Goal: Transaction & Acquisition: Obtain resource

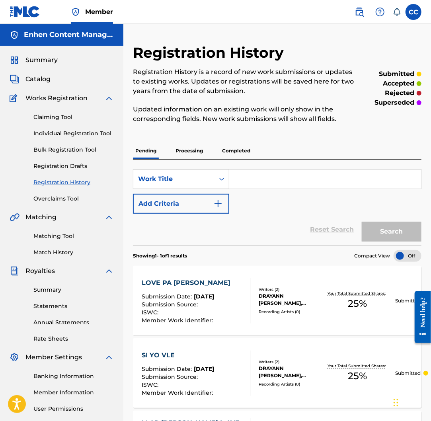
click at [62, 113] on link "Claiming Tool" at bounding box center [73, 117] width 80 height 8
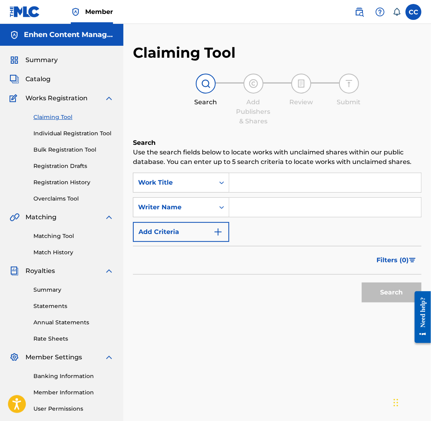
click at [218, 204] on input "Search Form" at bounding box center [325, 207] width 192 height 19
type input "DRAYANN [PERSON_NAME]"
click at [218, 206] on input "Search Form" at bounding box center [325, 207] width 192 height 19
click at [218, 287] on button "Search" at bounding box center [391, 292] width 60 height 20
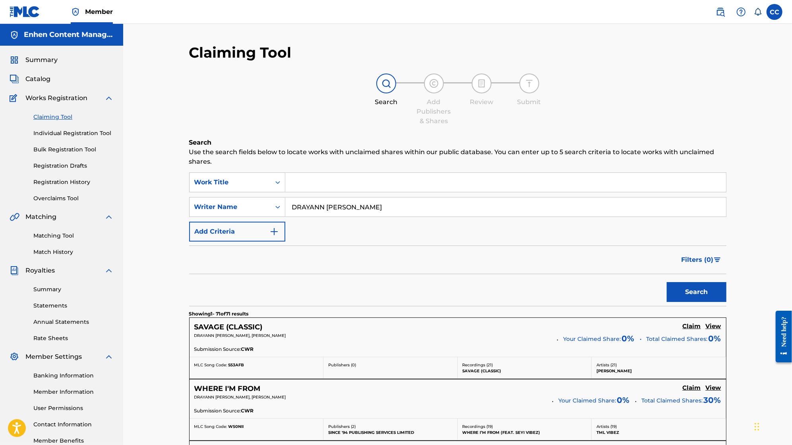
click at [218, 258] on img "Search Form" at bounding box center [717, 260] width 7 height 5
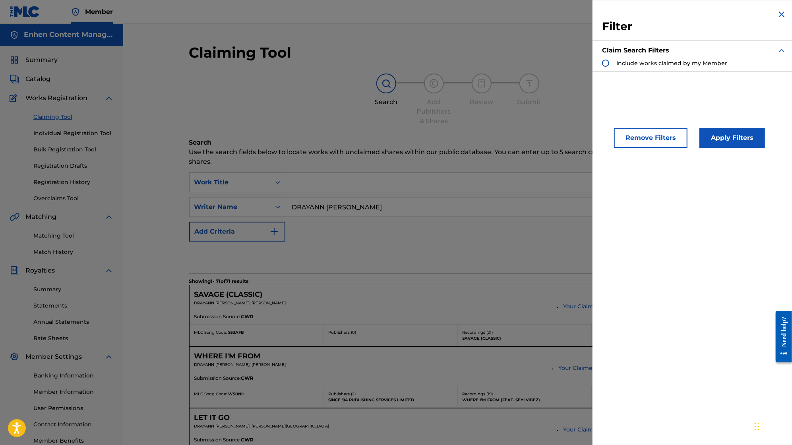
click at [218, 14] on img "Search Form" at bounding box center [782, 15] width 10 height 10
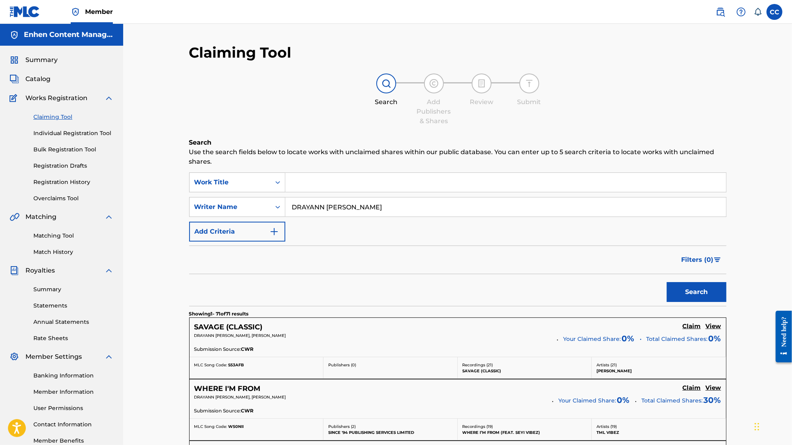
click at [218, 207] on input "DRAYANN [PERSON_NAME]" at bounding box center [505, 207] width 441 height 19
click at [218, 288] on button "Search" at bounding box center [697, 292] width 60 height 20
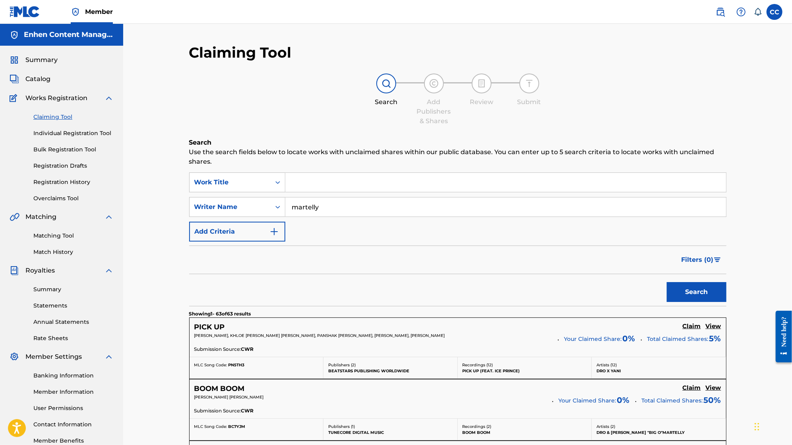
click at [218, 205] on input "martelly" at bounding box center [505, 207] width 441 height 19
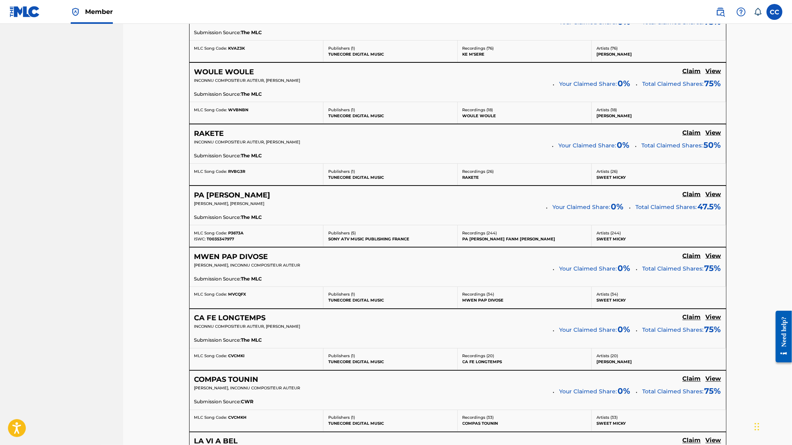
scroll to position [3275, 0]
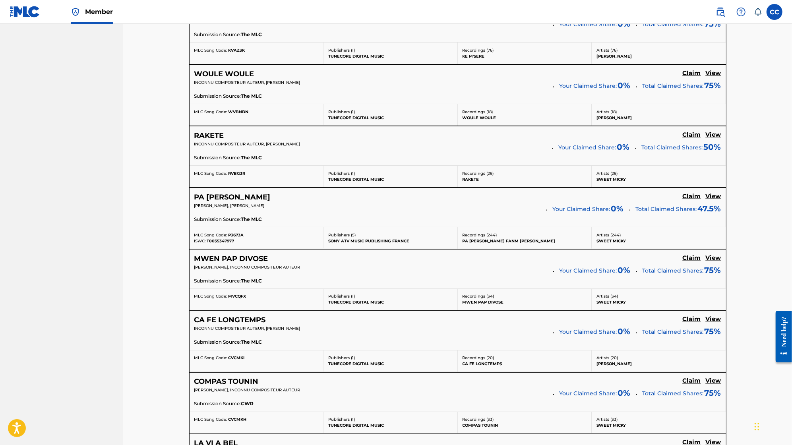
type input "[PERSON_NAME]"
click at [218, 339] on div "Submission Source: The MLC" at bounding box center [457, 343] width 527 height 9
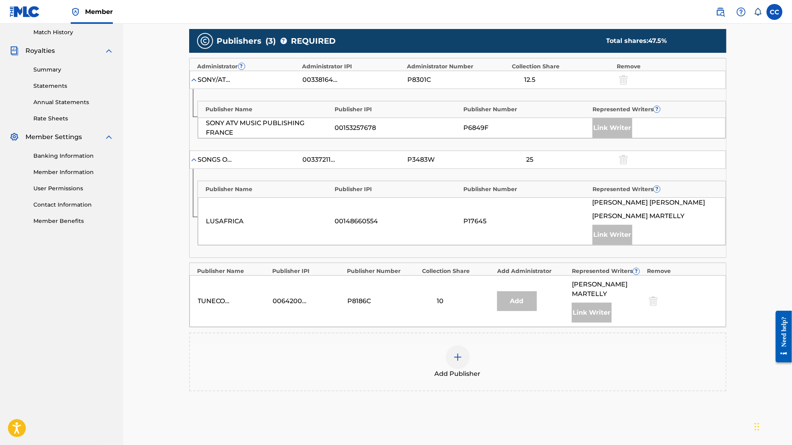
scroll to position [223, 0]
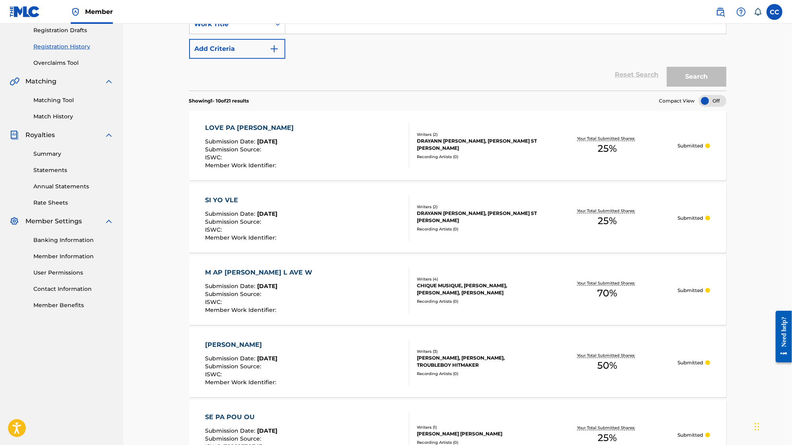
scroll to position [153, 0]
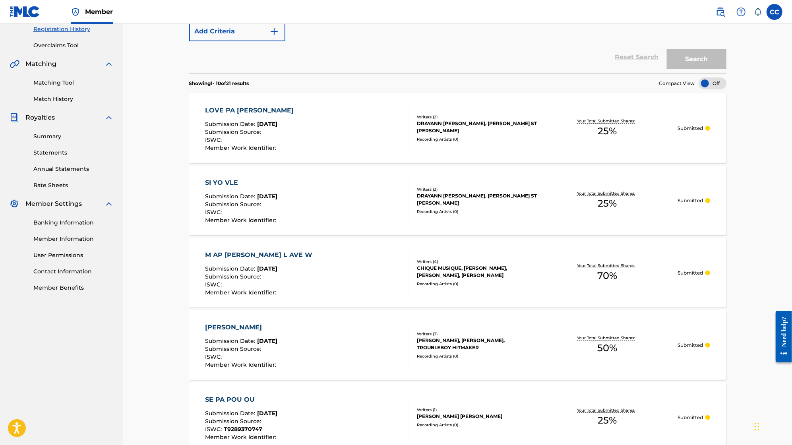
click at [218, 79] on div at bounding box center [713, 84] width 28 height 12
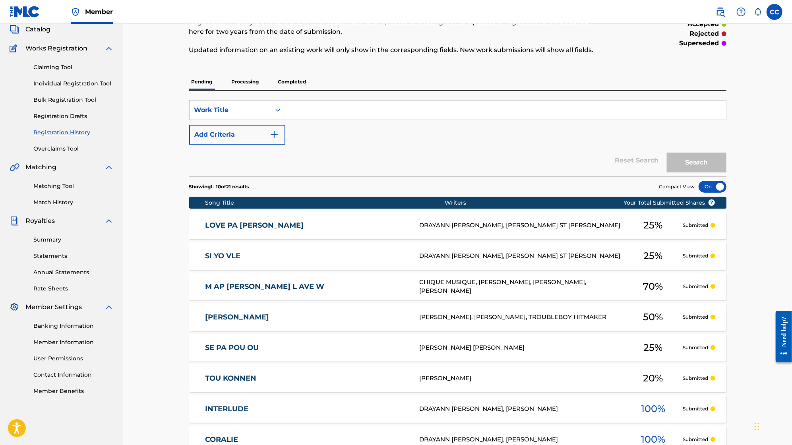
scroll to position [0, 0]
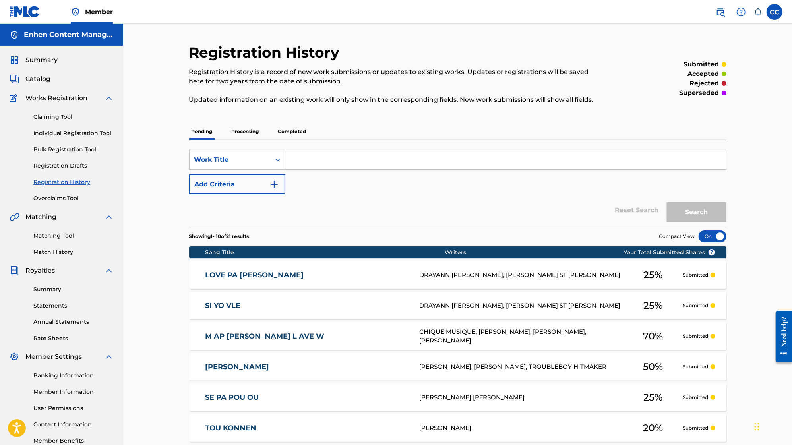
click at [47, 117] on link "Claiming Tool" at bounding box center [73, 117] width 80 height 8
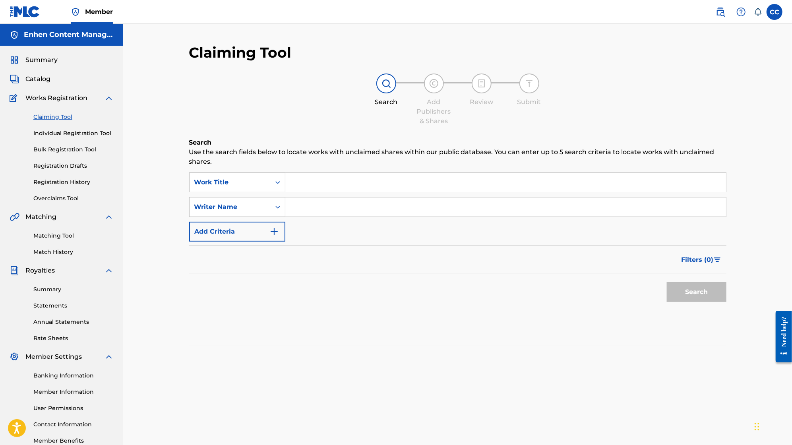
click at [218, 219] on div "SearchWithCriteria23a0a63e-8857-4e6c-b9ac-007540238350 Work Title SearchWithCri…" at bounding box center [458, 207] width 538 height 69
click at [218, 205] on input "Search Form" at bounding box center [505, 207] width 441 height 19
click at [218, 285] on button "Search" at bounding box center [697, 292] width 60 height 20
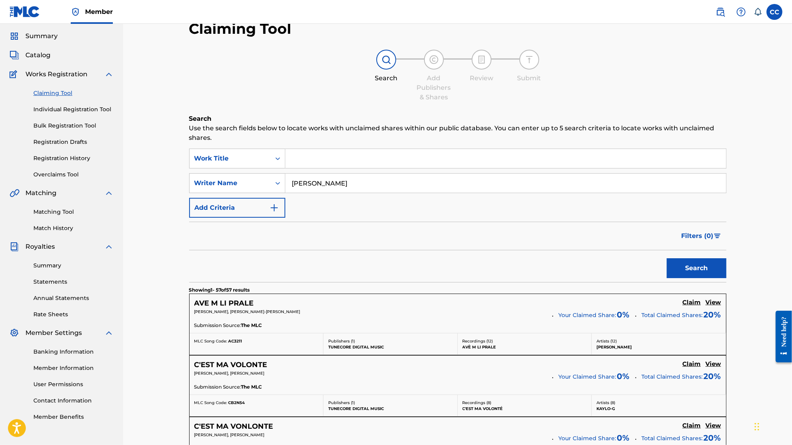
scroll to position [25, 0]
click at [218, 181] on input "[PERSON_NAME]" at bounding box center [505, 182] width 441 height 19
click at [218, 262] on button "Search" at bounding box center [697, 268] width 60 height 20
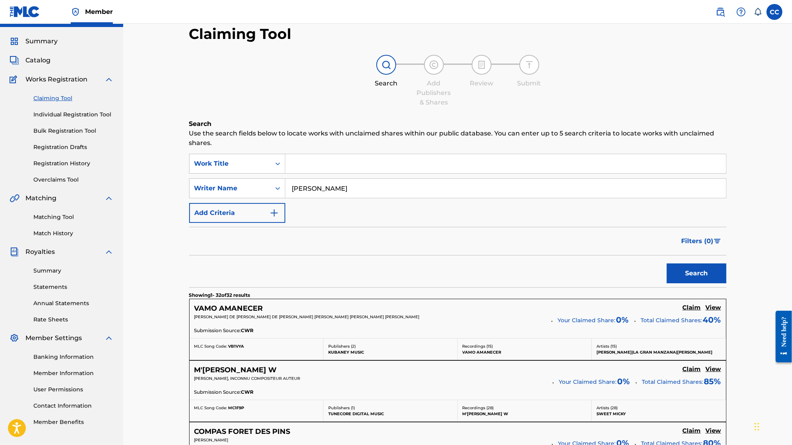
scroll to position [0, 0]
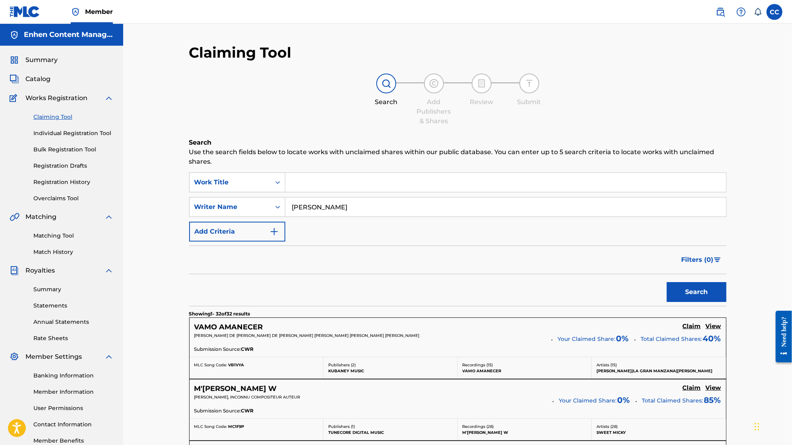
click at [218, 207] on input "[PERSON_NAME]" at bounding box center [505, 207] width 441 height 19
type input "[PERSON_NAME]"
click at [218, 297] on button "Search" at bounding box center [697, 292] width 60 height 20
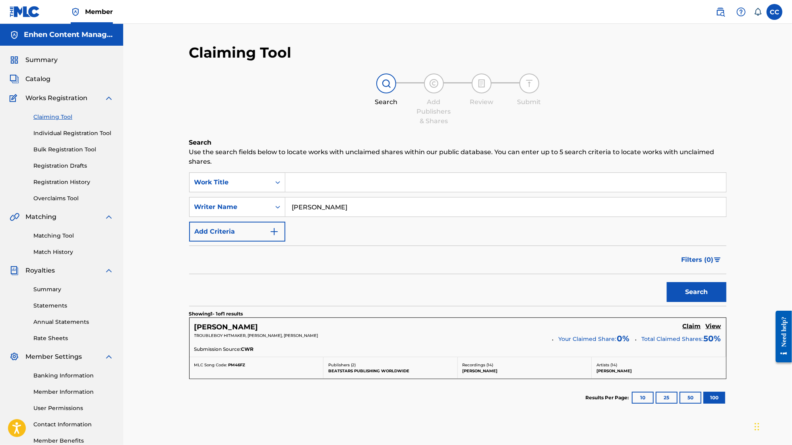
click at [218, 326] on h5 "Claim" at bounding box center [692, 327] width 18 height 8
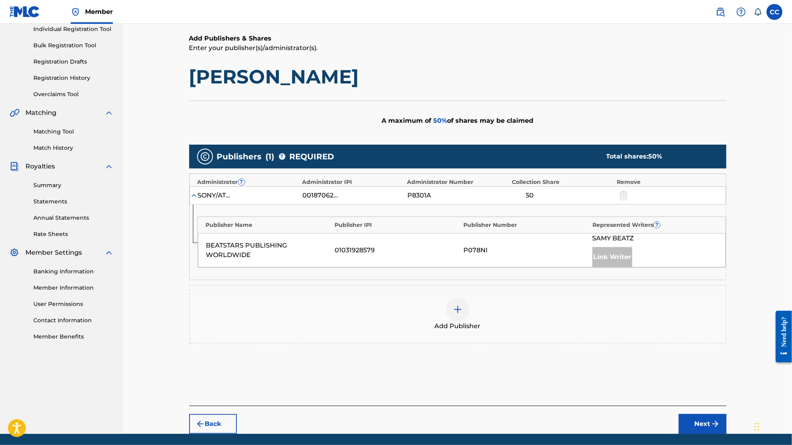
scroll to position [105, 0]
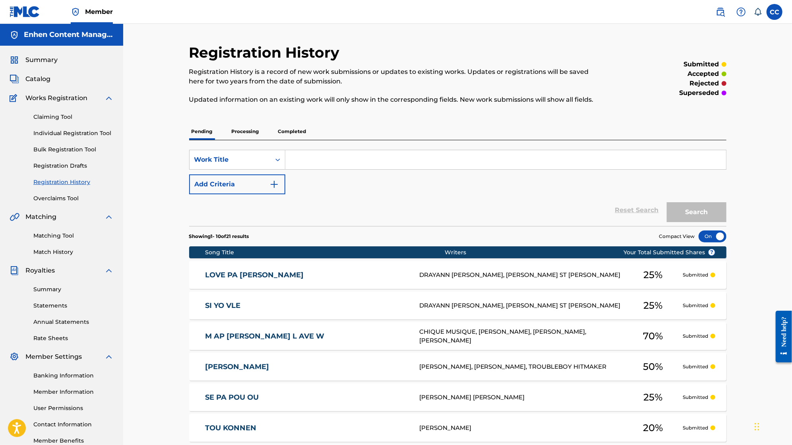
click at [218, 159] on input "Search Form" at bounding box center [505, 159] width 441 height 19
click at [61, 116] on link "Claiming Tool" at bounding box center [73, 117] width 80 height 8
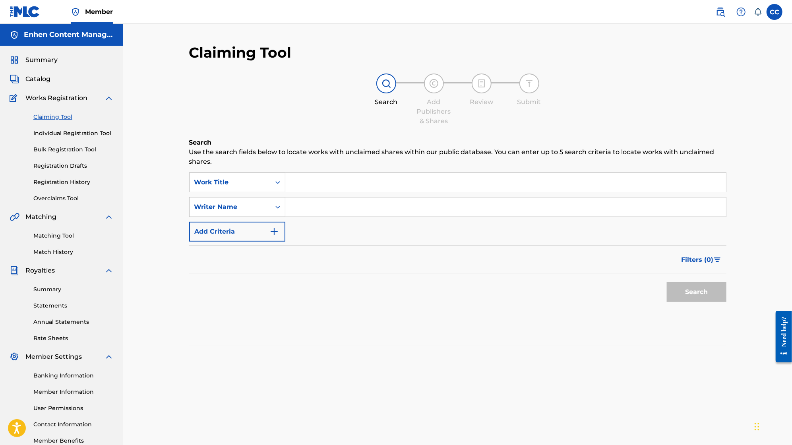
click at [218, 212] on input "Search Form" at bounding box center [505, 207] width 441 height 19
click at [218, 296] on button "Search" at bounding box center [697, 292] width 60 height 20
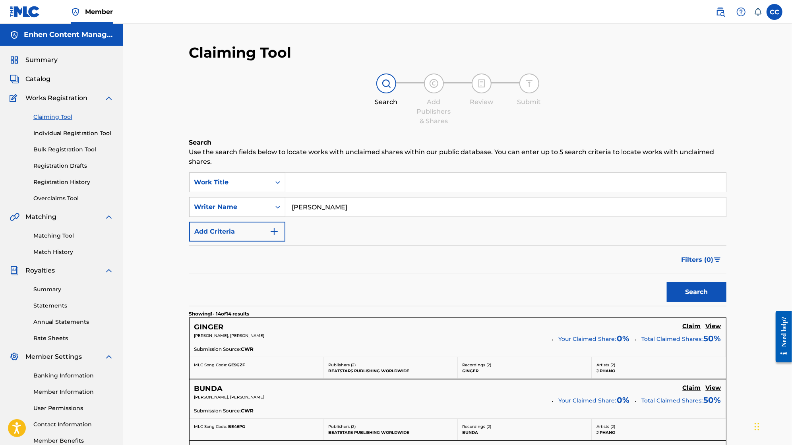
click at [218, 213] on input "[PERSON_NAME]" at bounding box center [505, 207] width 441 height 19
type input "[PERSON_NAME]"
click at [218, 287] on button "Search" at bounding box center [697, 292] width 60 height 20
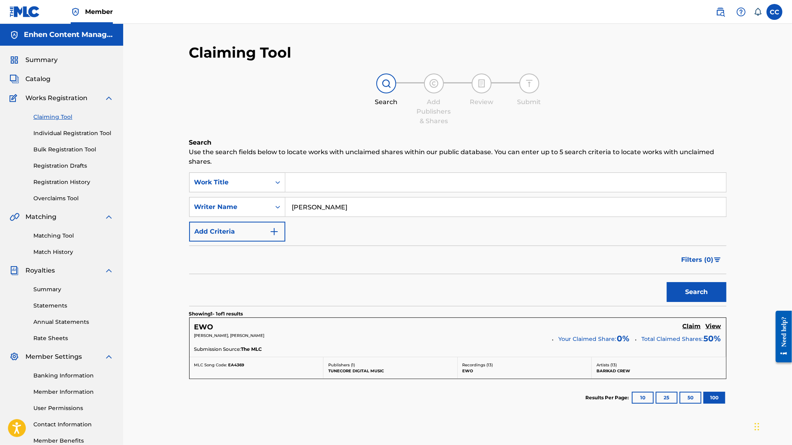
click at [218, 323] on h5 "Claim" at bounding box center [692, 327] width 18 height 8
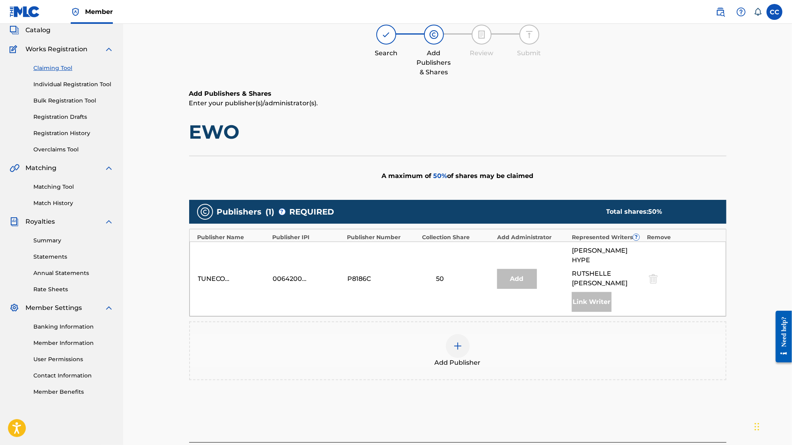
scroll to position [66, 0]
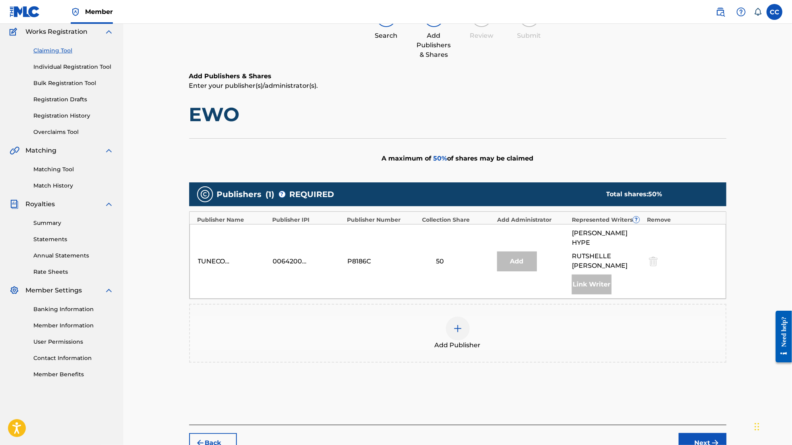
click at [218, 304] on div "Add Publisher" at bounding box center [458, 333] width 538 height 59
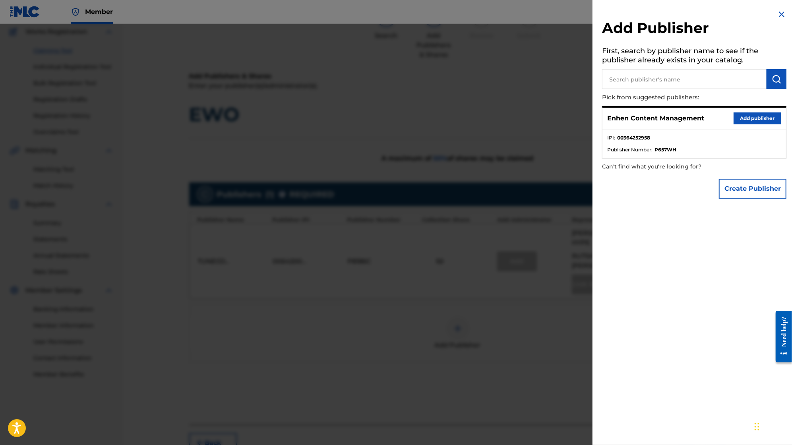
click at [218, 122] on button "Add publisher" at bounding box center [758, 119] width 48 height 12
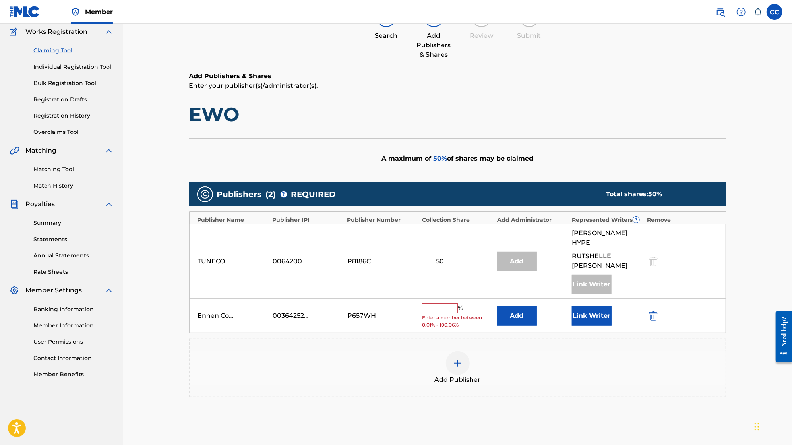
click at [218, 303] on input "text" at bounding box center [440, 308] width 36 height 10
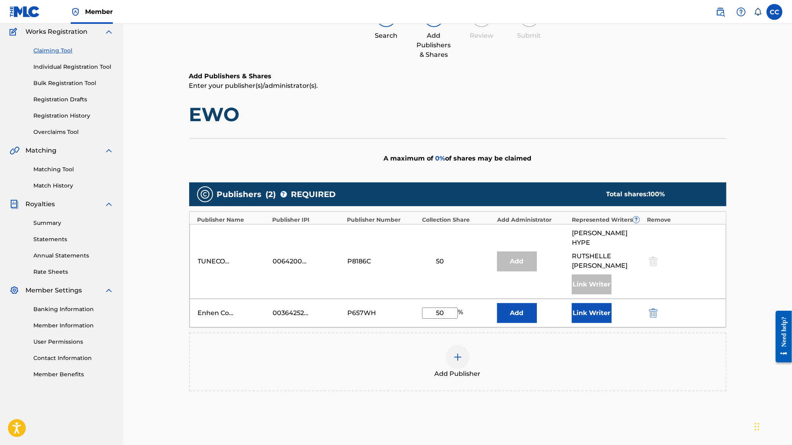
type input "50"
click at [218, 304] on button "Link Writer" at bounding box center [592, 313] width 40 height 20
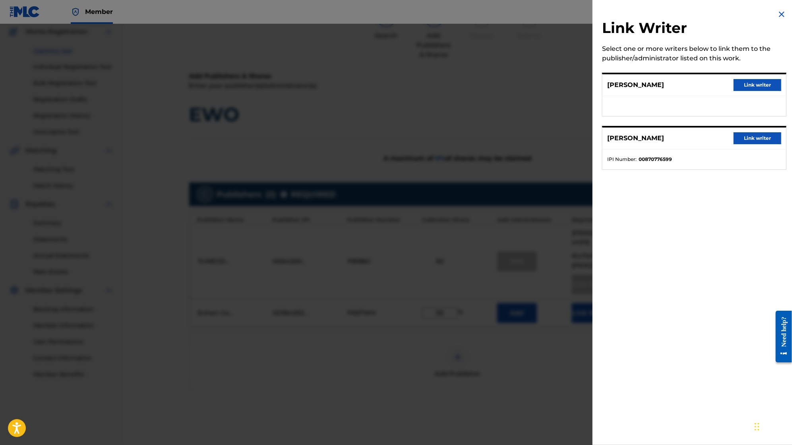
click at [218, 83] on button "Link writer" at bounding box center [758, 85] width 48 height 12
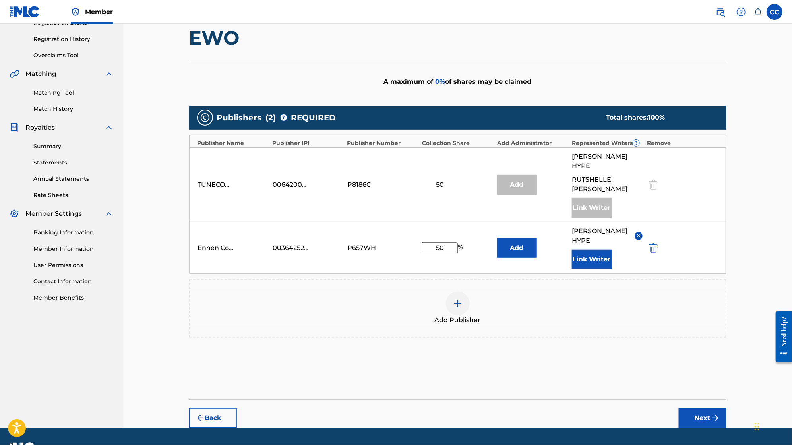
click at [218, 408] on button "Next" at bounding box center [703, 418] width 48 height 20
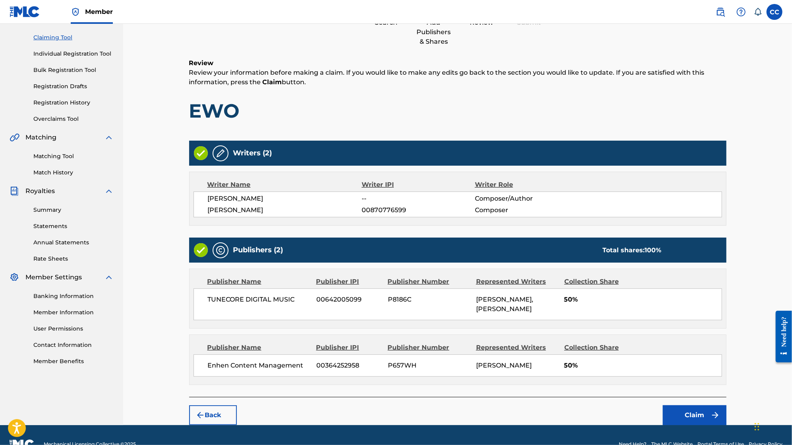
scroll to position [95, 0]
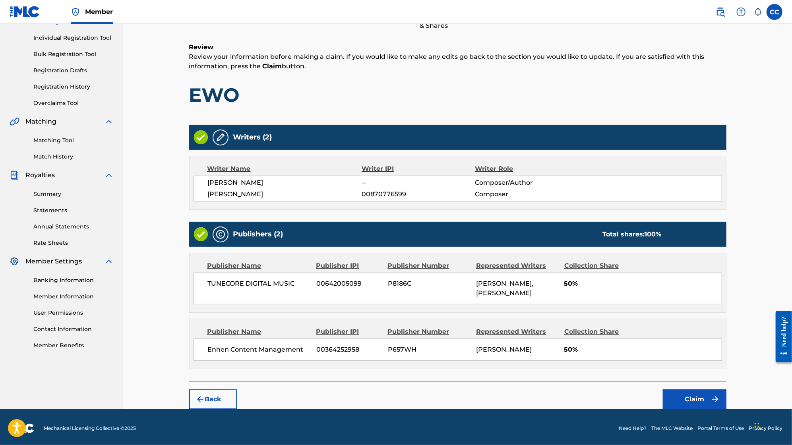
click at [218, 390] on button "Claim" at bounding box center [695, 400] width 64 height 20
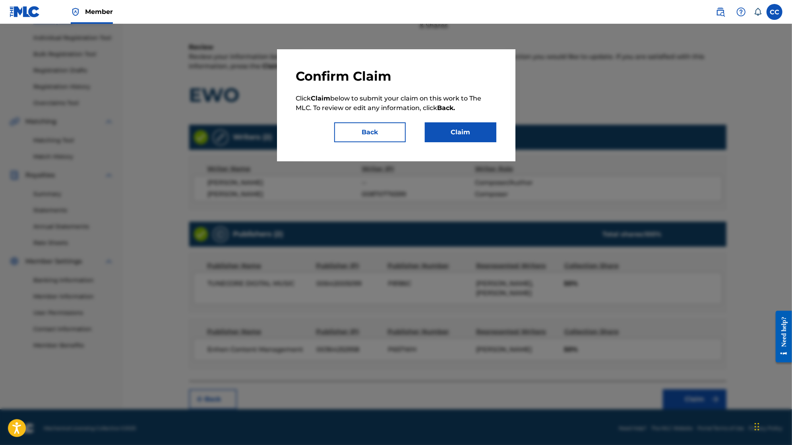
click at [218, 133] on button "Claim" at bounding box center [461, 132] width 72 height 20
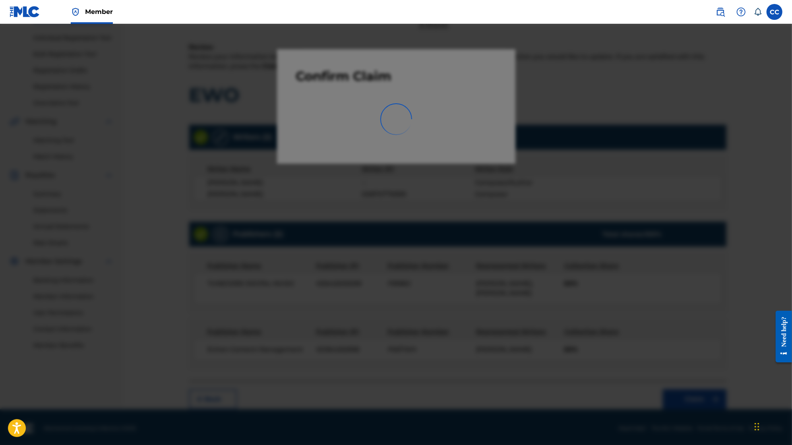
scroll to position [48, 0]
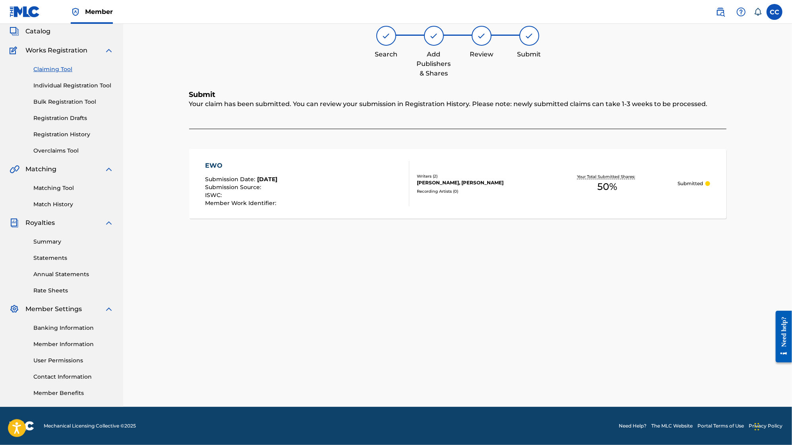
click at [60, 75] on div "Claiming Tool Individual Registration Tool Bulk Registration Tool Registration …" at bounding box center [62, 105] width 104 height 100
click at [61, 73] on link "Claiming Tool" at bounding box center [73, 69] width 80 height 8
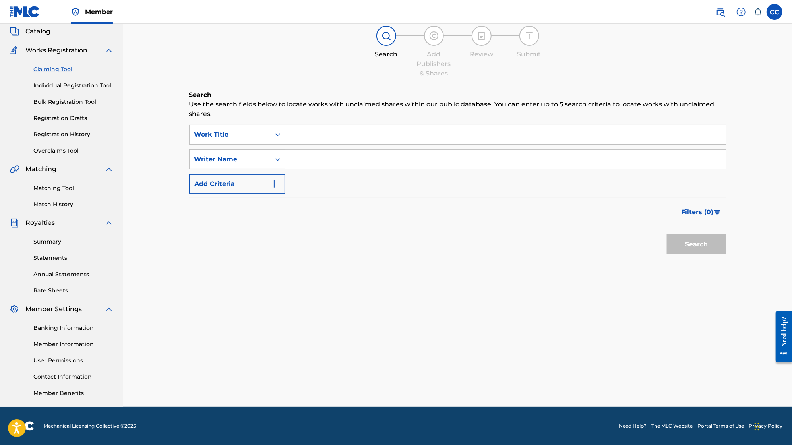
scroll to position [0, 0]
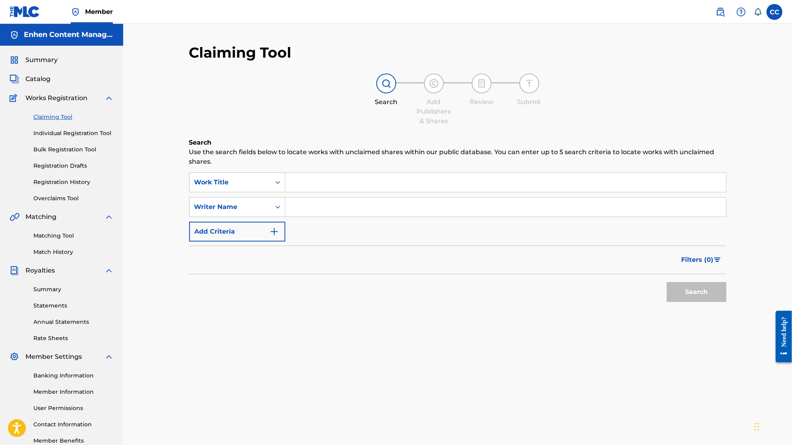
click at [218, 205] on input "Search Form" at bounding box center [505, 207] width 441 height 19
paste input "[PERSON_NAME]"
click at [218, 291] on button "Search" at bounding box center [697, 292] width 60 height 20
drag, startPoint x: 312, startPoint y: 207, endPoint x: 214, endPoint y: 198, distance: 98.6
click at [214, 198] on div "SearchWithCriteria21d36468-5b26-45bb-83c5-014d7417c960 Writer Name [PERSON_NAME]" at bounding box center [458, 207] width 538 height 20
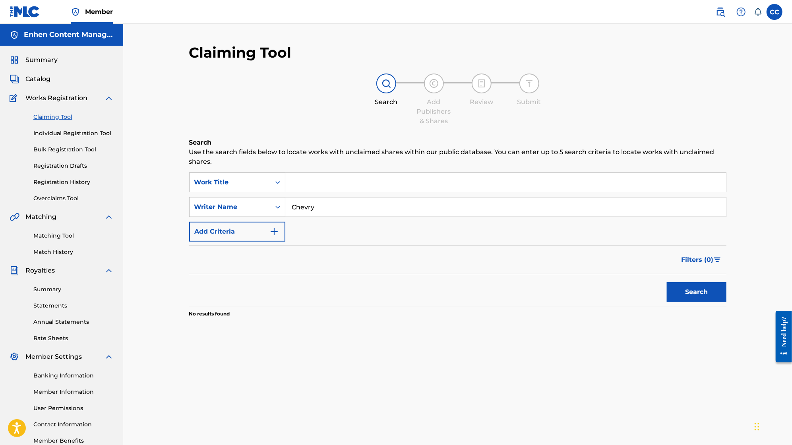
click at [218, 294] on button "Search" at bounding box center [697, 292] width 60 height 20
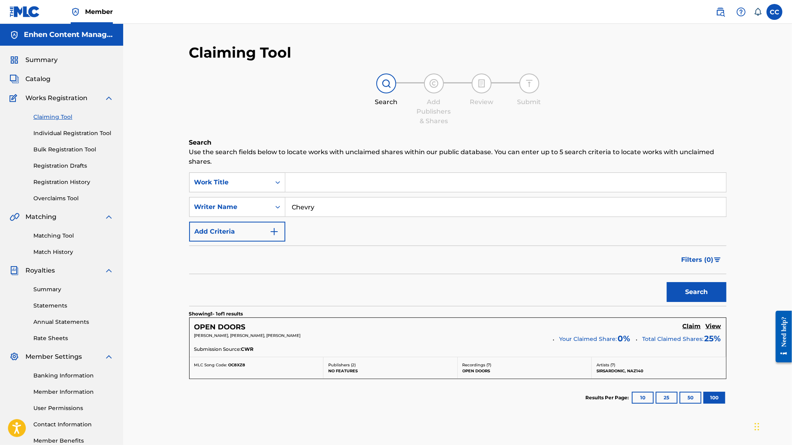
click at [218, 205] on input "Chevry" at bounding box center [505, 207] width 441 height 19
click at [218, 282] on button "Search" at bounding box center [697, 292] width 60 height 20
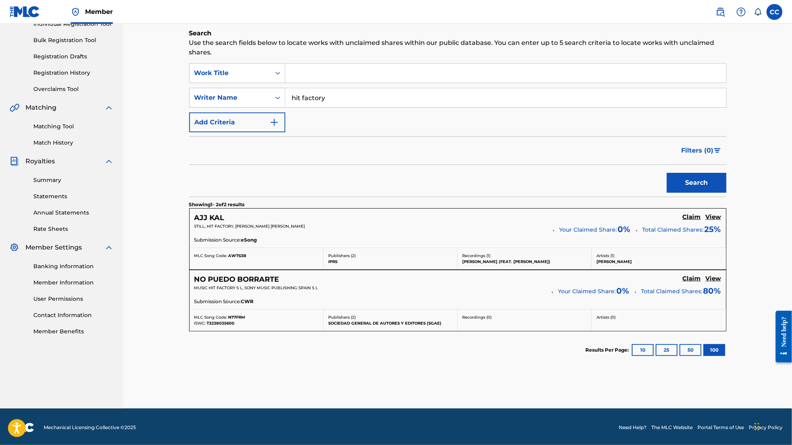
scroll to position [106, 0]
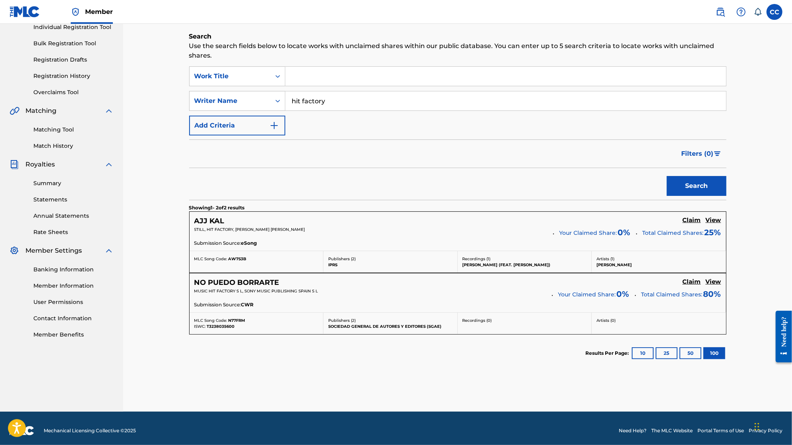
click at [218, 103] on input "hit factory" at bounding box center [505, 100] width 441 height 19
click at [218, 176] on button "Search" at bounding box center [697, 186] width 60 height 20
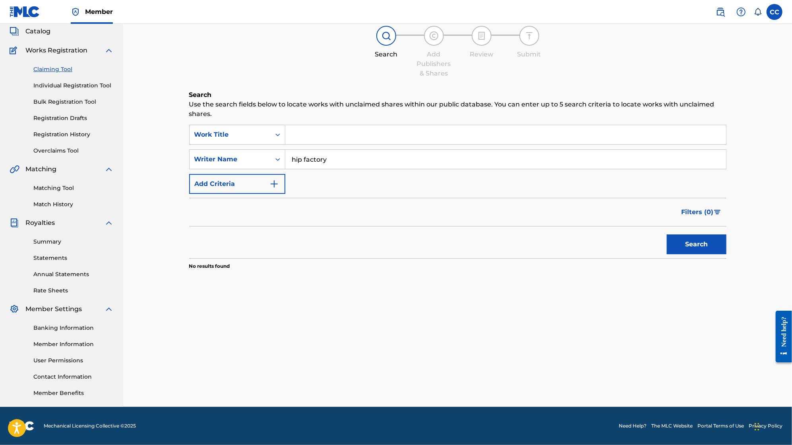
click at [218, 158] on input "hip factory" at bounding box center [505, 159] width 441 height 19
paste input "HIP FAKTORY"
click at [218, 244] on button "Search" at bounding box center [697, 245] width 60 height 20
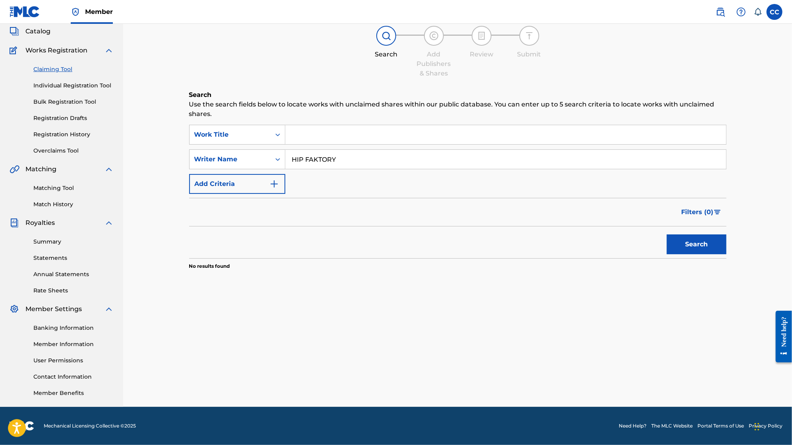
click at [218, 154] on input "HIP FAKTORY" at bounding box center [505, 159] width 441 height 19
paste input "[PERSON_NAME]"
click at [218, 235] on button "Search" at bounding box center [697, 245] width 60 height 20
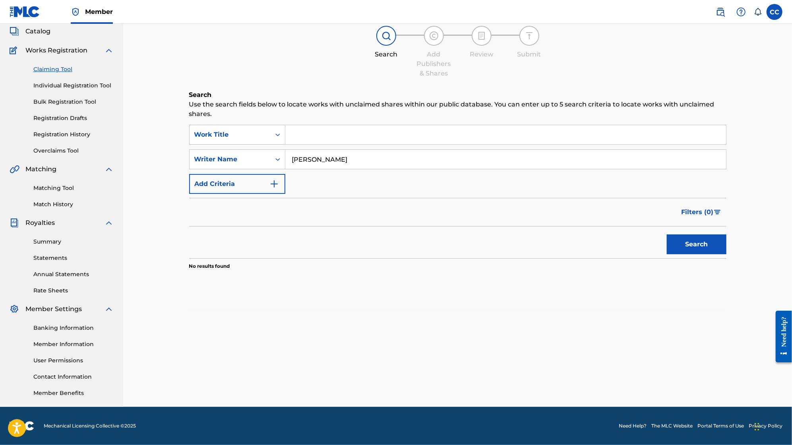
click at [218, 161] on input "[PERSON_NAME]" at bounding box center [505, 159] width 441 height 19
paste input "K-Tafalk"
click at [218, 241] on button "Search" at bounding box center [697, 245] width 60 height 20
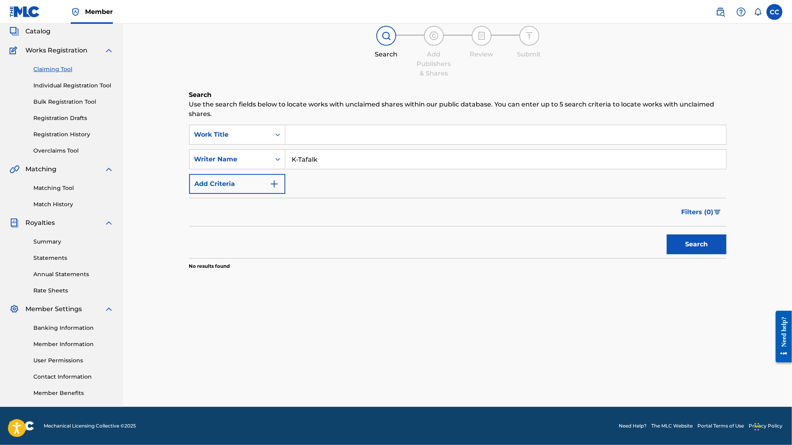
click at [218, 161] on input "K-Tafalk" at bounding box center [505, 159] width 441 height 19
paste input "[PERSON_NAME] [PERSON_NAME]"
click at [218, 235] on button "Search" at bounding box center [697, 245] width 60 height 20
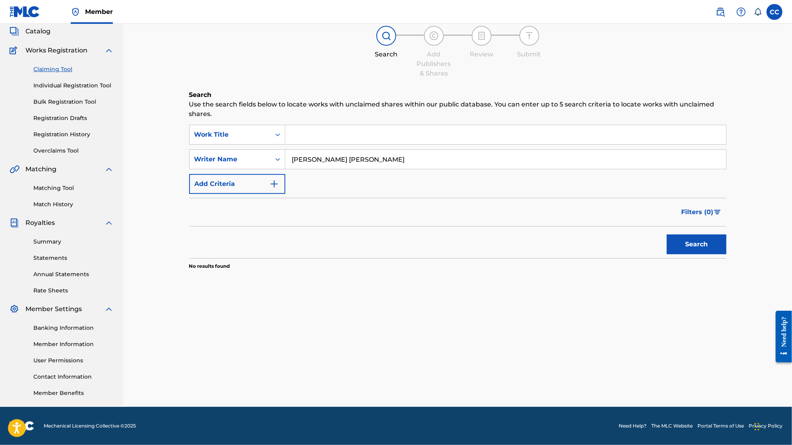
drag, startPoint x: 342, startPoint y: 158, endPoint x: 338, endPoint y: 157, distance: 4.2
click at [218, 157] on input "[PERSON_NAME] [PERSON_NAME]" at bounding box center [505, 159] width 441 height 19
click at [218, 241] on button "Search" at bounding box center [697, 245] width 60 height 20
drag, startPoint x: 331, startPoint y: 160, endPoint x: 307, endPoint y: 157, distance: 24.8
click at [218, 158] on input "[PERSON_NAME] [PERSON_NAME]" at bounding box center [505, 159] width 441 height 19
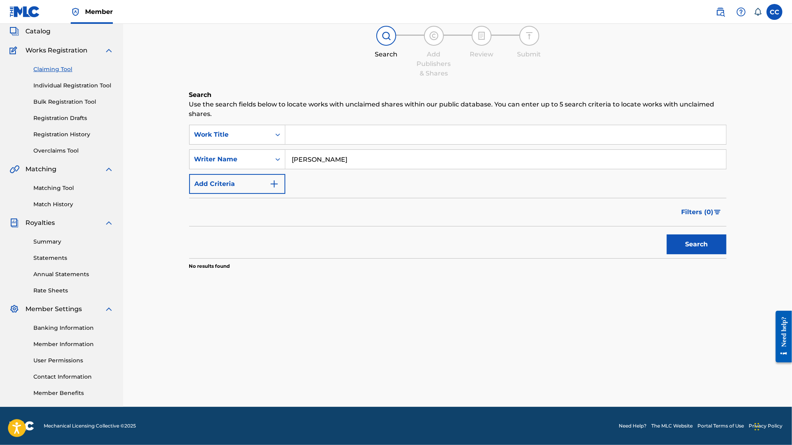
click at [218, 243] on button "Search" at bounding box center [697, 245] width 60 height 20
drag, startPoint x: 310, startPoint y: 159, endPoint x: 223, endPoint y: 156, distance: 86.7
click at [218, 156] on div "SearchWithCriteria21d36468-5b26-45bb-83c5-014d7417c960 Writer Name [PERSON_NAME]" at bounding box center [458, 159] width 538 height 20
type input "Senatus"
click at [218, 235] on button "Search" at bounding box center [697, 245] width 60 height 20
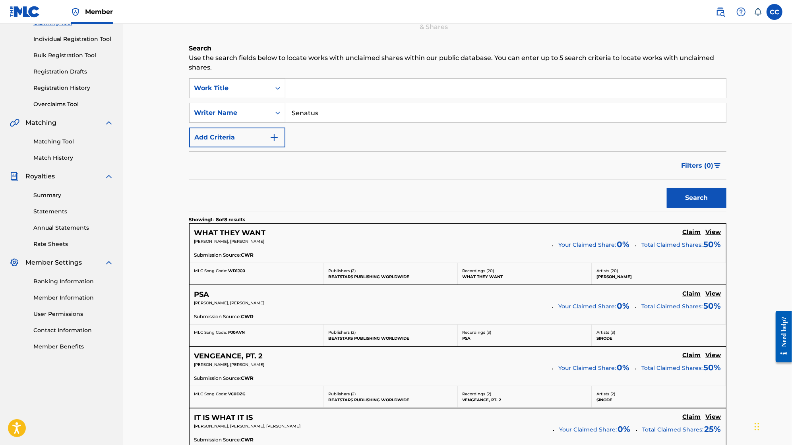
scroll to position [0, 0]
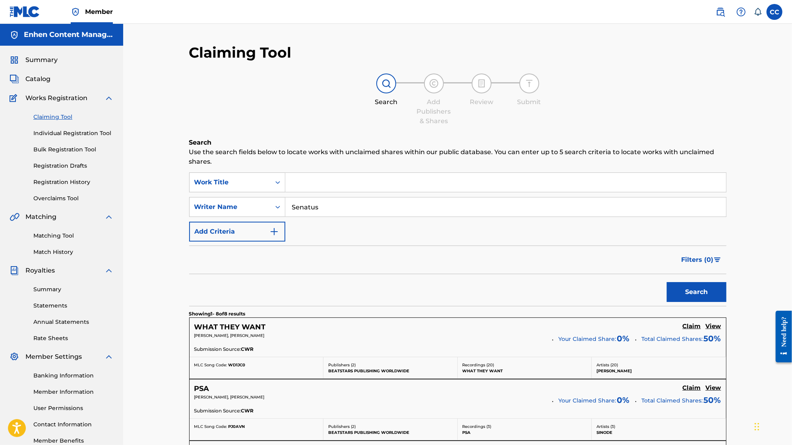
click at [218, 215] on input "Senatus" at bounding box center [505, 207] width 441 height 19
click at [218, 179] on input "Search Form" at bounding box center [505, 182] width 441 height 19
click at [218, 282] on button "Search" at bounding box center [697, 292] width 60 height 20
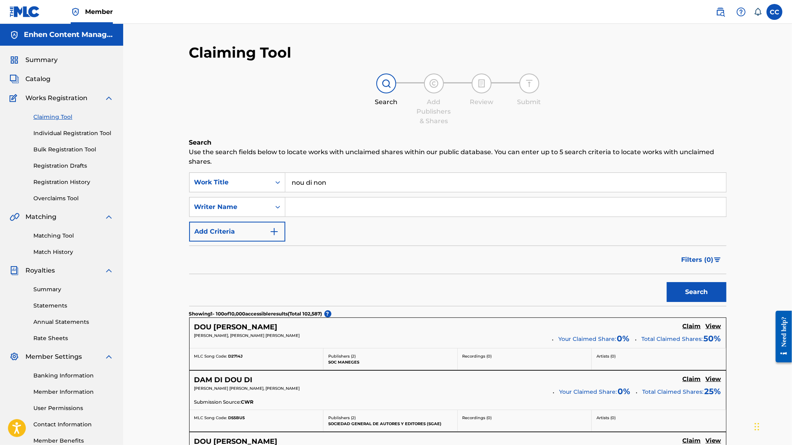
click at [218, 291] on div "Search" at bounding box center [695, 290] width 64 height 32
click at [218, 293] on button "Search" at bounding box center [697, 292] width 60 height 20
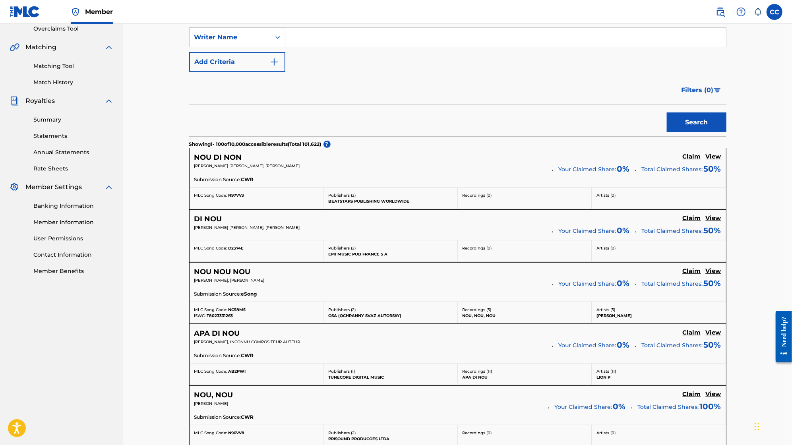
scroll to position [93, 0]
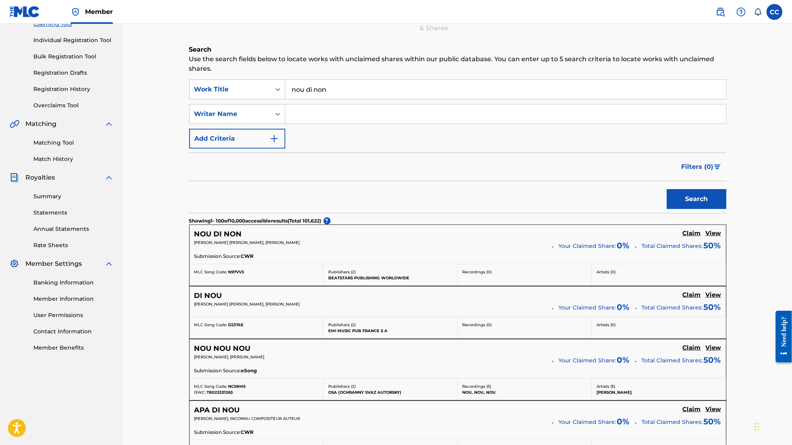
click at [218, 93] on input "nou di non" at bounding box center [505, 89] width 441 height 19
click at [218, 189] on button "Search" at bounding box center [697, 199] width 60 height 20
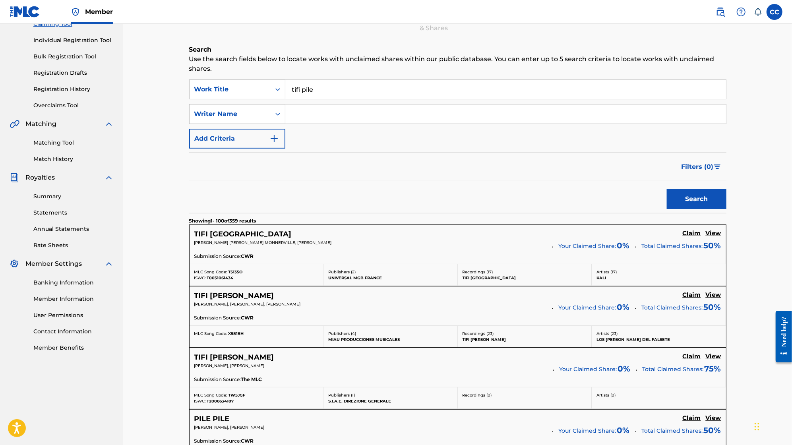
click at [218, 90] on input "tifi pile" at bounding box center [505, 89] width 441 height 19
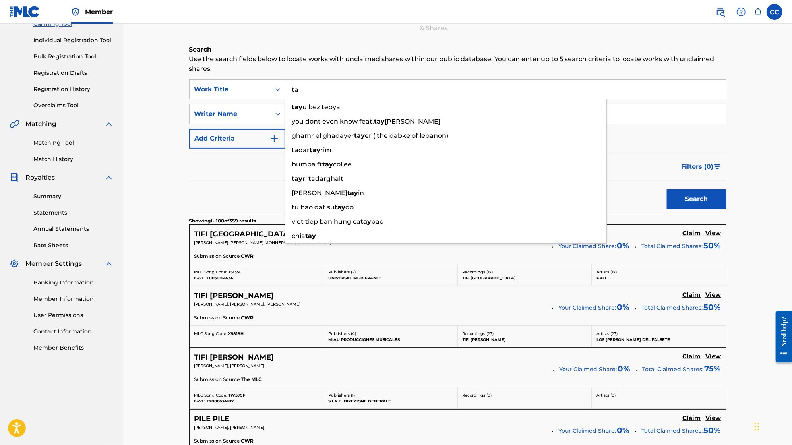
type input "t"
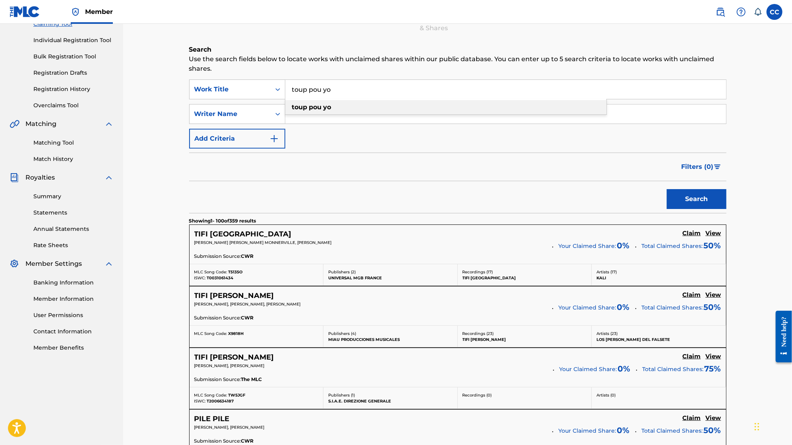
type input "toup pou yo"
click at [218, 107] on div "toup pou yo" at bounding box center [445, 107] width 321 height 14
click at [218, 199] on button "Search" at bounding box center [697, 199] width 60 height 20
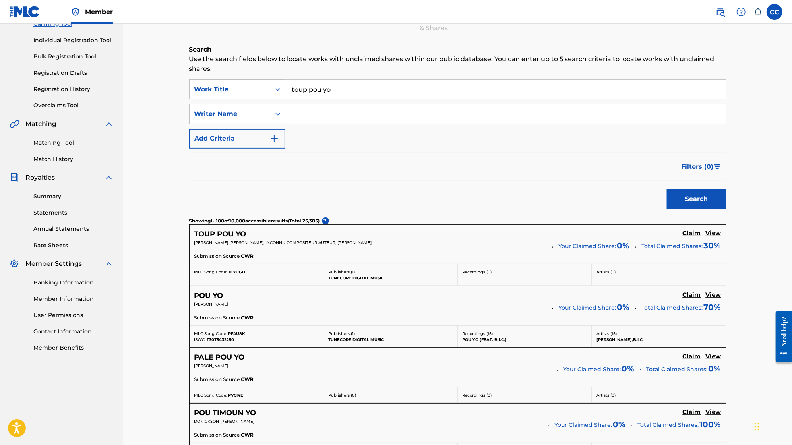
click at [218, 233] on h5 "Claim" at bounding box center [692, 234] width 18 height 8
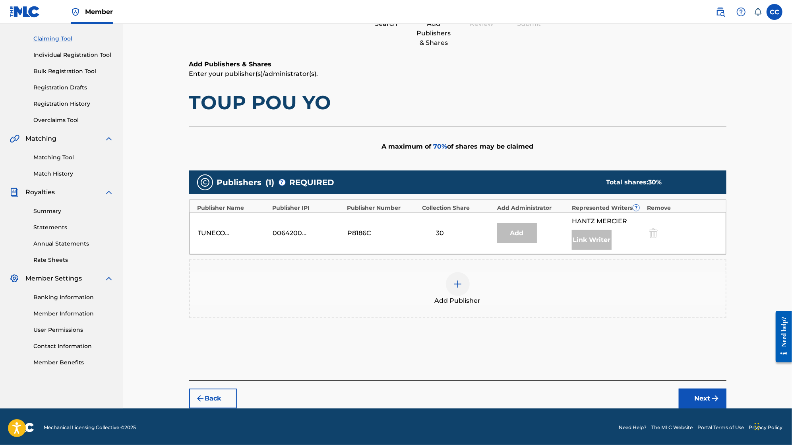
click at [218, 284] on div "Add Publisher" at bounding box center [458, 288] width 536 height 33
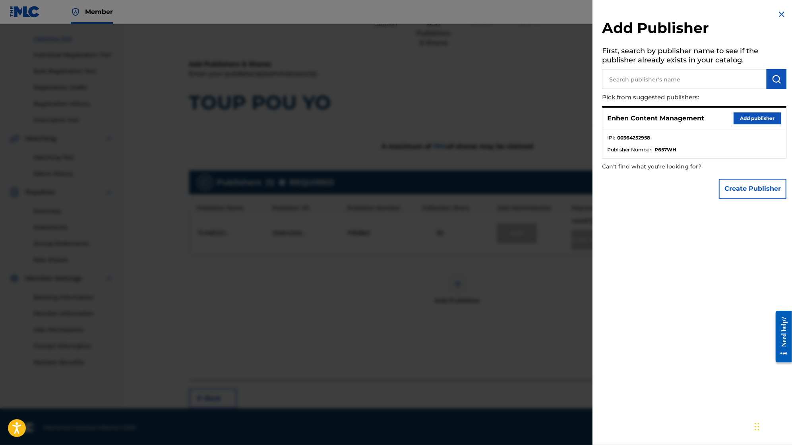
click at [218, 118] on button "Add publisher" at bounding box center [758, 119] width 48 height 12
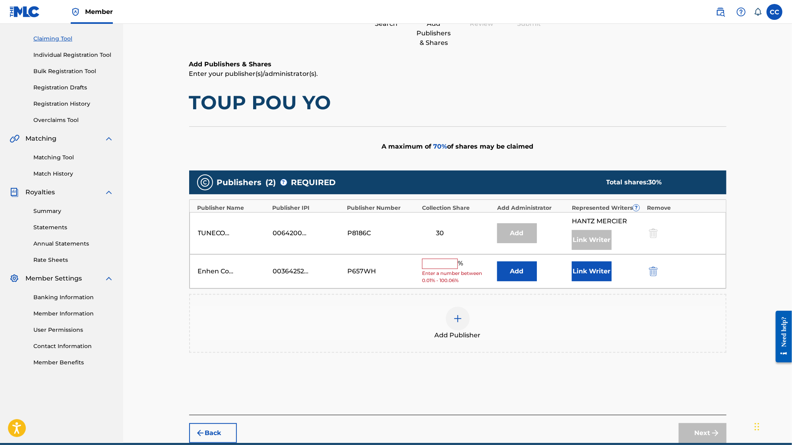
click at [218, 261] on input "text" at bounding box center [440, 264] width 36 height 10
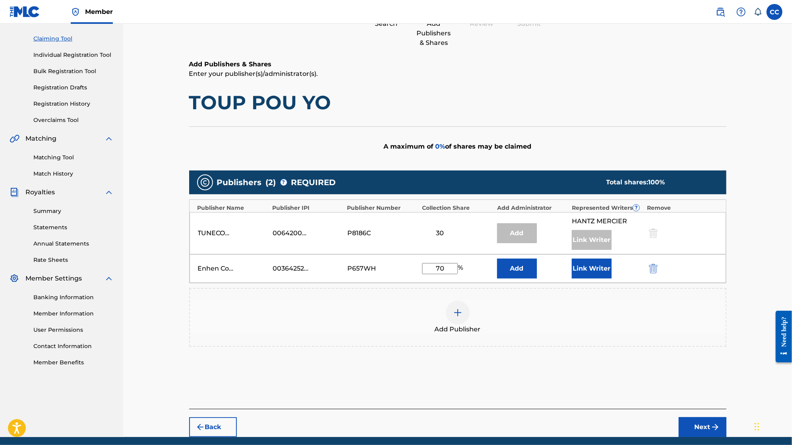
type input "70"
click at [218, 272] on button "Link Writer" at bounding box center [592, 269] width 40 height 20
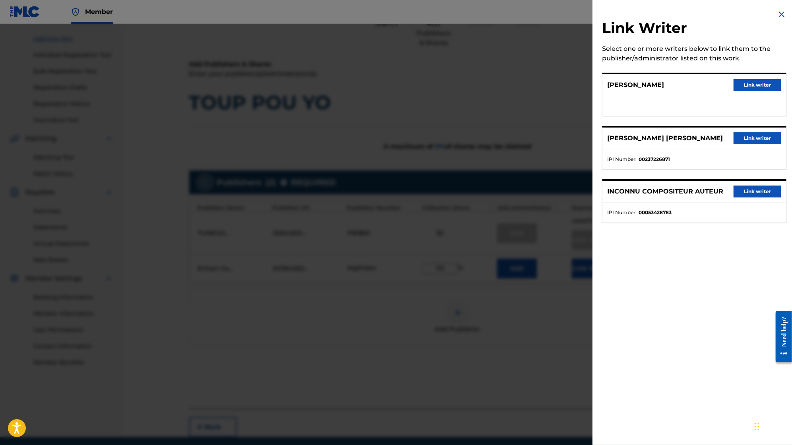
click at [218, 90] on button "Link writer" at bounding box center [758, 85] width 48 height 12
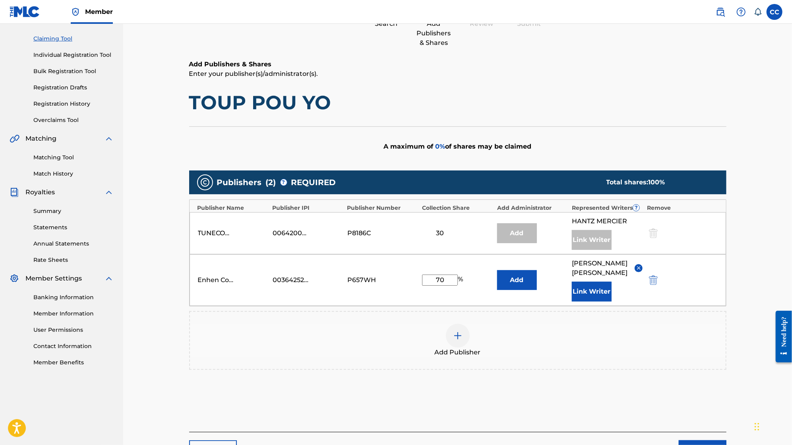
click at [218, 287] on button "Link Writer" at bounding box center [592, 292] width 40 height 20
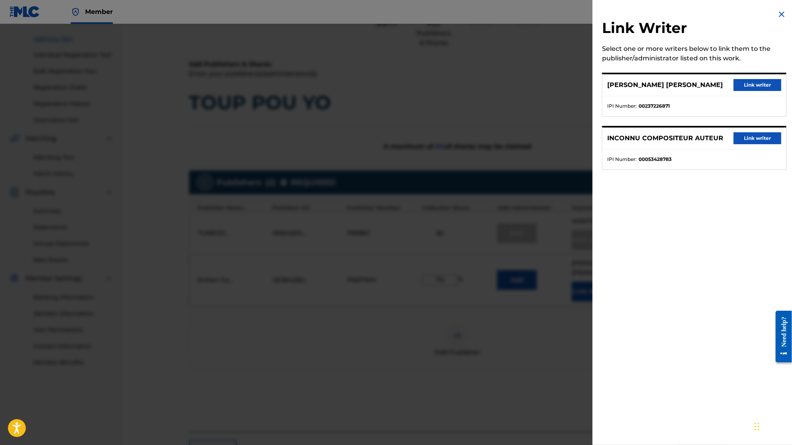
click at [218, 143] on button "Link writer" at bounding box center [758, 138] width 48 height 12
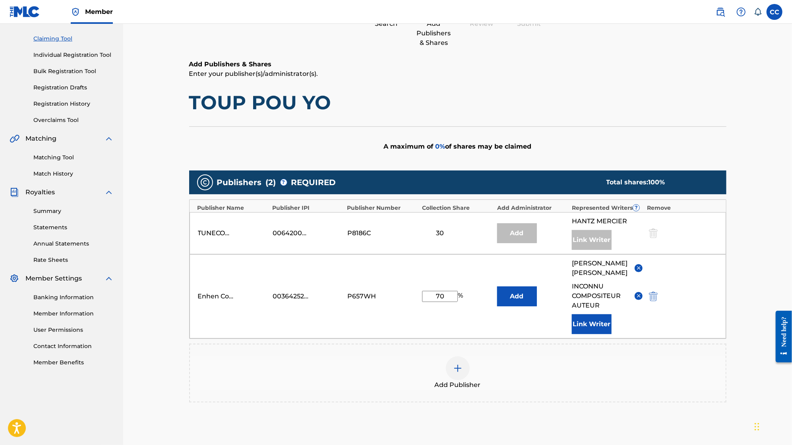
click at [218, 314] on button "Link Writer" at bounding box center [592, 324] width 40 height 20
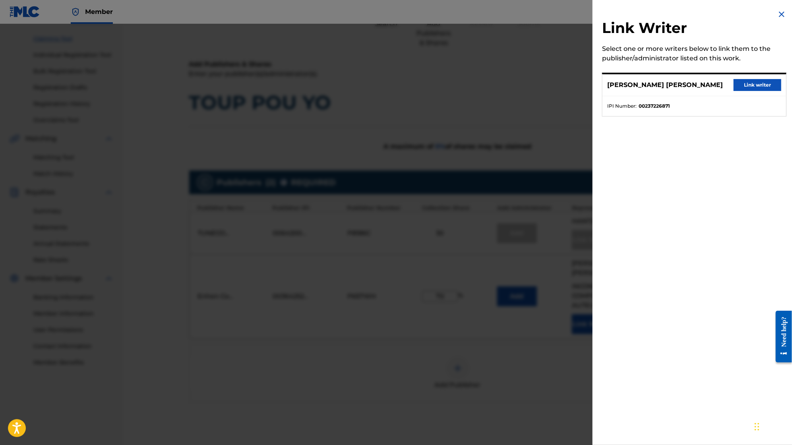
click at [218, 15] on img at bounding box center [782, 15] width 10 height 10
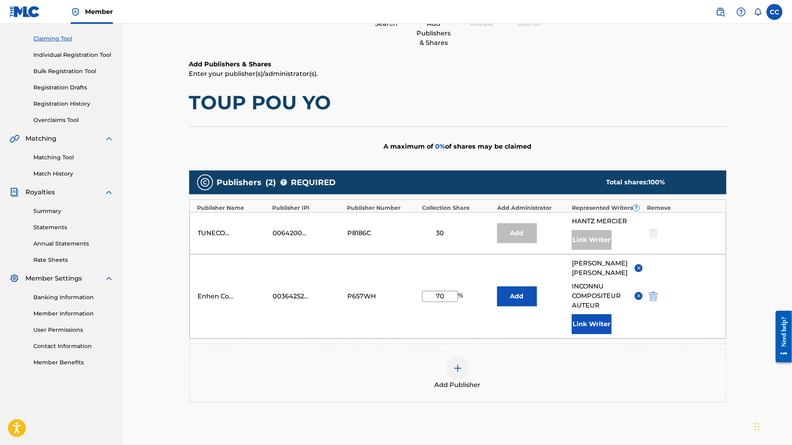
click at [218, 293] on img at bounding box center [639, 296] width 6 height 6
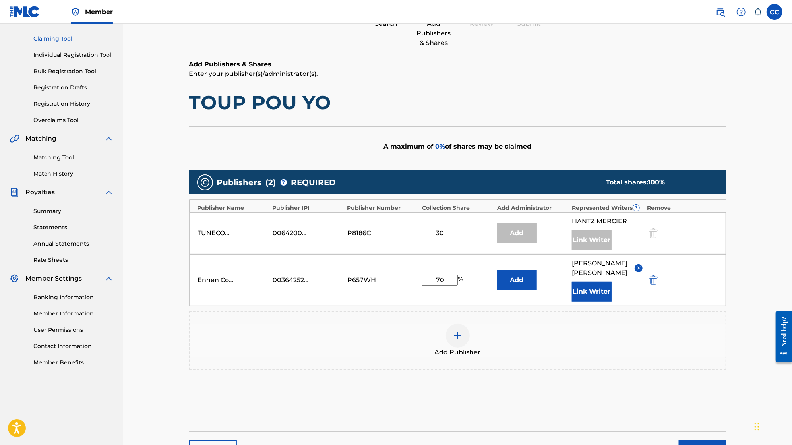
click at [218, 285] on button "Link Writer" at bounding box center [592, 292] width 40 height 20
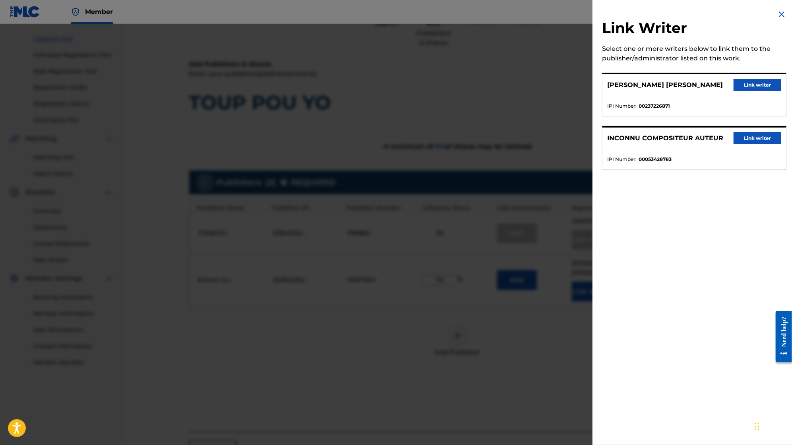
click at [218, 16] on img at bounding box center [782, 15] width 10 height 10
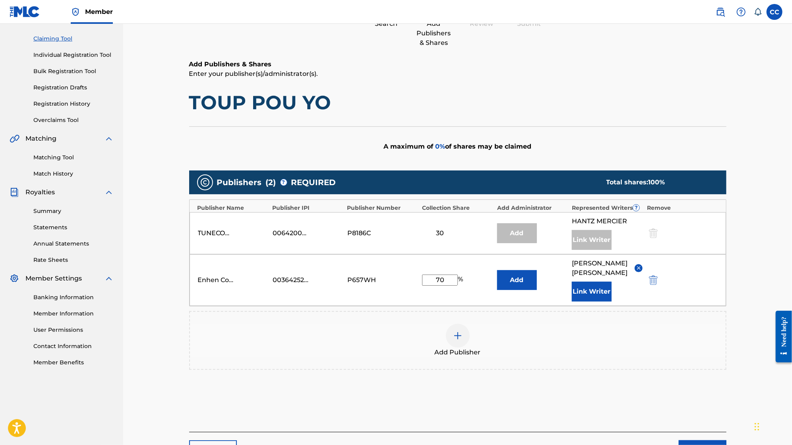
click at [218, 265] on img at bounding box center [639, 268] width 6 height 6
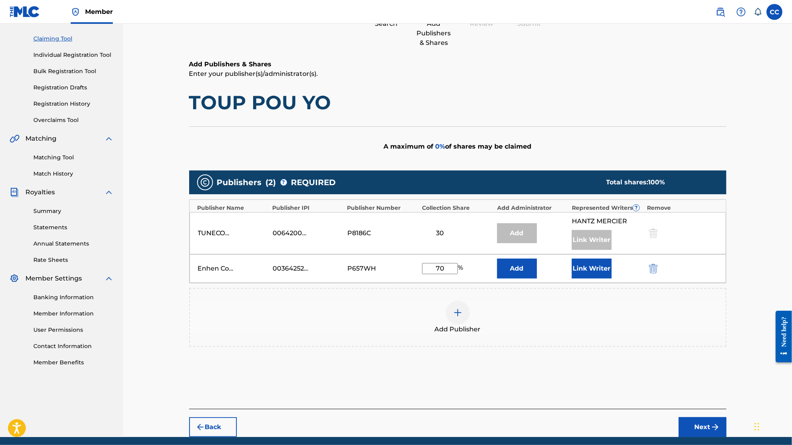
click at [218, 271] on button "Link Writer" at bounding box center [592, 269] width 40 height 20
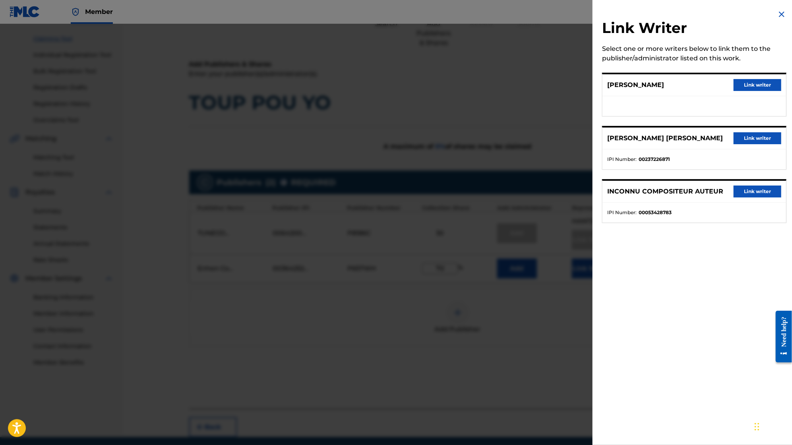
click at [218, 85] on button "Link writer" at bounding box center [758, 85] width 48 height 12
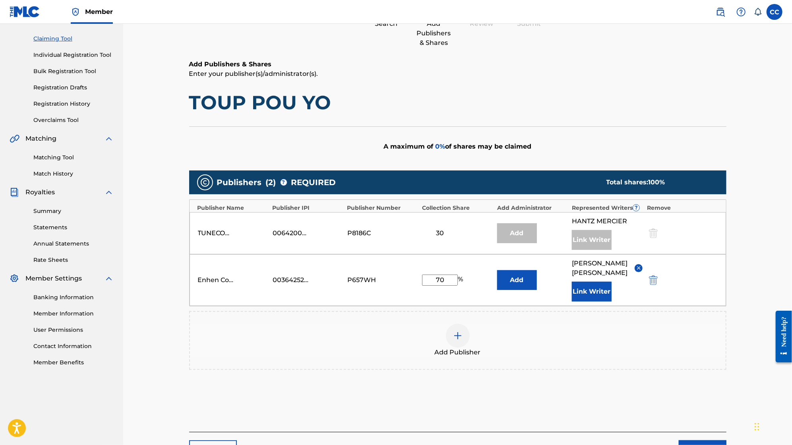
click at [218, 285] on button "Link Writer" at bounding box center [592, 292] width 40 height 20
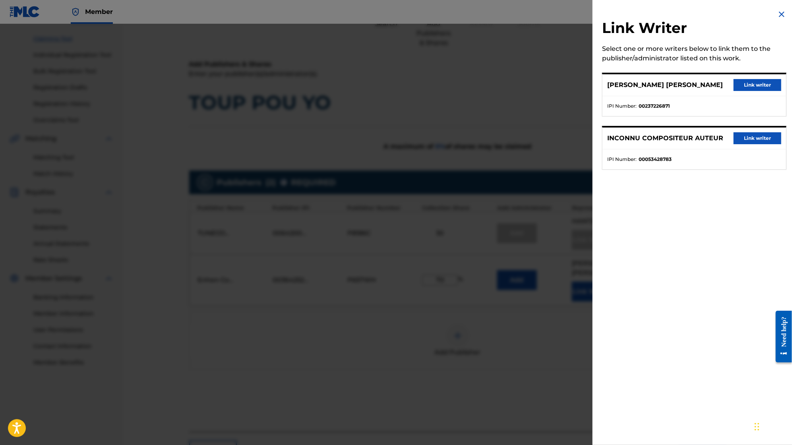
drag, startPoint x: 545, startPoint y: 300, endPoint x: 545, endPoint y: 344, distance: 43.7
click at [218, 300] on div at bounding box center [396, 246] width 792 height 445
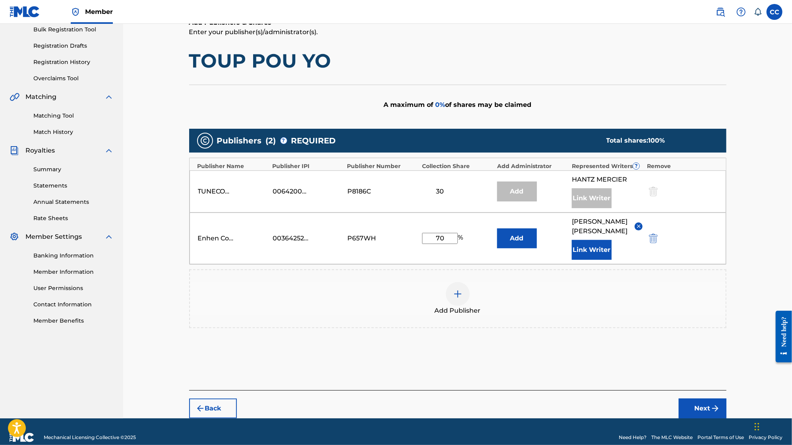
click at [218, 404] on img "submit" at bounding box center [716, 409] width 10 height 10
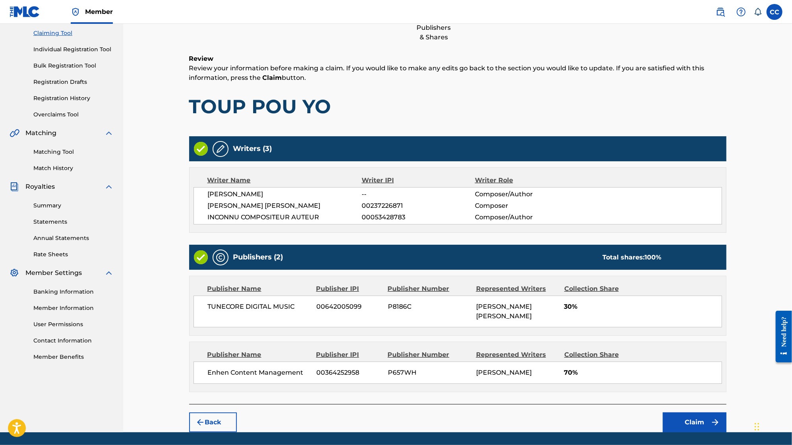
scroll to position [97, 0]
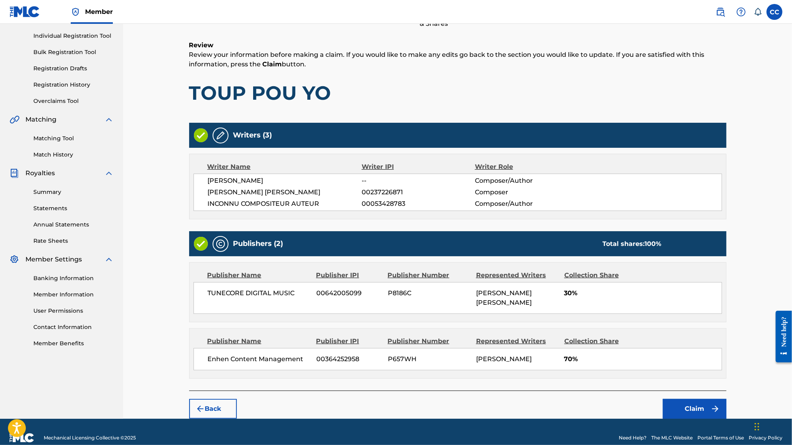
click at [218, 399] on button "Claim" at bounding box center [695, 409] width 64 height 20
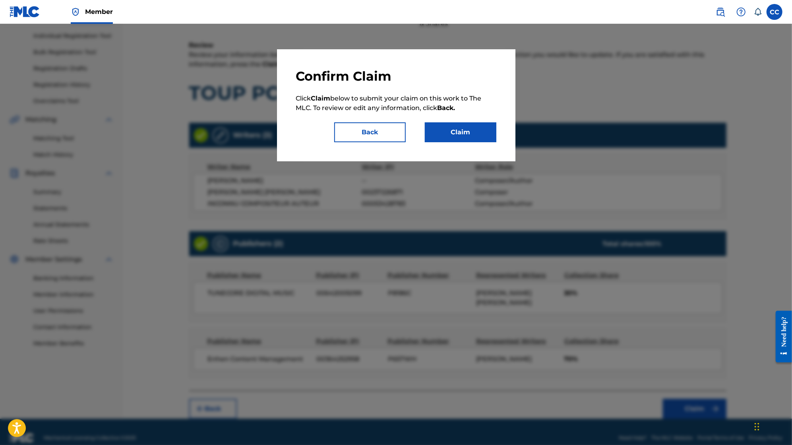
click at [218, 128] on button "Claim" at bounding box center [461, 132] width 72 height 20
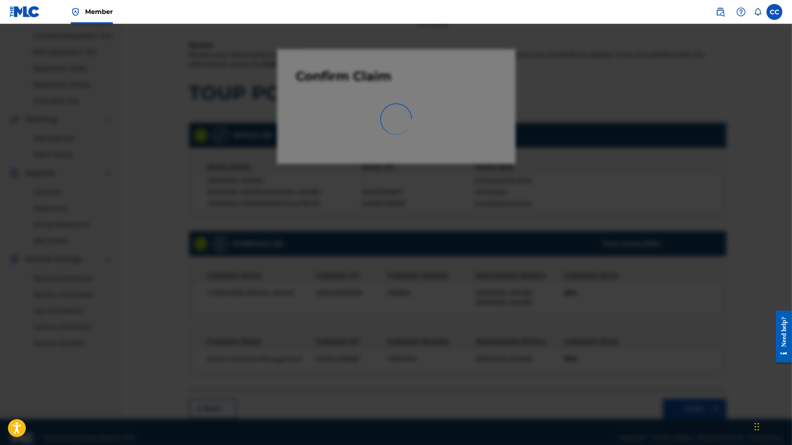
scroll to position [48, 0]
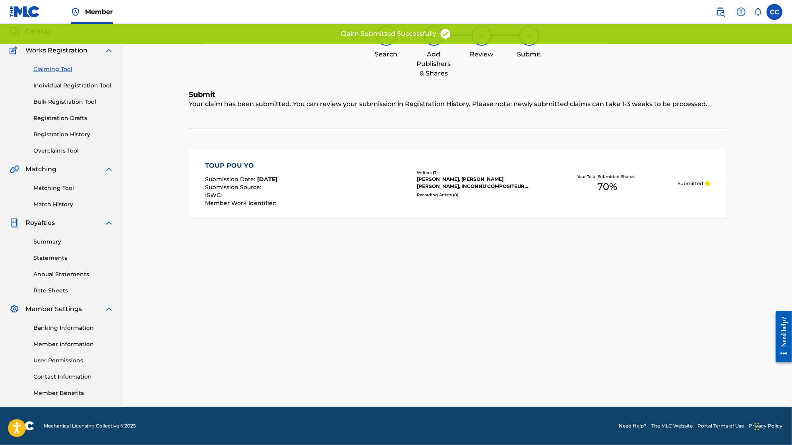
click at [65, 66] on link "Claiming Tool" at bounding box center [73, 69] width 80 height 8
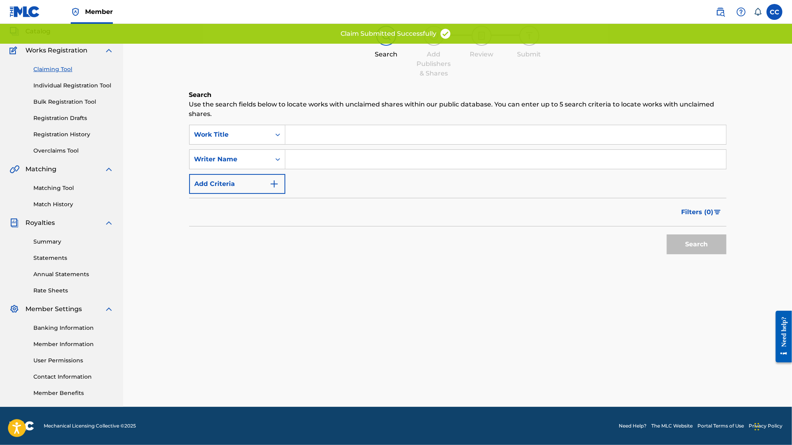
scroll to position [0, 0]
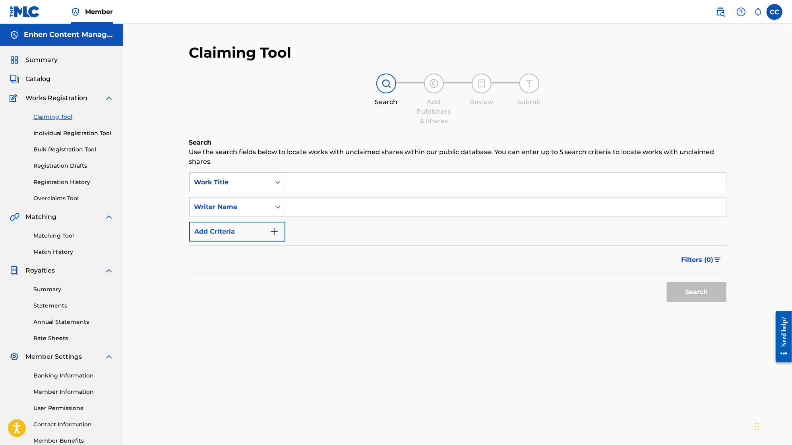
click at [218, 179] on input "Search Form" at bounding box center [505, 182] width 441 height 19
type input "toup pou yo"
click at [218, 282] on button "Search" at bounding box center [697, 292] width 60 height 20
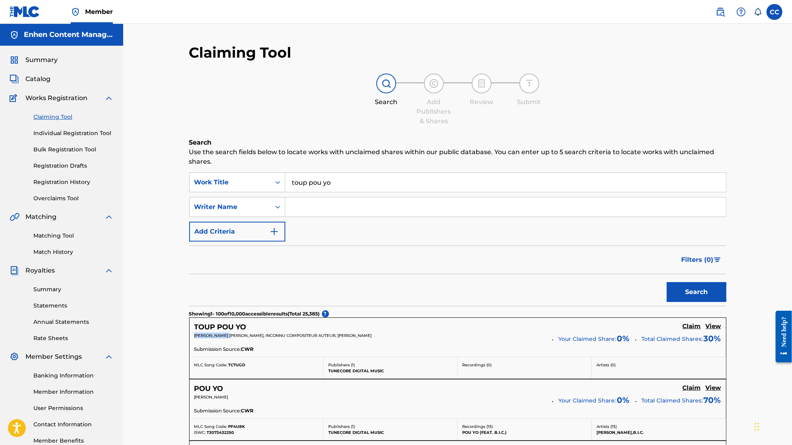
drag, startPoint x: 229, startPoint y: 334, endPoint x: 187, endPoint y: 333, distance: 41.8
copy span "[PERSON_NAME] [PERSON_NAME],"
click at [218, 203] on input "Search Form" at bounding box center [505, 207] width 441 height 19
click at [218, 182] on input "toup pou yo" at bounding box center [505, 182] width 441 height 19
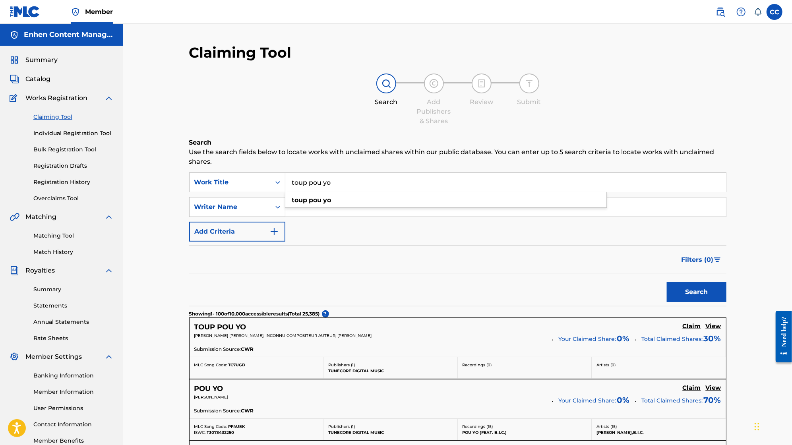
click at [218, 182] on input "toup pou yo" at bounding box center [505, 182] width 441 height 19
click at [218, 211] on input "Search Form" at bounding box center [505, 207] width 441 height 19
paste input "[PERSON_NAME] [PERSON_NAME],"
type input "[PERSON_NAME] [PERSON_NAME],"
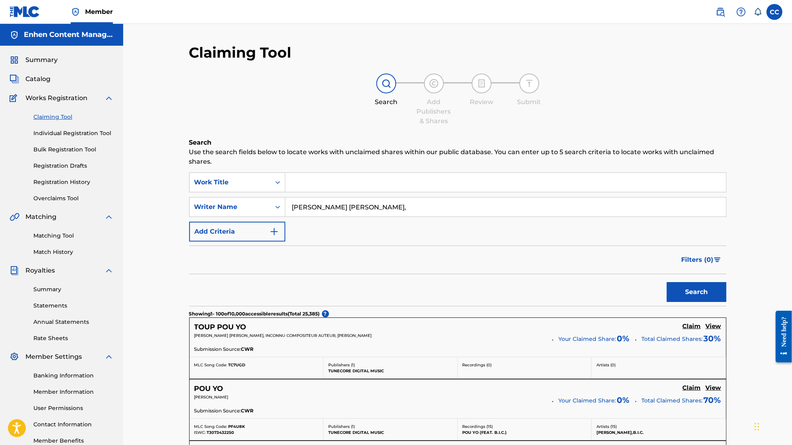
click at [218, 282] on button "Search" at bounding box center [697, 292] width 60 height 20
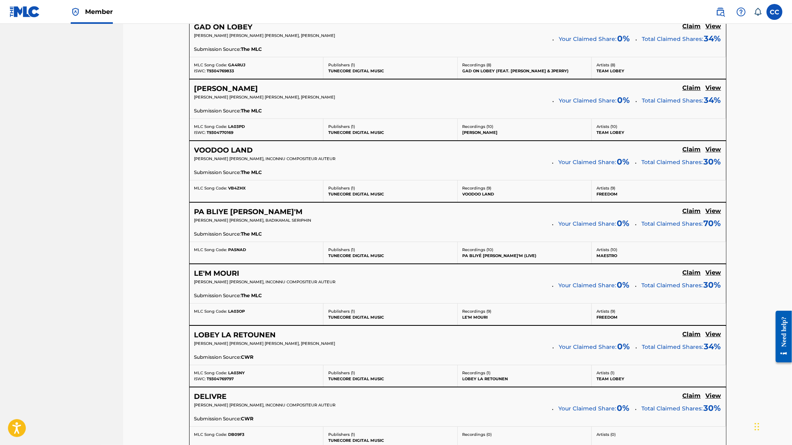
scroll to position [4432, 0]
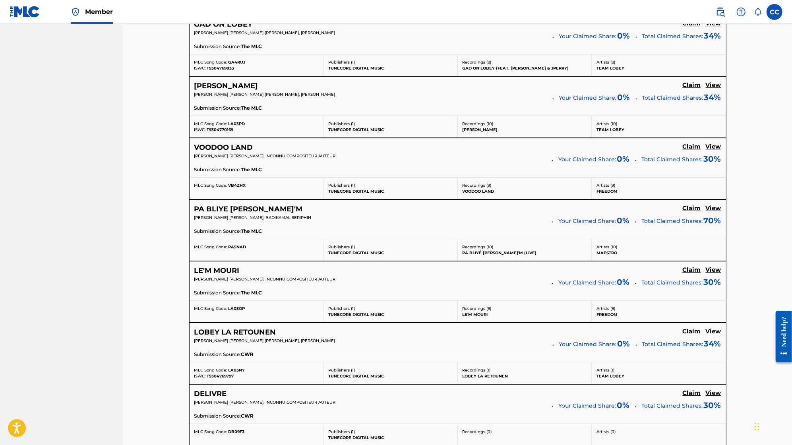
click at [218, 178] on div "MLC Song Code: VB4ZHX" at bounding box center [257, 188] width 134 height 21
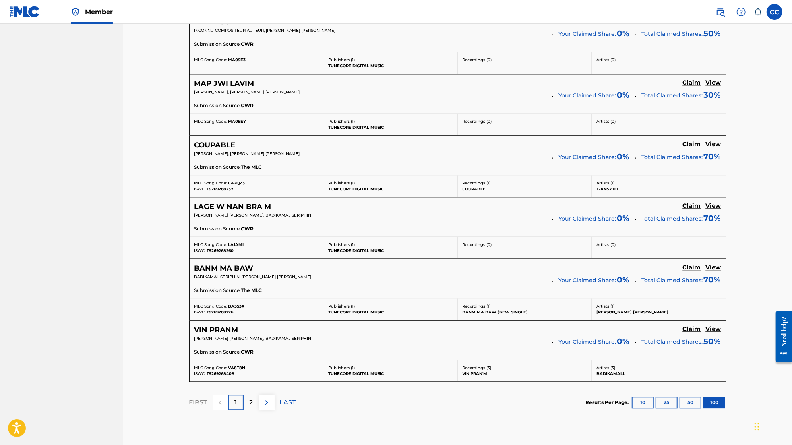
scroll to position [6099, 0]
click at [218, 398] on img at bounding box center [267, 403] width 10 height 10
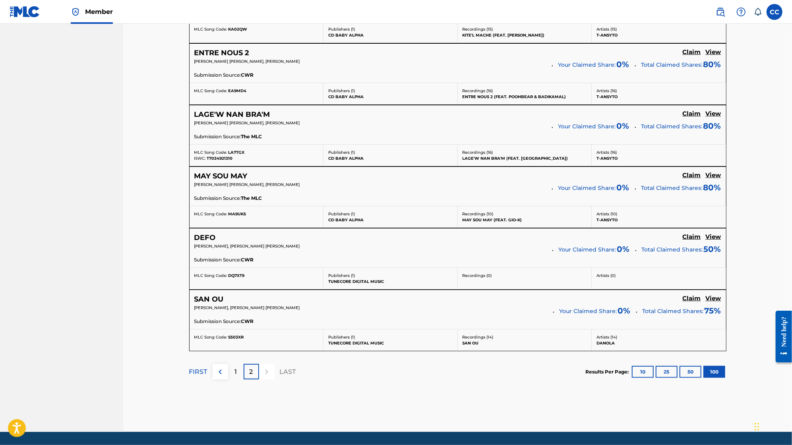
scroll to position [2617, 0]
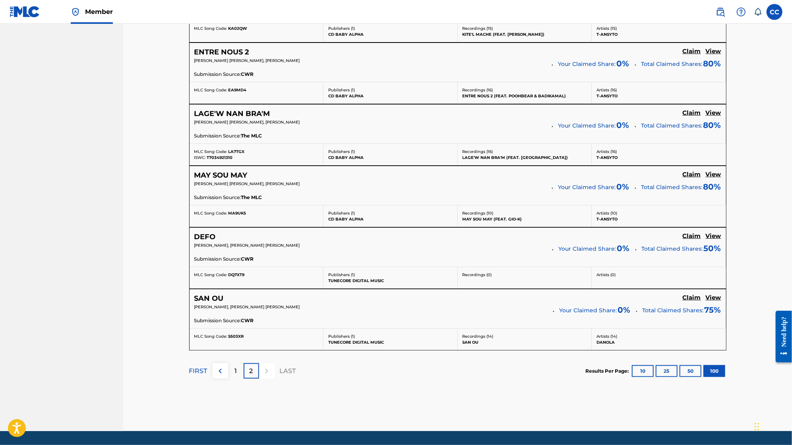
click at [217, 367] on img at bounding box center [220, 372] width 10 height 10
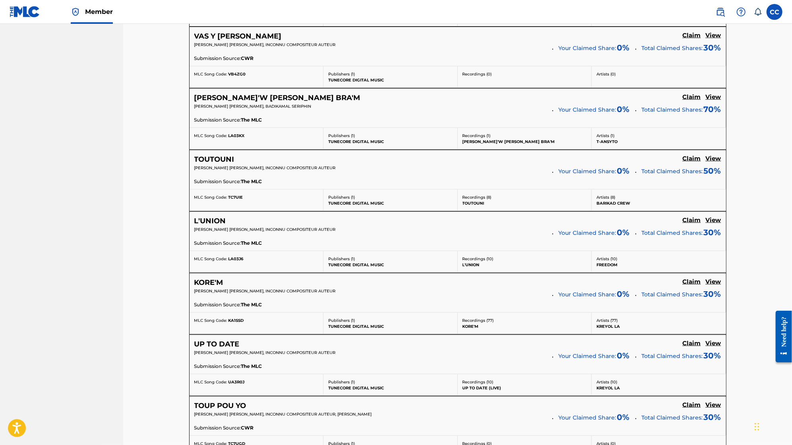
scroll to position [5342, 0]
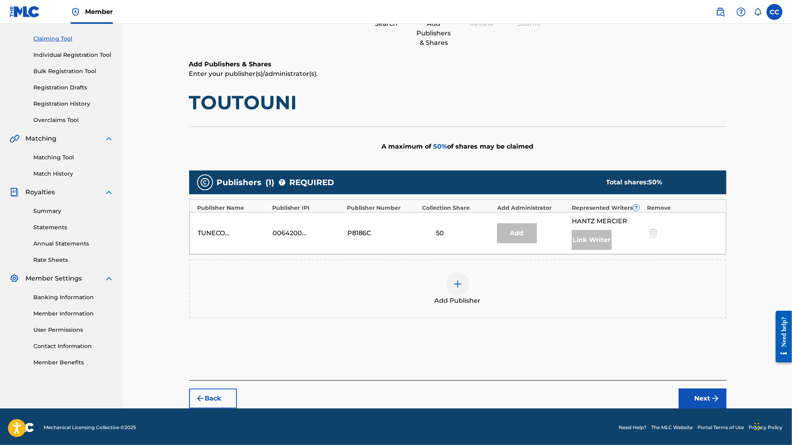
click at [218, 279] on div at bounding box center [458, 284] width 24 height 24
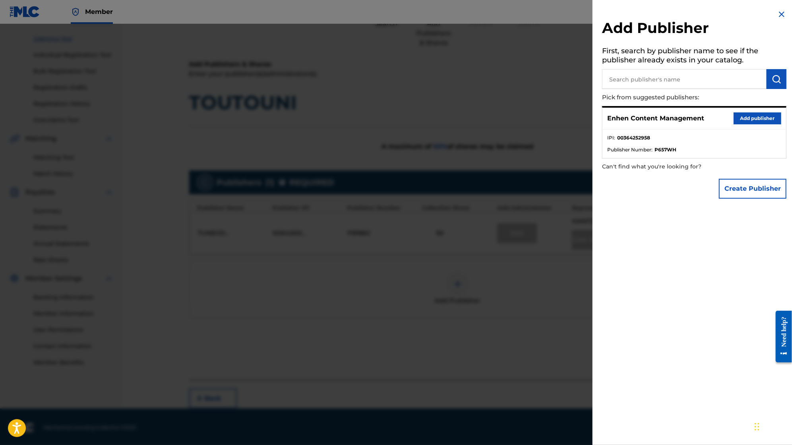
click at [218, 118] on button "Add publisher" at bounding box center [758, 119] width 48 height 12
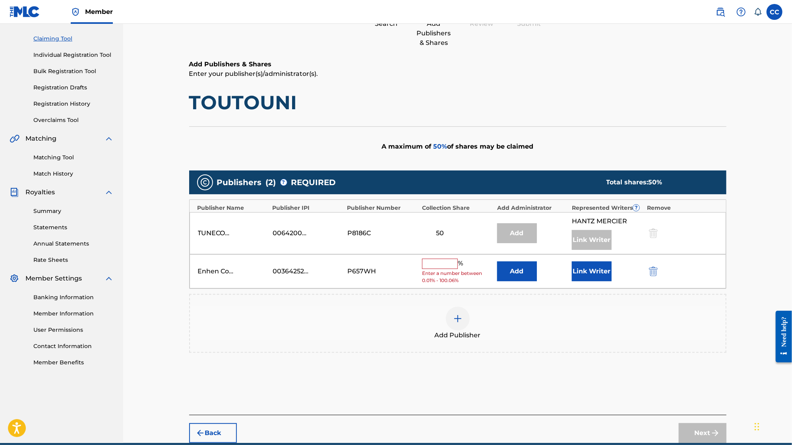
click at [218, 274] on button "Link Writer" at bounding box center [592, 272] width 40 height 20
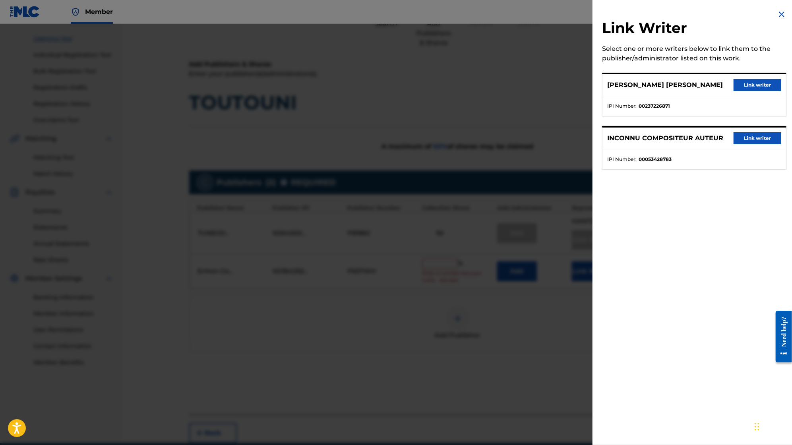
click at [218, 141] on button "Link writer" at bounding box center [758, 138] width 48 height 12
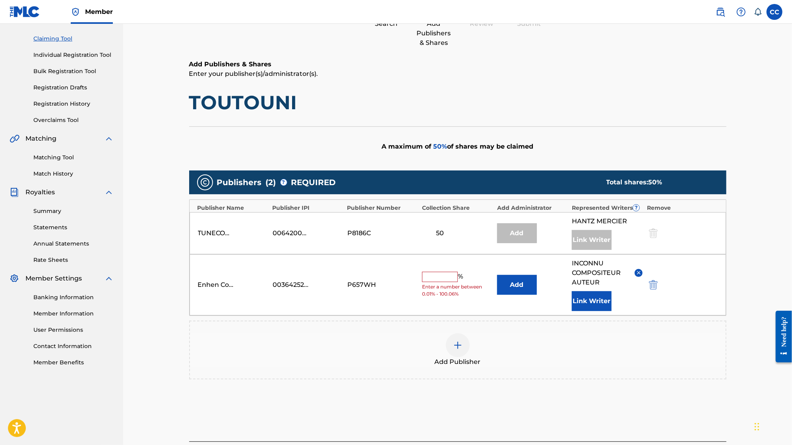
click at [218, 283] on span "Enter a number between 0.01% - 100.06%" at bounding box center [457, 290] width 71 height 14
click at [218, 267] on div "Enhen Content Management 00364252958 P657WH % Enter a number between 0.01% - 10…" at bounding box center [458, 284] width 537 height 61
click at [218, 268] on div "Enhen Content Management 00364252958 P657WH % Enter a number between 0.01% - 10…" at bounding box center [458, 284] width 537 height 61
click at [218, 272] on input "text" at bounding box center [440, 277] width 36 height 10
type input "50"
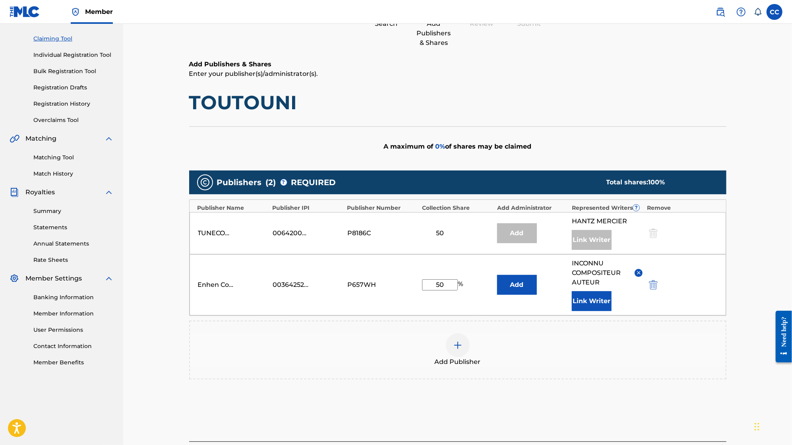
click at [218, 111] on h1 "TOUTOUNI" at bounding box center [458, 103] width 538 height 24
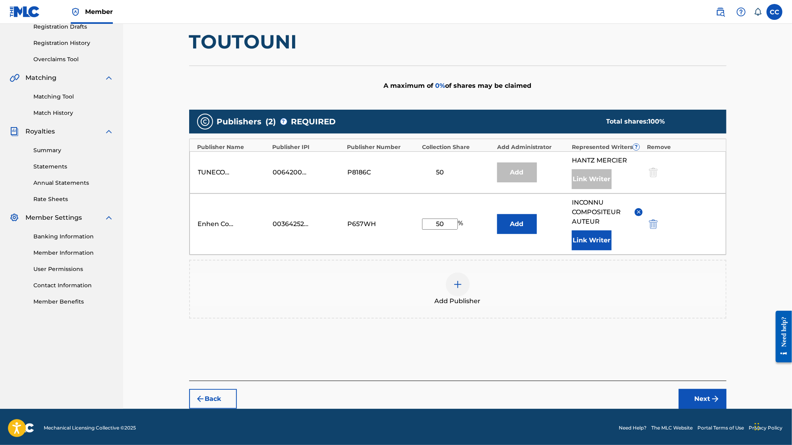
click at [218, 396] on button "Next" at bounding box center [703, 399] width 48 height 20
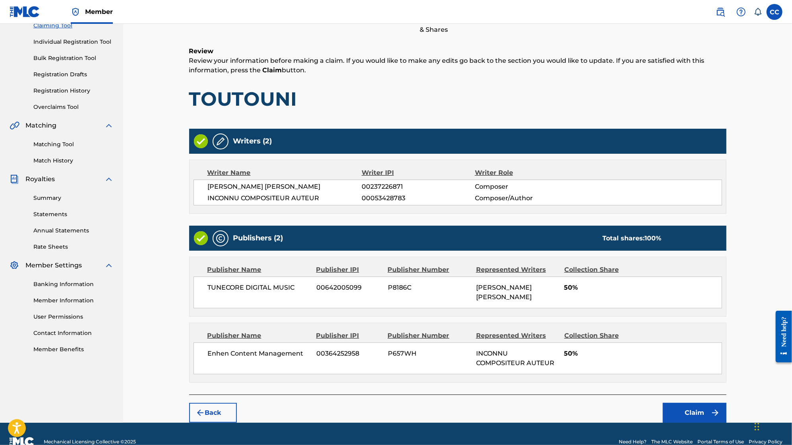
scroll to position [93, 0]
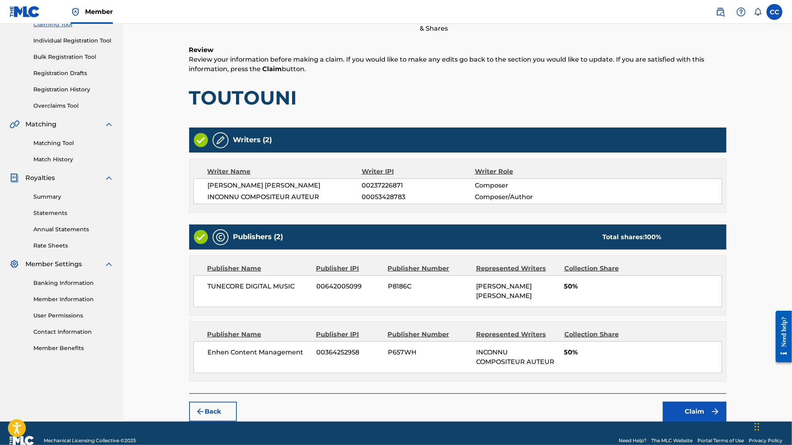
click at [218, 402] on button "Claim" at bounding box center [695, 412] width 64 height 20
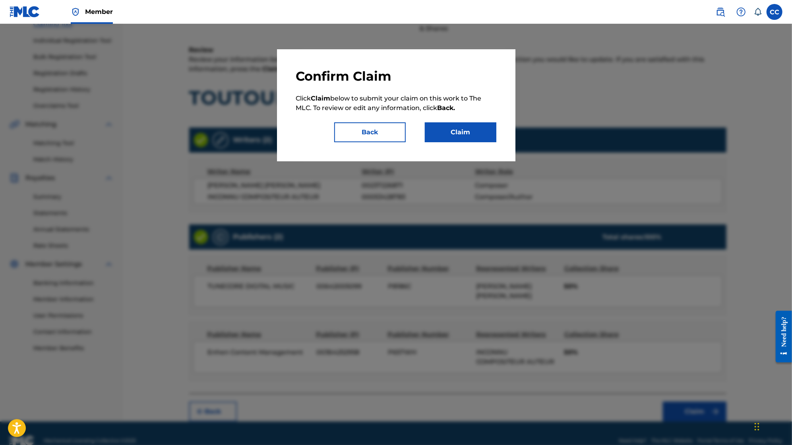
click at [218, 134] on button "Claim" at bounding box center [461, 132] width 72 height 20
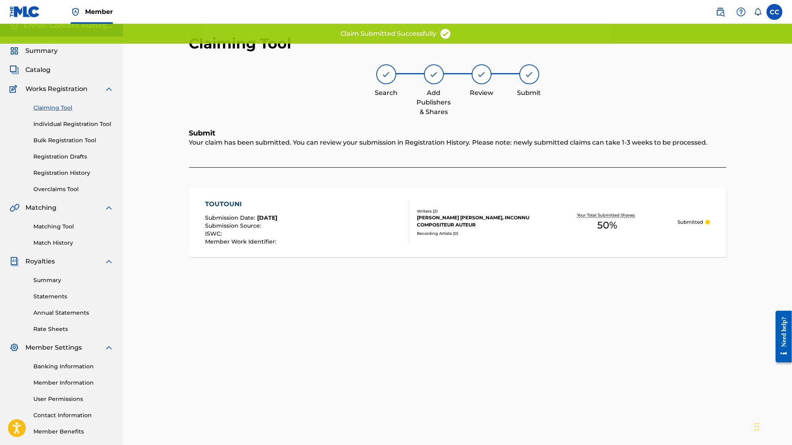
scroll to position [0, 0]
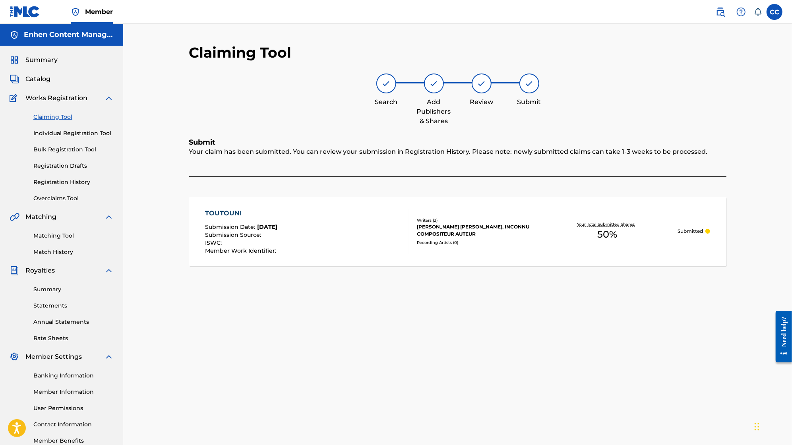
click at [81, 183] on link "Registration History" at bounding box center [73, 182] width 80 height 8
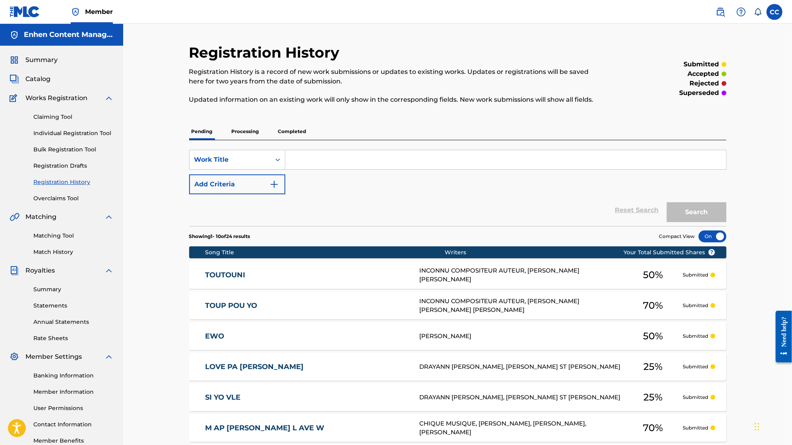
scroll to position [211, 0]
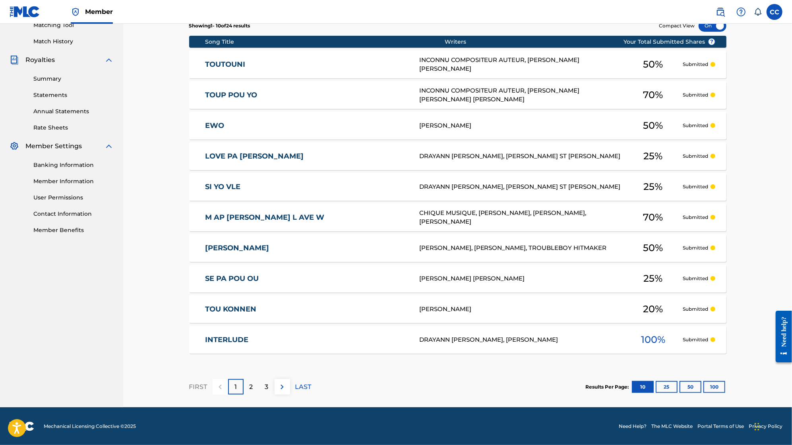
click at [218, 385] on button "50" at bounding box center [691, 387] width 22 height 12
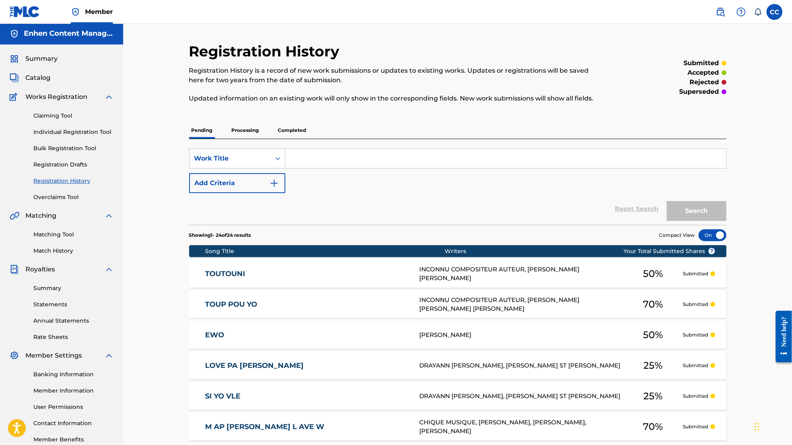
scroll to position [0, 0]
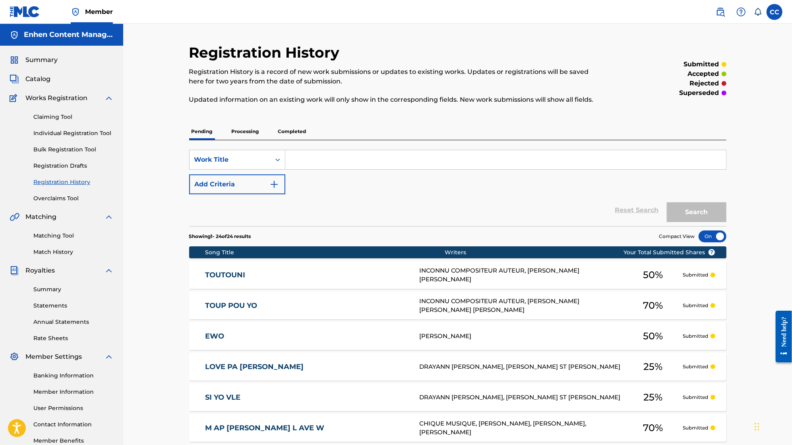
click at [51, 118] on link "Claiming Tool" at bounding box center [73, 117] width 80 height 8
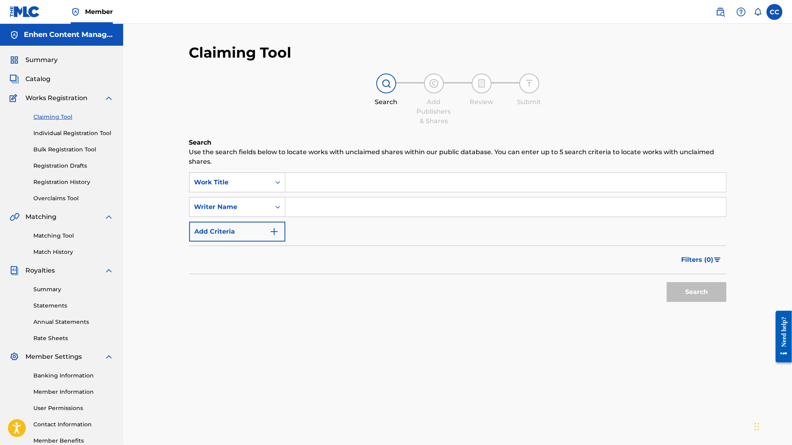
click at [54, 59] on span "Summary" at bounding box center [41, 60] width 32 height 10
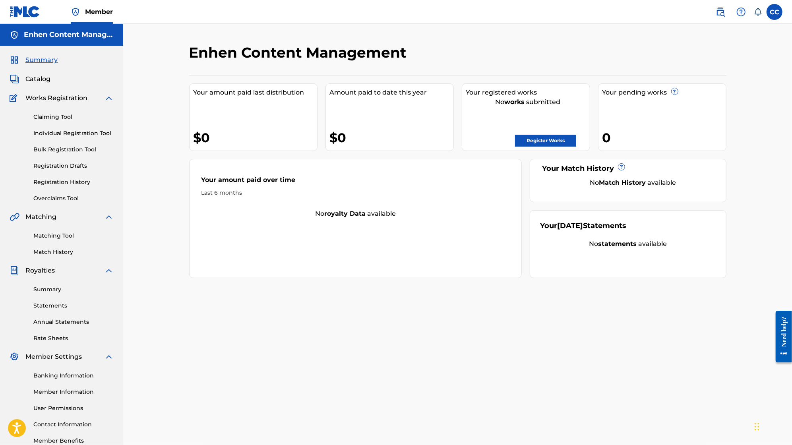
click at [51, 136] on link "Individual Registration Tool" at bounding box center [73, 133] width 80 height 8
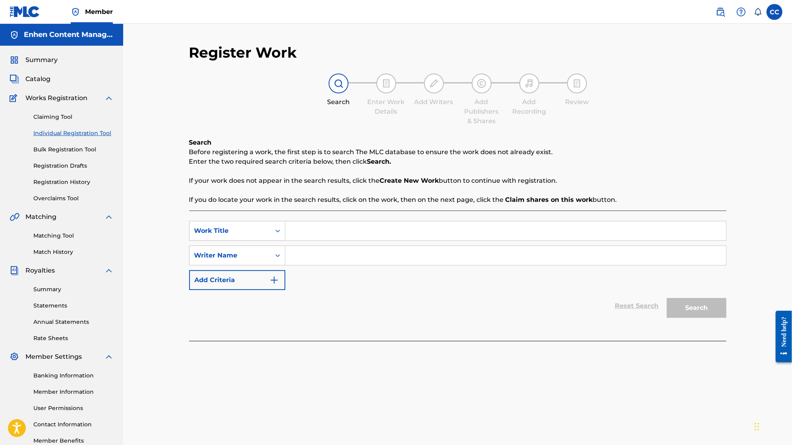
click at [218, 258] on input "Search Form" at bounding box center [505, 255] width 441 height 19
type input "[PERSON_NAME]"
click at [218, 235] on input "Search Form" at bounding box center [505, 230] width 441 height 19
type input "g"
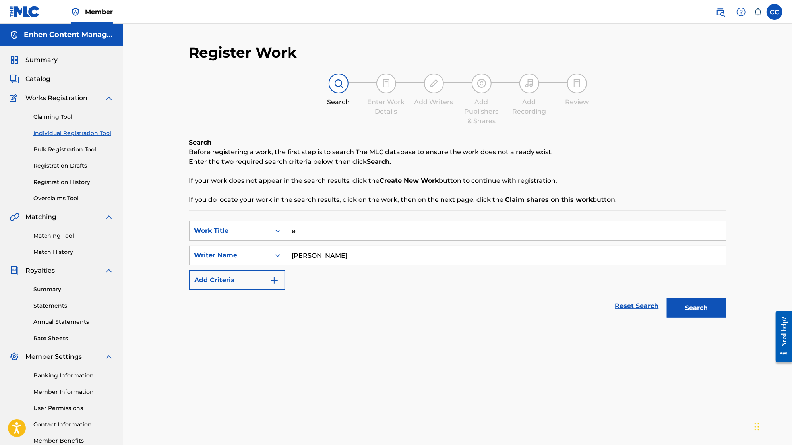
type input "e"
click at [218, 301] on button "Search" at bounding box center [697, 308] width 60 height 20
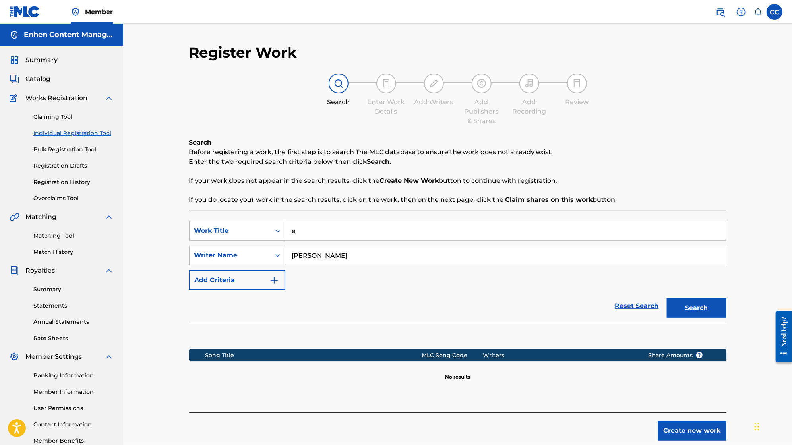
click at [218, 232] on input "e" at bounding box center [505, 230] width 441 height 19
click at [218, 277] on button "Add Criteria" at bounding box center [237, 280] width 96 height 20
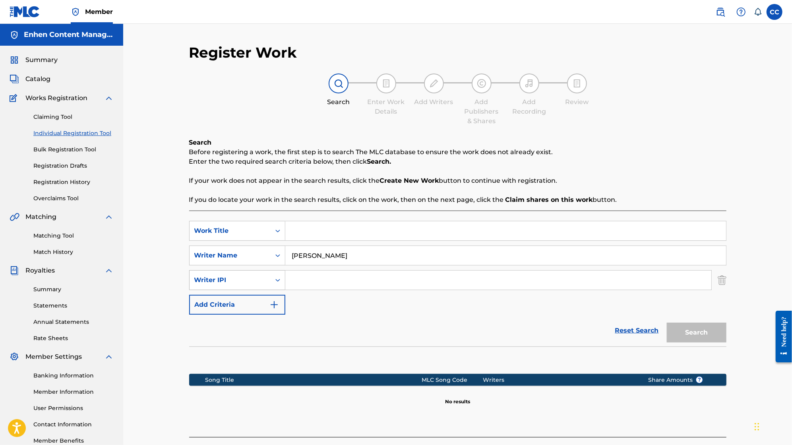
click at [218, 284] on div "Writer IPI" at bounding box center [230, 280] width 81 height 15
click at [218, 303] on div "Publisher Name" at bounding box center [237, 300] width 95 height 20
click at [218, 283] on img "Search Form" at bounding box center [722, 280] width 9 height 20
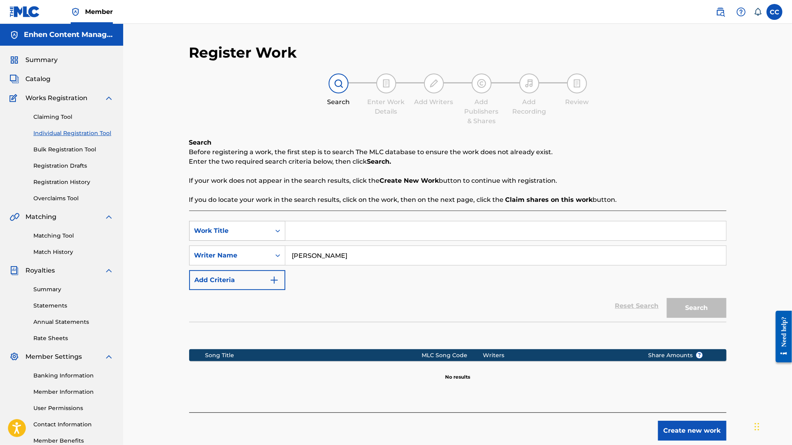
click at [218, 233] on div "Work Title" at bounding box center [230, 231] width 72 height 10
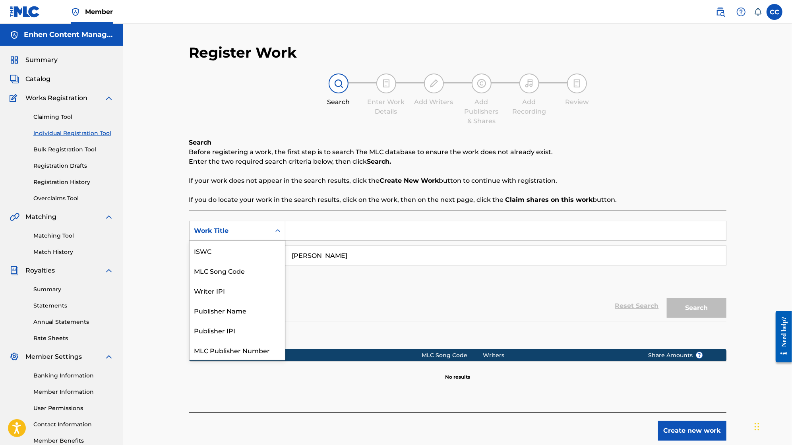
scroll to position [20, 0]
click at [218, 290] on div "Publisher Name" at bounding box center [237, 291] width 95 height 20
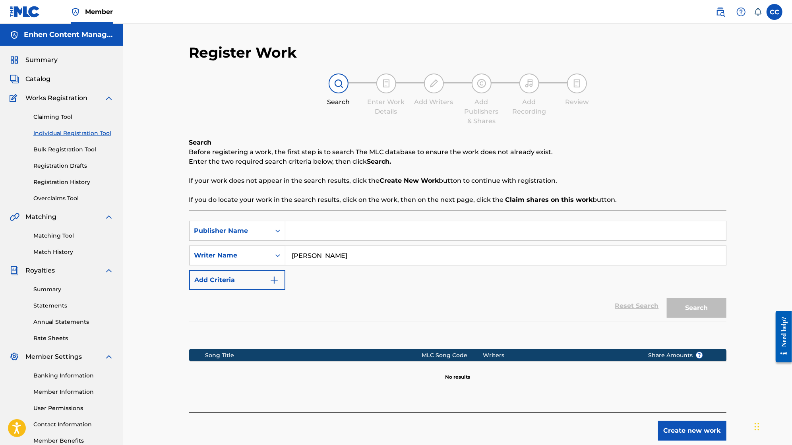
click at [218, 233] on input "Search Form" at bounding box center [505, 230] width 441 height 19
type input "tunecore"
click at [218, 315] on button "Search" at bounding box center [697, 308] width 60 height 20
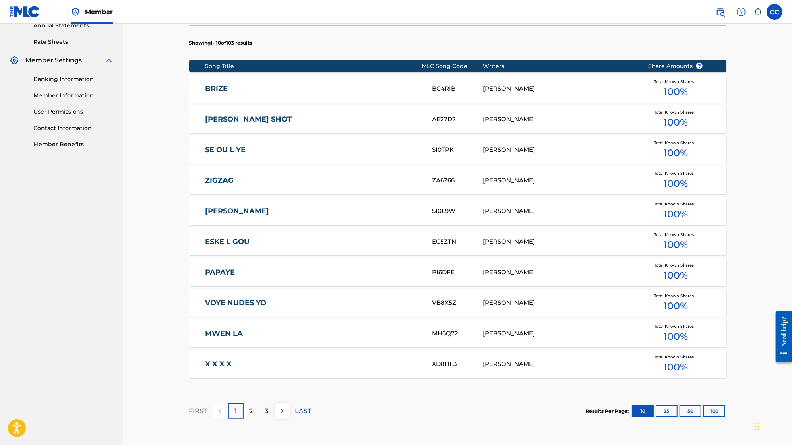
scroll to position [335, 0]
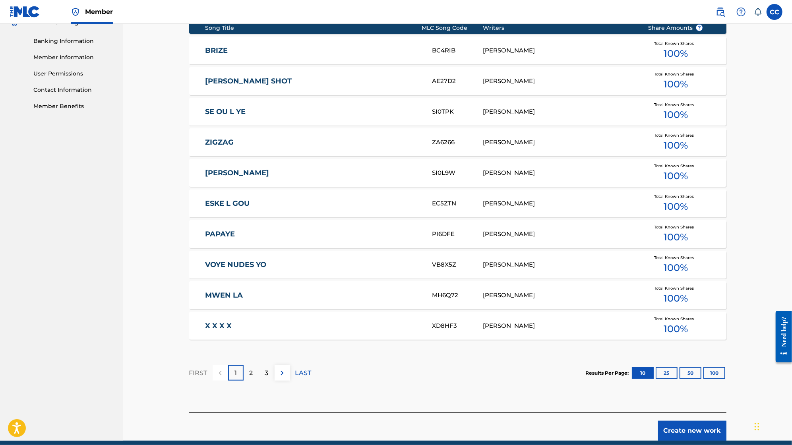
click at [218, 324] on link "X X X X" at bounding box center [313, 326] width 216 height 9
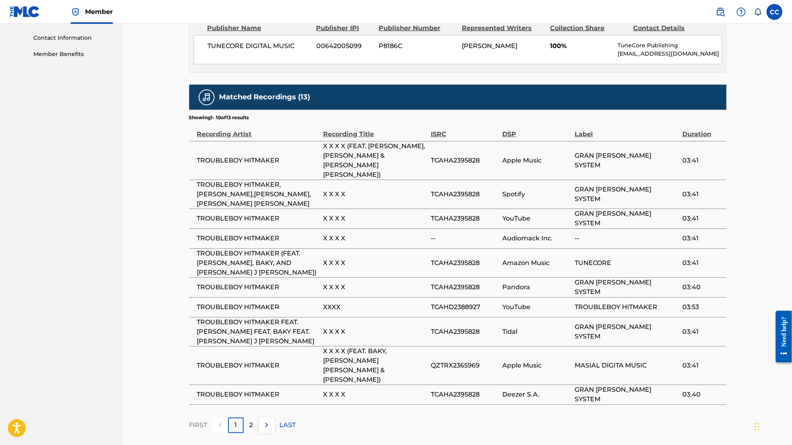
scroll to position [399, 0]
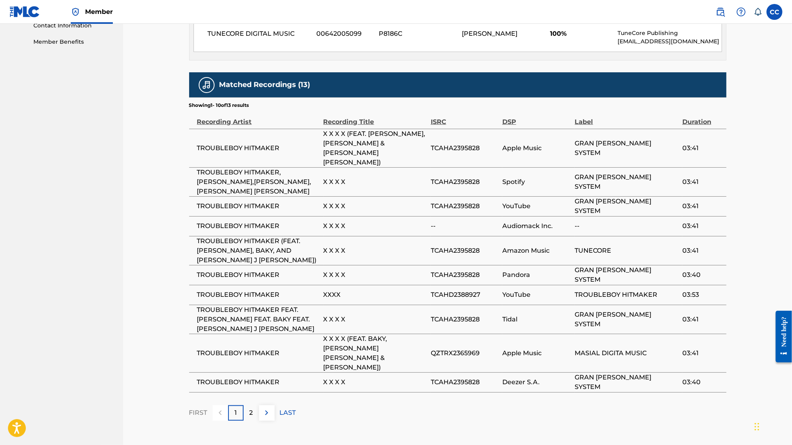
click at [218, 408] on img at bounding box center [267, 413] width 10 height 10
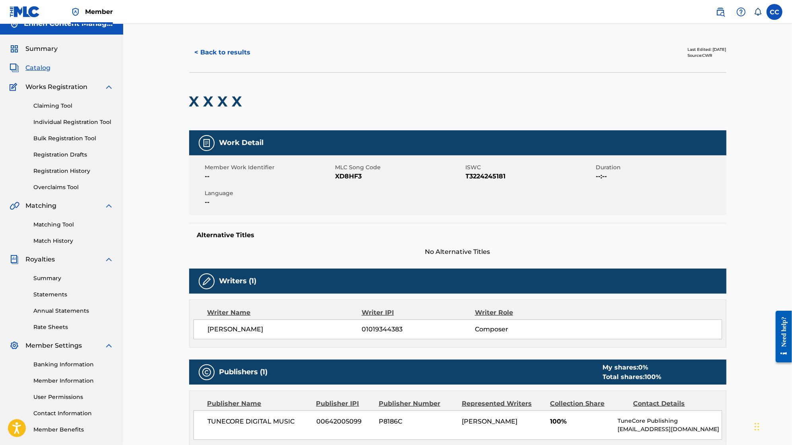
scroll to position [0, 0]
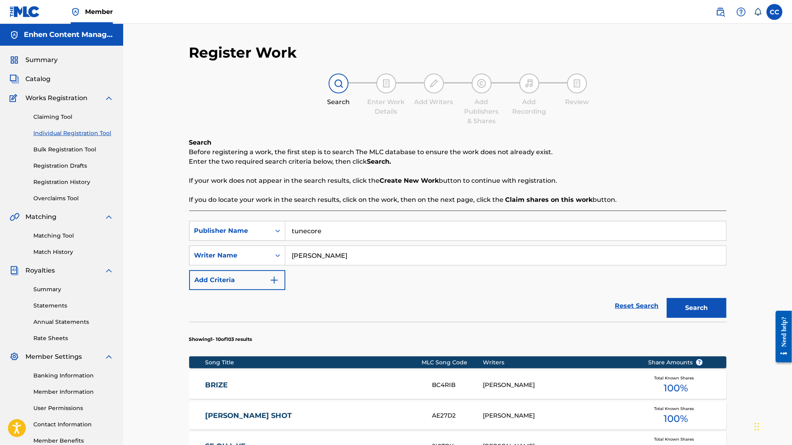
click at [33, 95] on span "Works Registration" at bounding box center [56, 98] width 62 height 10
click at [46, 114] on link "Claiming Tool" at bounding box center [73, 117] width 80 height 8
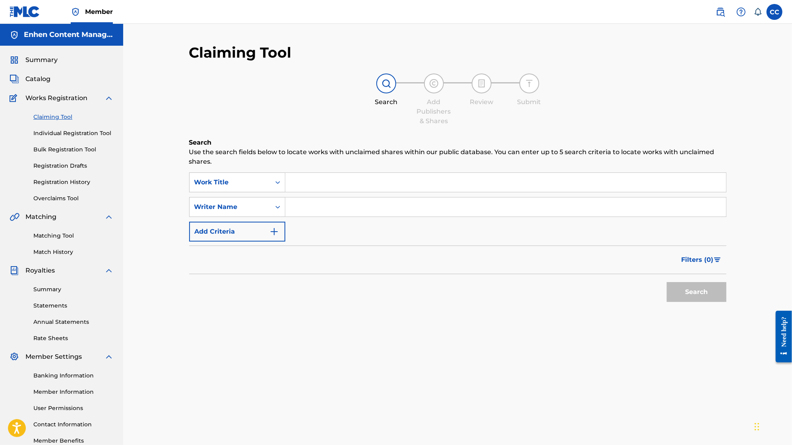
click at [218, 213] on input "Search Form" at bounding box center [505, 207] width 441 height 19
click at [218, 282] on button "Search" at bounding box center [697, 292] width 60 height 20
type input "s"
type input "[PERSON_NAME]"
click at [218, 289] on button "Search" at bounding box center [697, 292] width 60 height 20
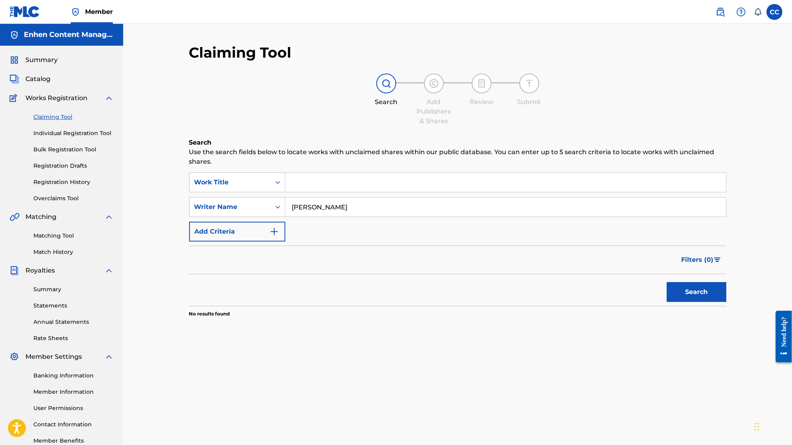
click at [218, 174] on input "Search Form" at bounding box center [505, 182] width 441 height 19
click at [218, 215] on input "[PERSON_NAME]" at bounding box center [505, 207] width 441 height 19
click at [218, 214] on input "[PERSON_NAME]" at bounding box center [505, 207] width 441 height 19
click at [218, 298] on button "Search" at bounding box center [697, 292] width 60 height 20
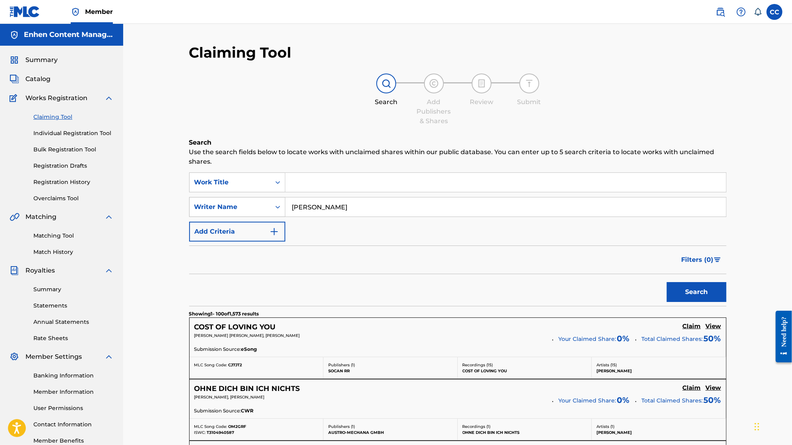
drag, startPoint x: 384, startPoint y: 204, endPoint x: 269, endPoint y: 210, distance: 115.5
click at [218, 210] on div "SearchWithCriteria21d36468-5b26-45bb-83c5-014d7417c960 Writer Name [PERSON_NAME]" at bounding box center [458, 207] width 538 height 20
click at [218, 295] on button "Search" at bounding box center [697, 292] width 60 height 20
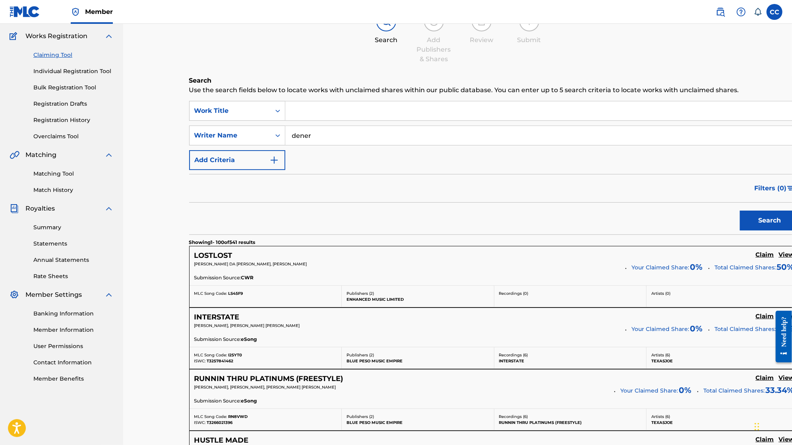
scroll to position [56, 0]
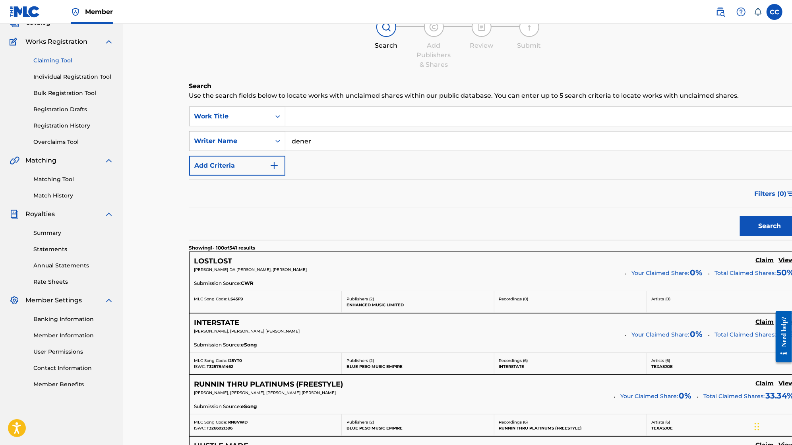
click at [218, 151] on input "dener" at bounding box center [542, 141] width 514 height 19
type input "[PERSON_NAME]"
click at [218, 236] on button "Search" at bounding box center [770, 226] width 60 height 20
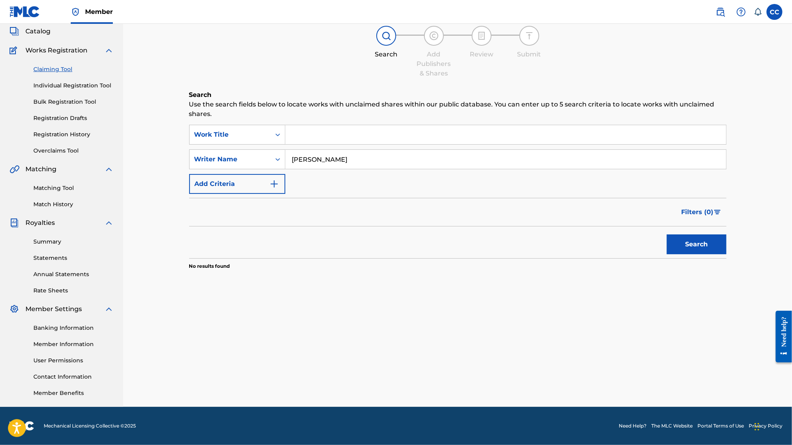
click at [68, 138] on link "Registration History" at bounding box center [73, 134] width 80 height 8
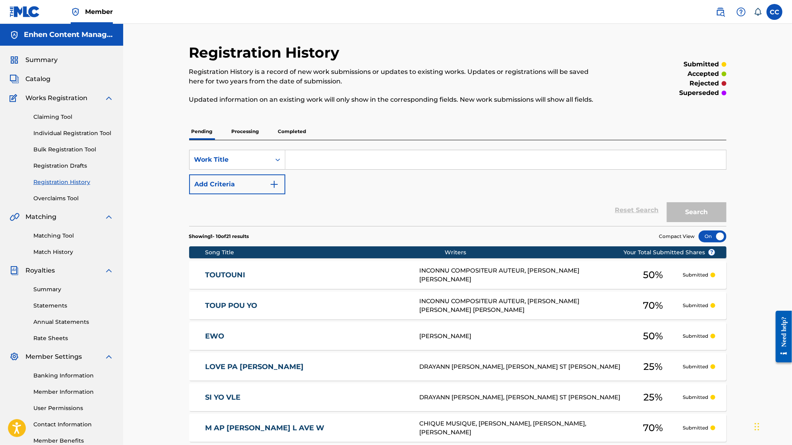
click at [218, 264] on div "TOUTOUNI TC7UIE INCONNU COMPOSITEUR AUTEUR, [PERSON_NAME] [PERSON_NAME] 50 % Su…" at bounding box center [458, 275] width 538 height 28
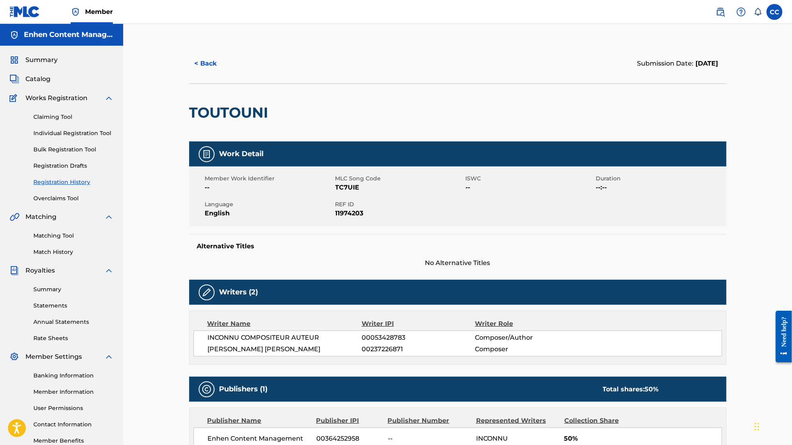
click at [65, 118] on link "Claiming Tool" at bounding box center [73, 117] width 80 height 8
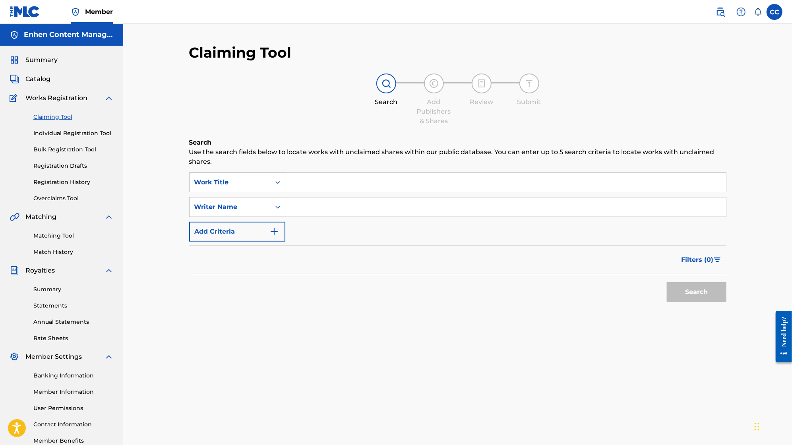
click at [218, 199] on input "Search Form" at bounding box center [505, 207] width 441 height 19
click at [218, 186] on input "Search Form" at bounding box center [505, 182] width 441 height 19
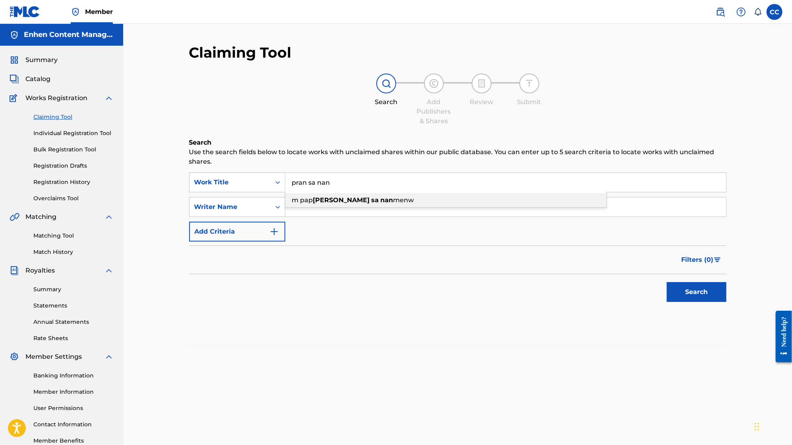
click at [218, 200] on span "menw" at bounding box center [404, 200] width 21 height 8
type input "m pap pran sa nan menw"
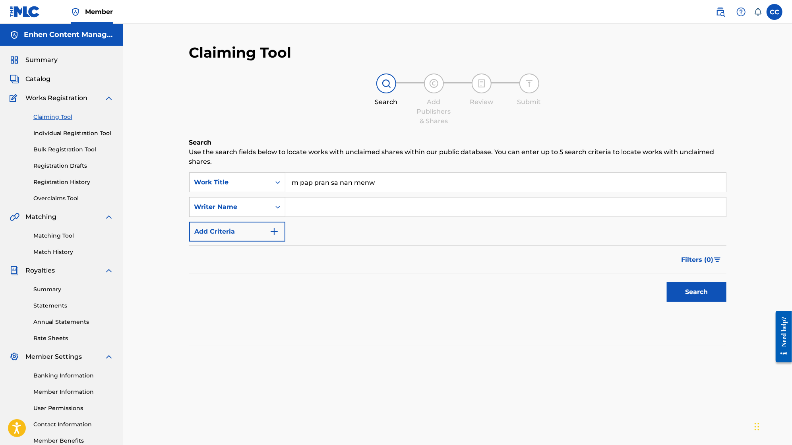
click at [218, 295] on button "Search" at bounding box center [697, 292] width 60 height 20
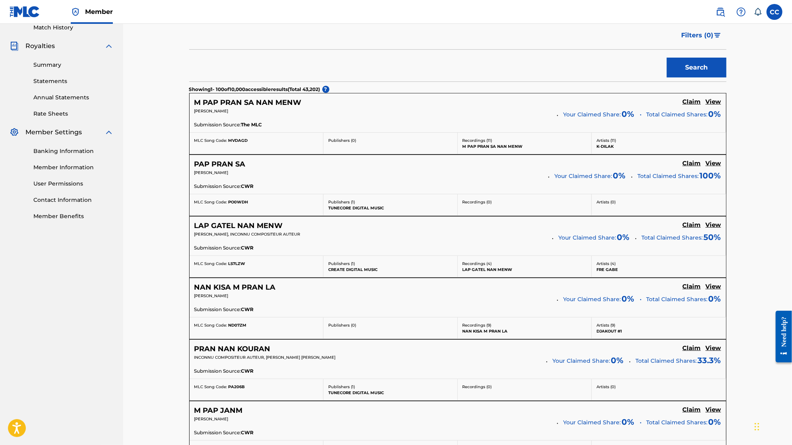
scroll to position [226, 0]
drag, startPoint x: 229, startPoint y: 110, endPoint x: 194, endPoint y: 111, distance: 35.8
click at [194, 111] on div "M PAP PRAN SA NAN MENW Claim View [PERSON_NAME] Your Claimed Share: 0 % Total C…" at bounding box center [458, 111] width 537 height 39
copy span "[PERSON_NAME]"
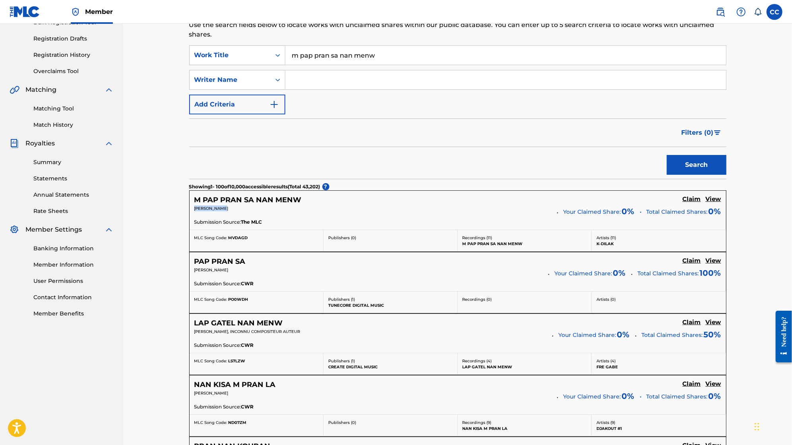
scroll to position [106, 0]
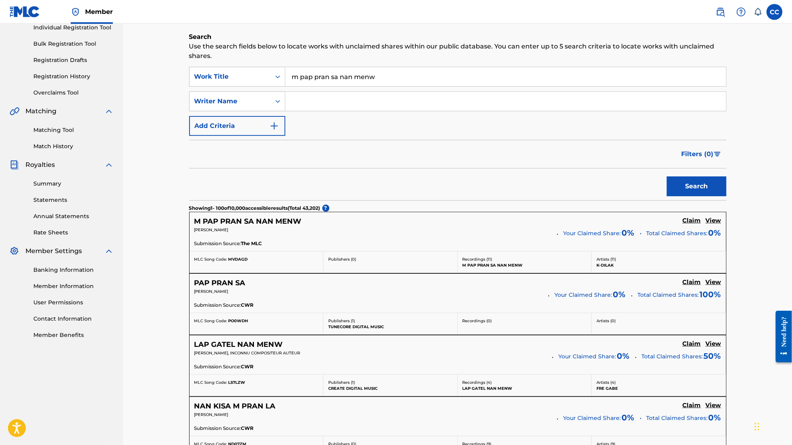
click at [218, 93] on input "Search Form" at bounding box center [505, 101] width 441 height 19
paste input "[PERSON_NAME]"
type input "[PERSON_NAME]"
click at [218, 82] on input "m pap pran sa nan menw" at bounding box center [505, 76] width 441 height 19
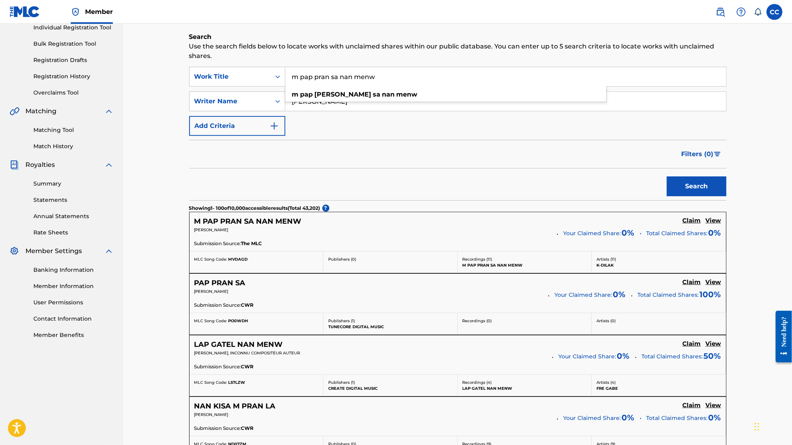
click at [218, 82] on input "m pap pran sa nan menw" at bounding box center [505, 76] width 441 height 19
click at [218, 180] on button "Search" at bounding box center [697, 187] width 60 height 20
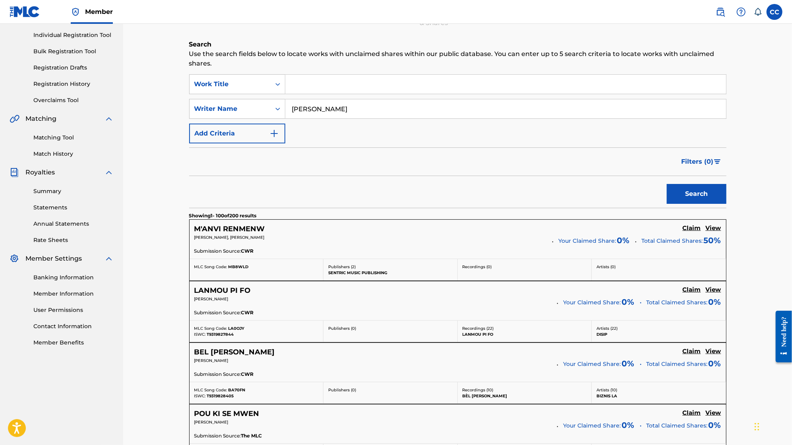
scroll to position [0, 0]
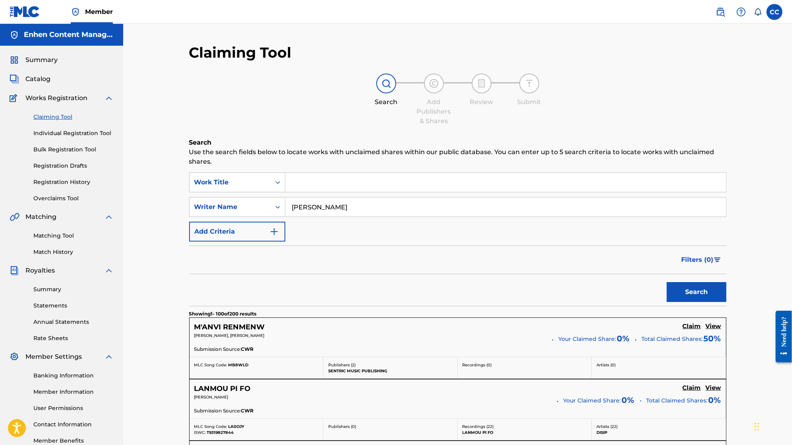
click at [218, 208] on input "[PERSON_NAME]" at bounding box center [505, 207] width 441 height 19
type input "dessalinnes"
click at [218, 282] on button "Search" at bounding box center [697, 292] width 60 height 20
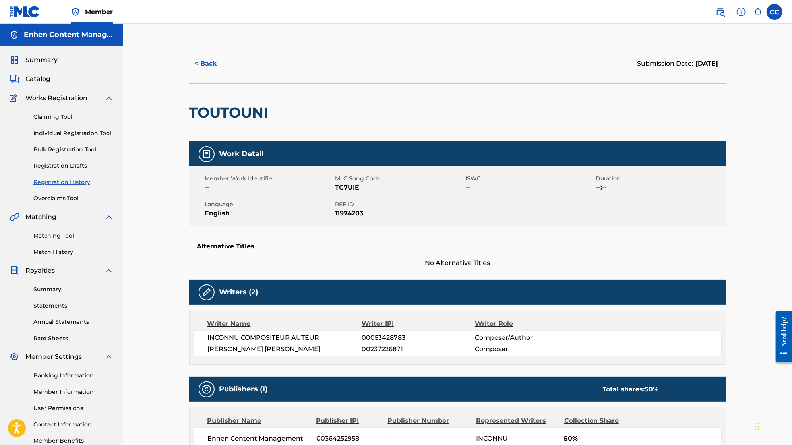
click at [56, 117] on link "Claiming Tool" at bounding box center [73, 117] width 80 height 8
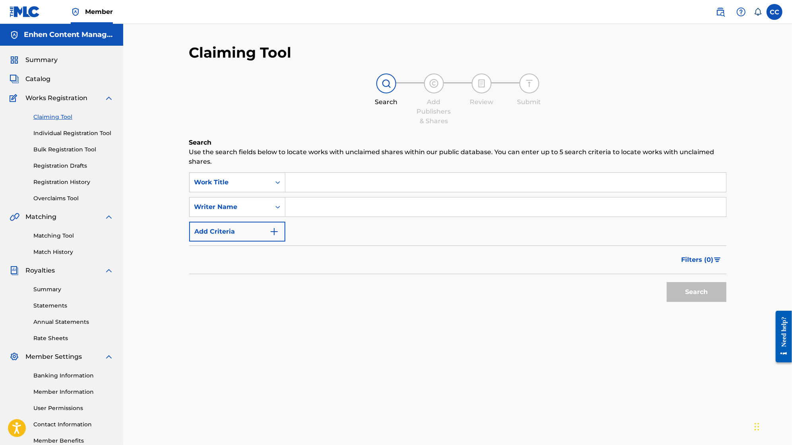
click at [218, 213] on input "Search Form" at bounding box center [505, 207] width 441 height 19
type input "g"
click at [218, 282] on button "Search" at bounding box center [697, 292] width 60 height 20
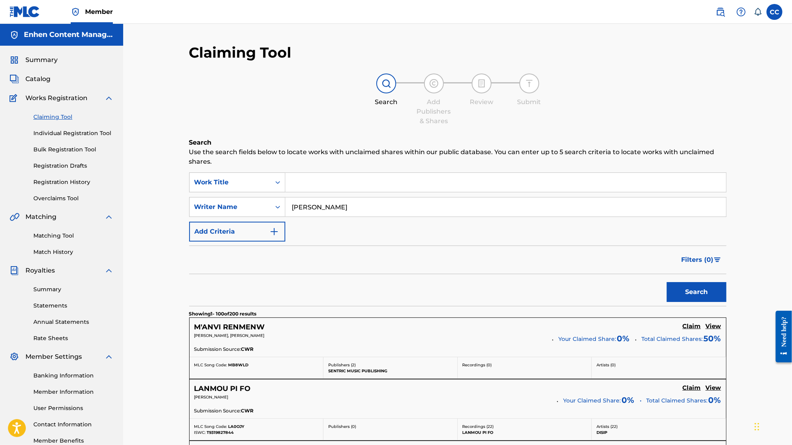
click at [218, 212] on input "[PERSON_NAME]" at bounding box center [505, 207] width 441 height 19
click at [218, 209] on input "[PERSON_NAME]" at bounding box center [505, 207] width 441 height 19
click at [218, 295] on button "Search" at bounding box center [697, 292] width 60 height 20
click at [218, 212] on input "[PERSON_NAME]" at bounding box center [505, 207] width 441 height 19
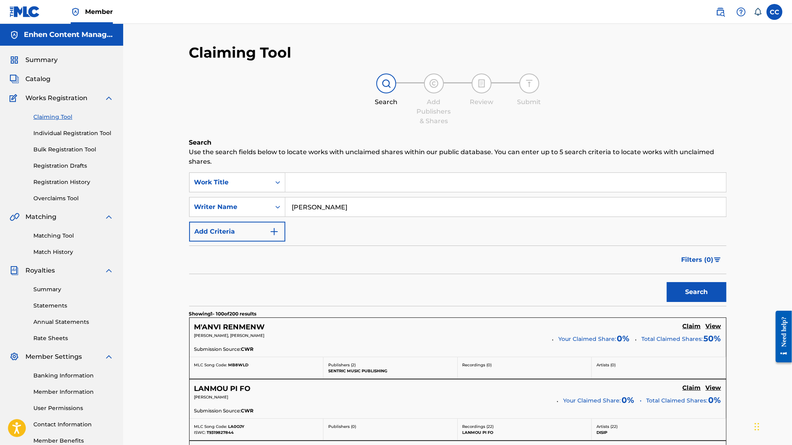
click at [218, 212] on input "[PERSON_NAME]" at bounding box center [505, 207] width 441 height 19
click at [218, 282] on button "Search" at bounding box center [697, 292] width 60 height 20
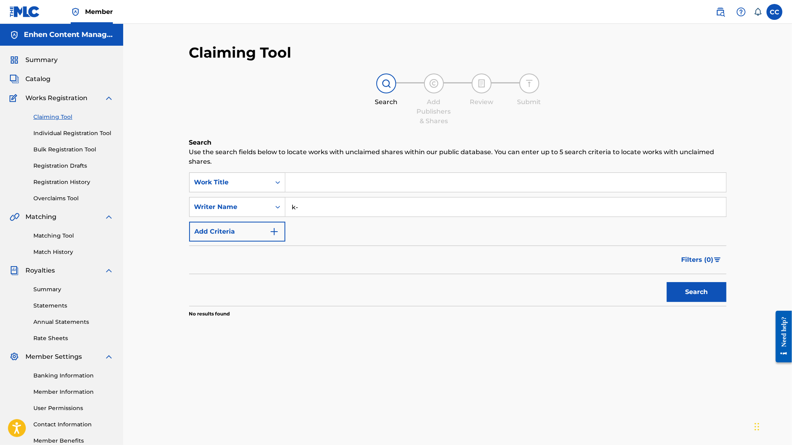
type input "k"
click at [218, 195] on div "SearchWithCriteria23a0a63e-8857-4e6c-b9ac-007540238350 Work Title SearchWithCri…" at bounding box center [458, 207] width 538 height 69
click at [218, 188] on input "Search Form" at bounding box center [505, 182] width 441 height 19
type input "m pap pran sa nan menw"
click at [218, 314] on section "No results found" at bounding box center [458, 312] width 538 height 12
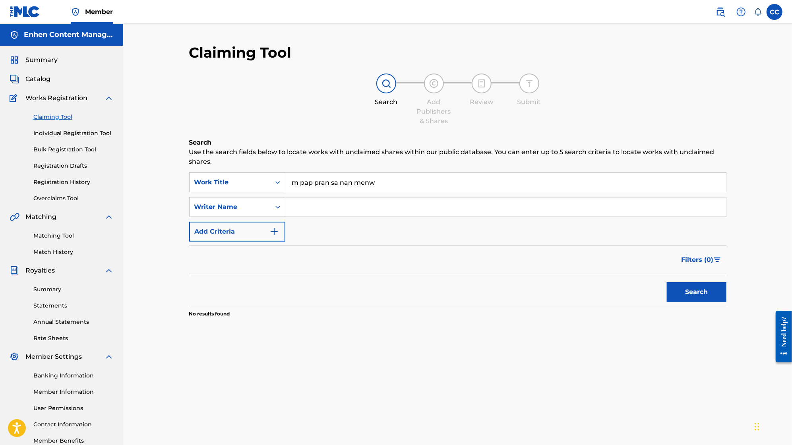
click at [218, 302] on div "Search" at bounding box center [695, 290] width 64 height 32
click at [218, 298] on button "Search" at bounding box center [697, 292] width 60 height 20
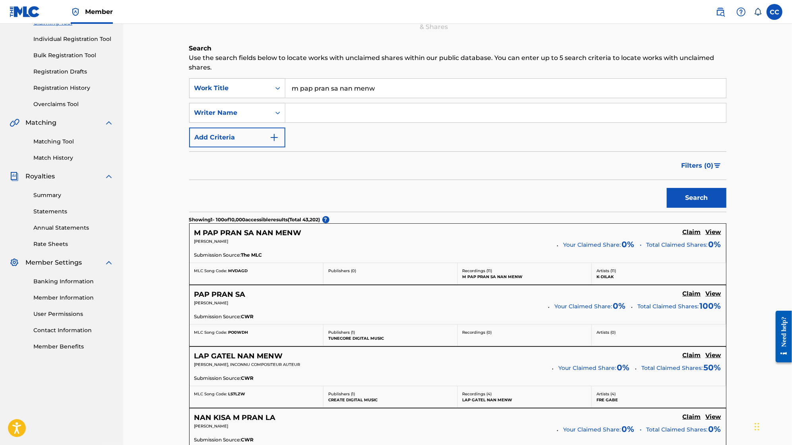
scroll to position [95, 0]
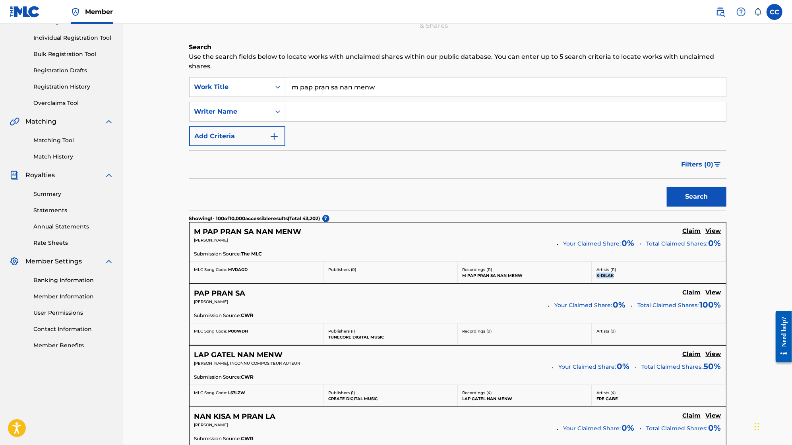
drag, startPoint x: 619, startPoint y: 275, endPoint x: 594, endPoint y: 277, distance: 24.7
click at [218, 277] on div "Artists ( 11 ) [PERSON_NAME]" at bounding box center [659, 272] width 134 height 21
copy p "K-DILAK"
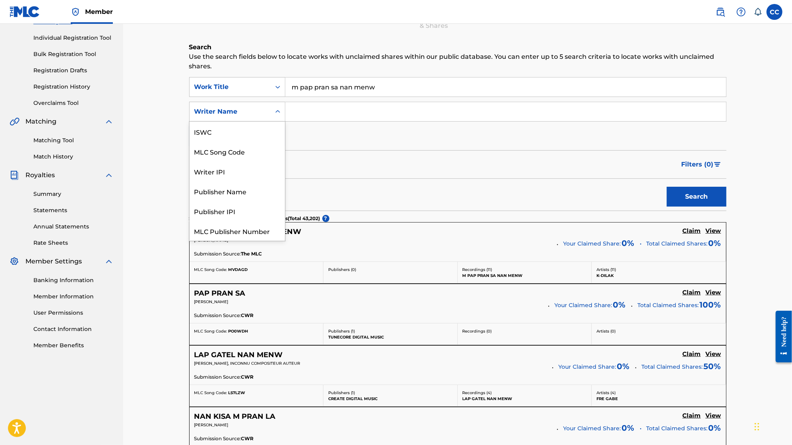
click at [218, 119] on div "Writer Name" at bounding box center [237, 112] width 96 height 20
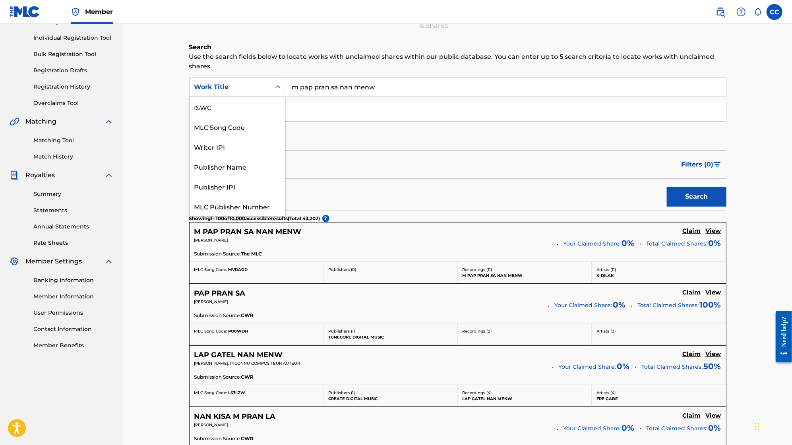
click at [218, 90] on div "Work Title" at bounding box center [230, 87] width 72 height 10
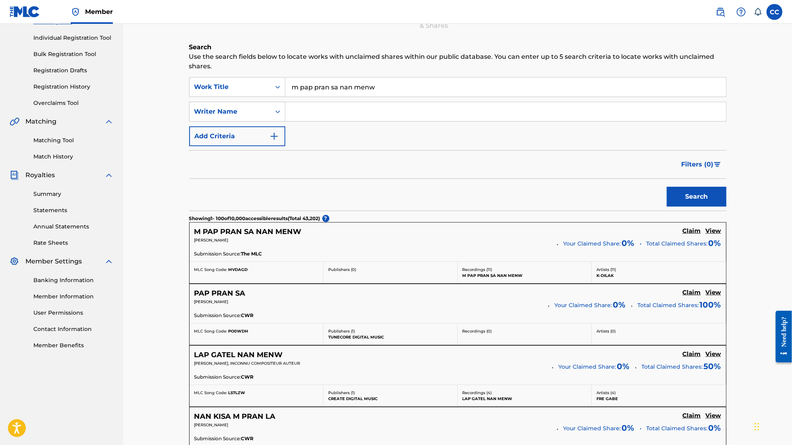
click at [218, 147] on form "SearchWithCriteria23a0a63e-8857-4e6c-b9ac-007540238350 Work Title m pap pran sa…" at bounding box center [458, 144] width 538 height 134
click at [218, 107] on input "Search Form" at bounding box center [505, 111] width 441 height 19
type input "g"
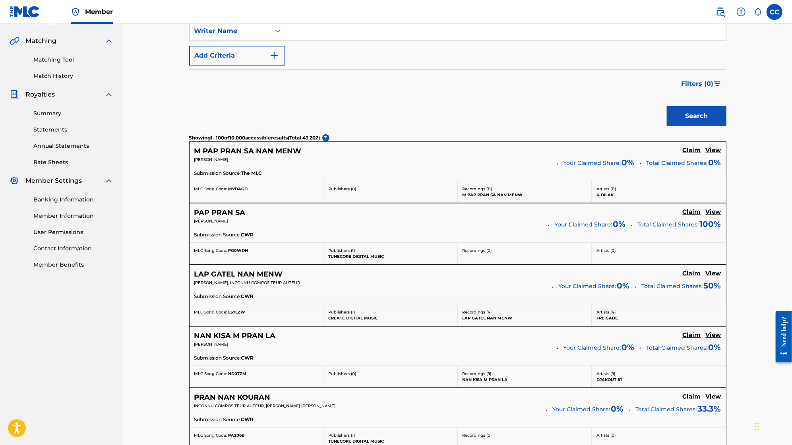
scroll to position [169, 0]
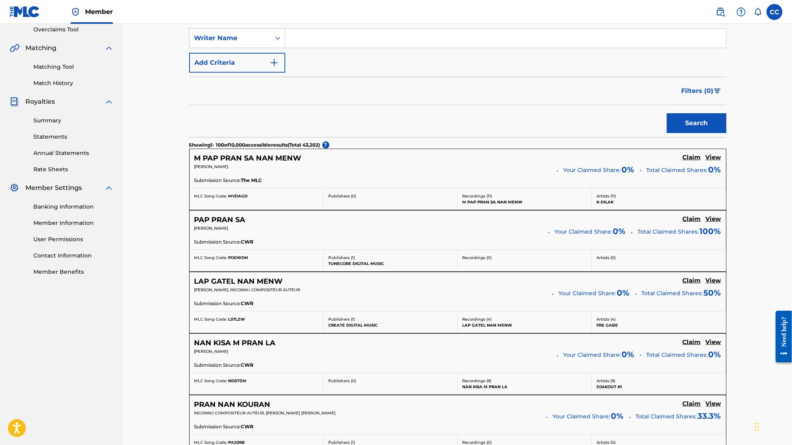
click at [218, 158] on h5 "Claim" at bounding box center [692, 158] width 18 height 8
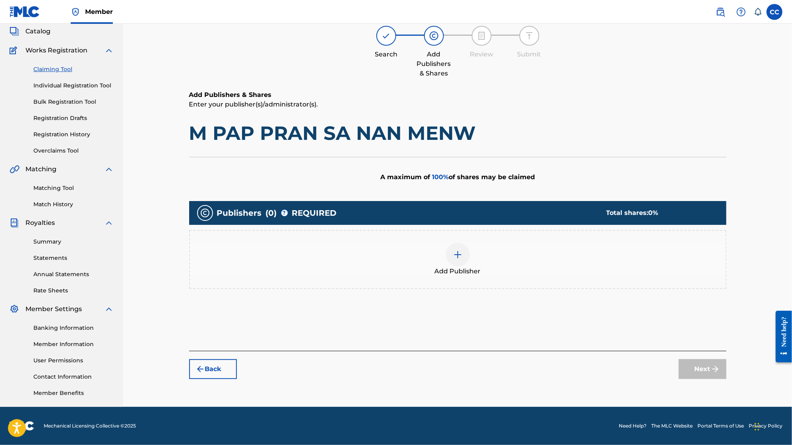
scroll to position [48, 0]
click at [218, 269] on div "Add Publisher" at bounding box center [458, 259] width 536 height 33
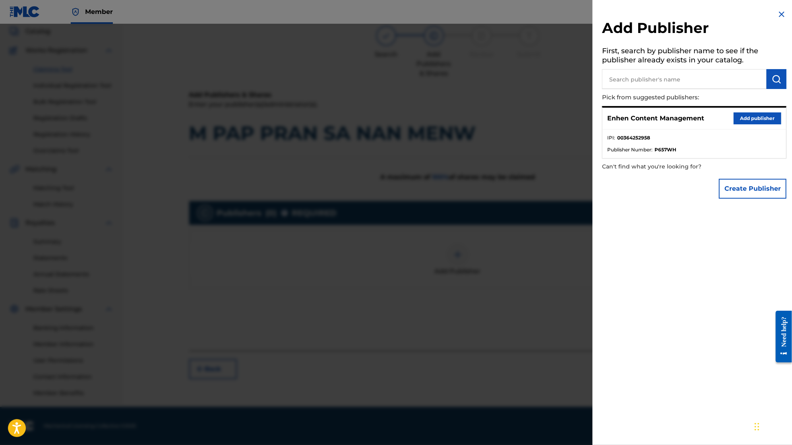
click at [218, 117] on button "Add publisher" at bounding box center [758, 119] width 48 height 12
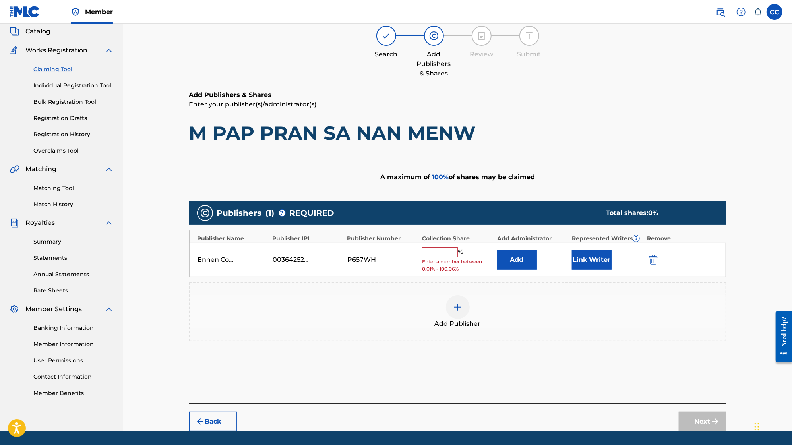
click at [218, 253] on input "text" at bounding box center [440, 252] width 36 height 10
type input "100"
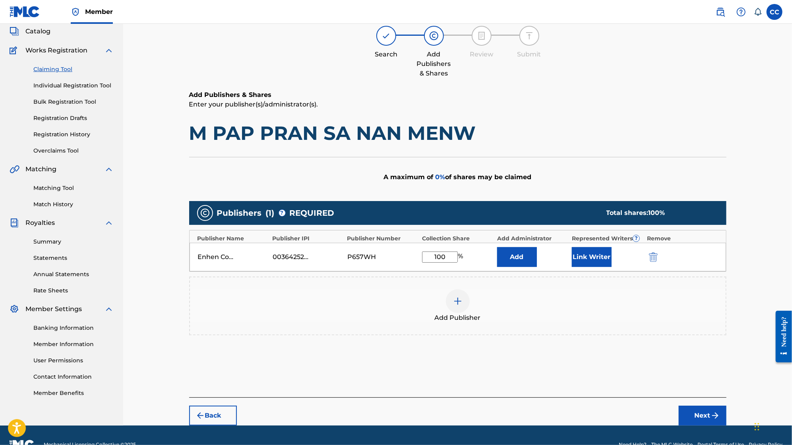
click at [218, 257] on button "Link Writer" at bounding box center [592, 257] width 40 height 20
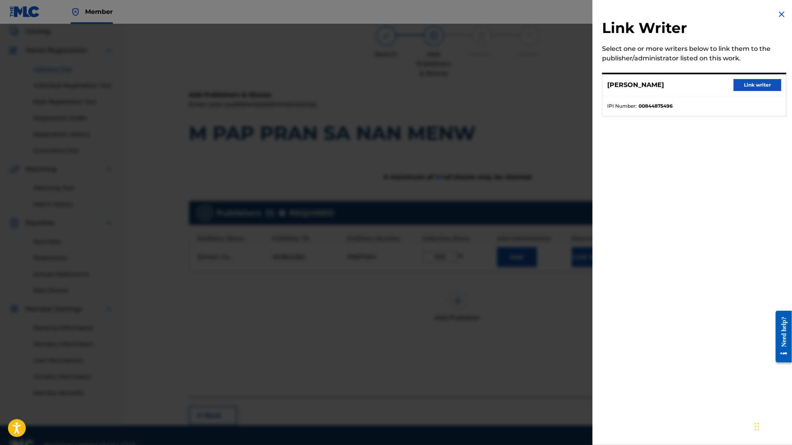
click at [218, 12] on img at bounding box center [782, 15] width 10 height 10
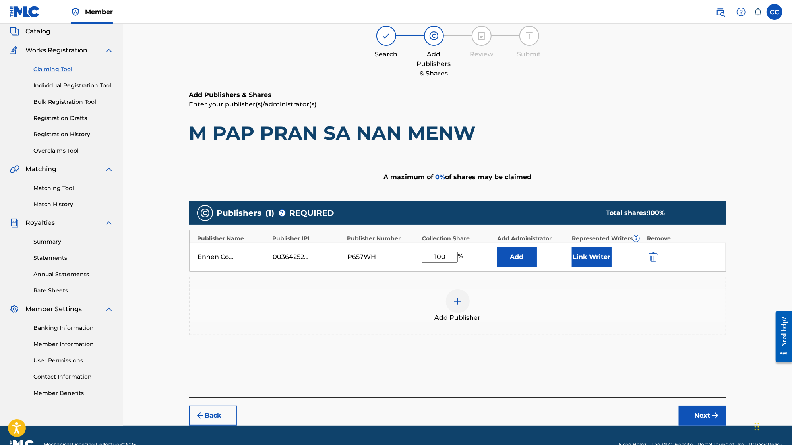
click at [218, 411] on button "Next" at bounding box center [703, 416] width 48 height 20
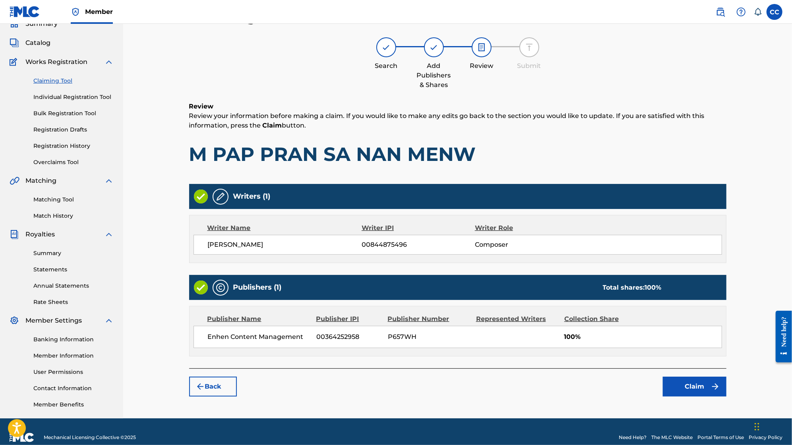
scroll to position [36, 0]
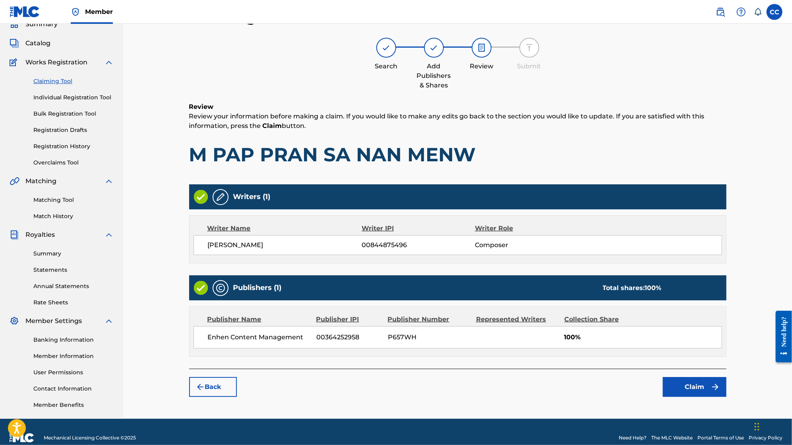
click at [218, 381] on button "Claim" at bounding box center [695, 387] width 64 height 20
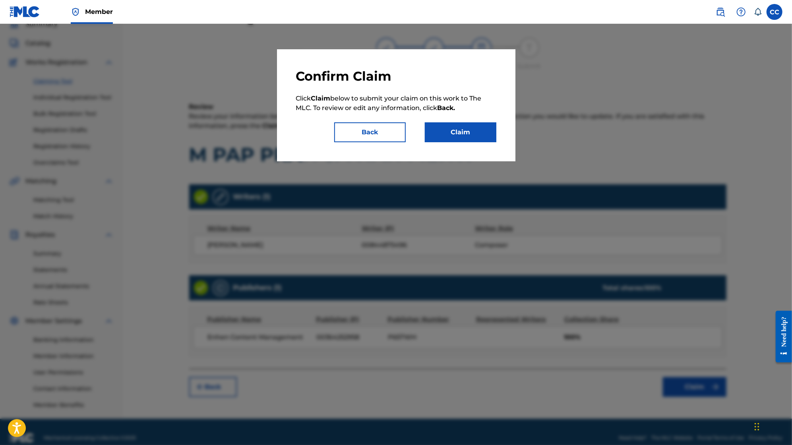
click at [218, 129] on button "Claim" at bounding box center [461, 132] width 72 height 20
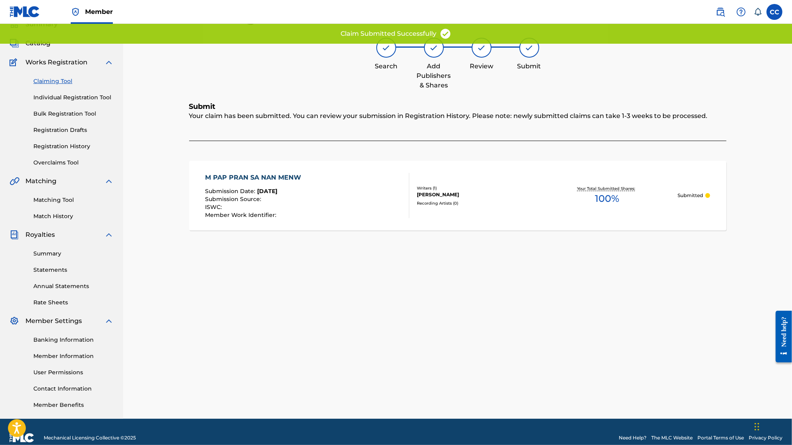
click at [58, 82] on link "Claiming Tool" at bounding box center [73, 81] width 80 height 8
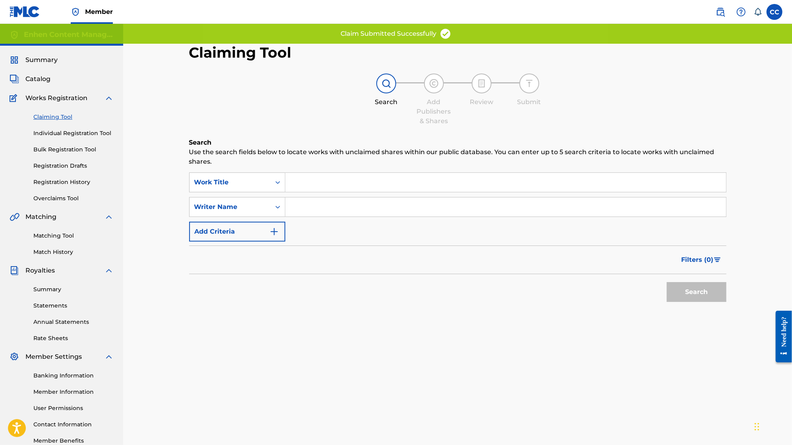
click at [58, 82] on div "Catalog" at bounding box center [62, 79] width 104 height 10
click at [53, 118] on link "Claiming Tool" at bounding box center [73, 117] width 80 height 8
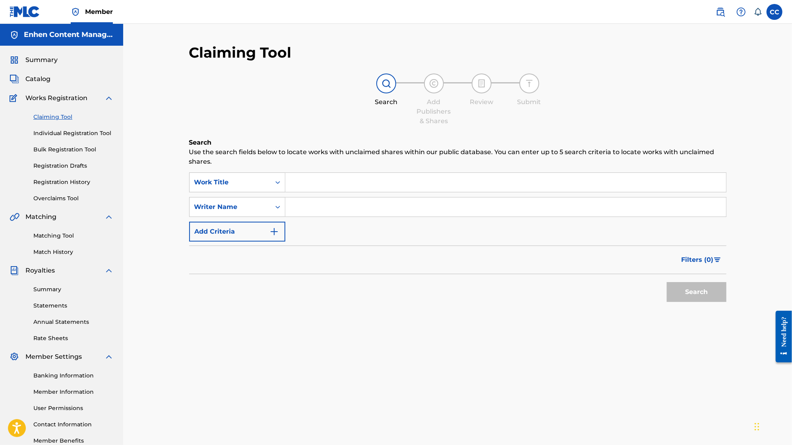
click at [38, 116] on link "Claiming Tool" at bounding box center [73, 117] width 80 height 8
click at [218, 206] on input "Search Form" at bounding box center [505, 207] width 441 height 19
type input "[PERSON_NAME]"
click at [218, 282] on button "Search" at bounding box center [697, 292] width 60 height 20
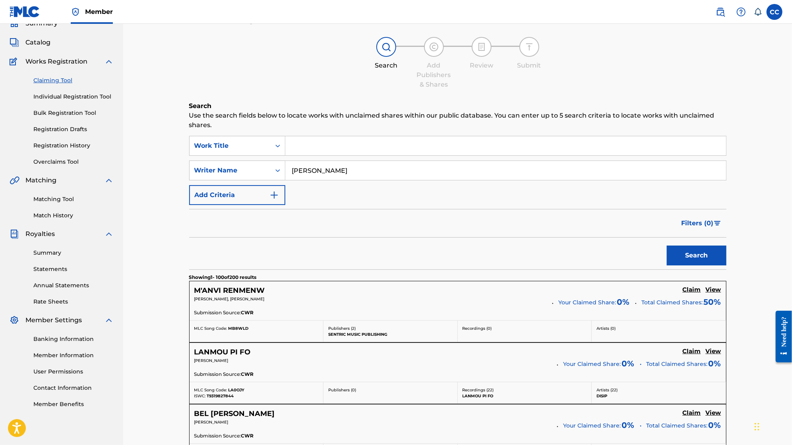
scroll to position [37, 0]
click at [218, 288] on h5 "Claim" at bounding box center [692, 290] width 18 height 8
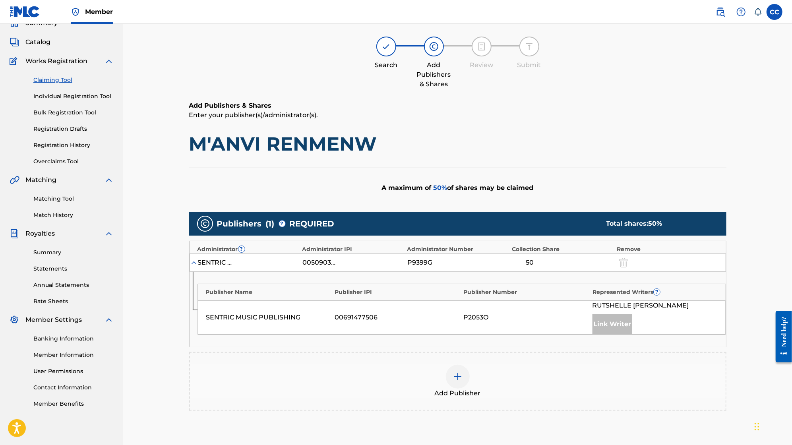
click at [218, 377] on img at bounding box center [458, 377] width 10 height 10
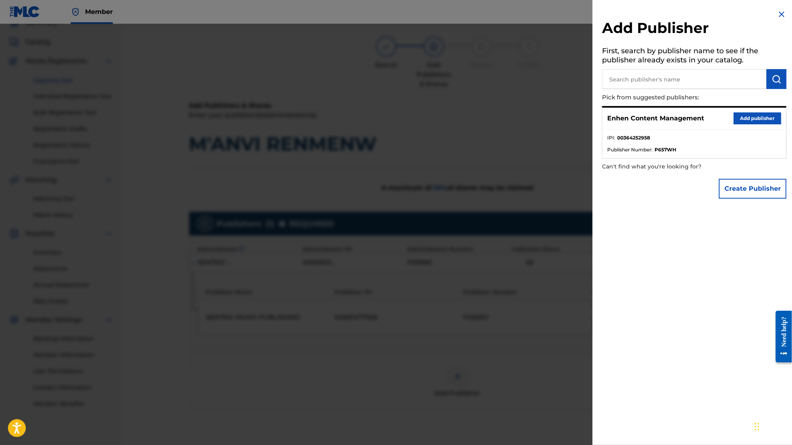
click at [218, 16] on img at bounding box center [782, 15] width 10 height 10
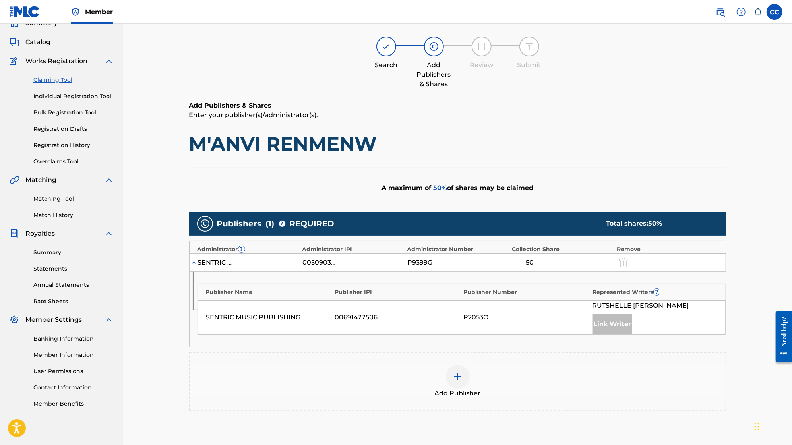
scroll to position [0, 0]
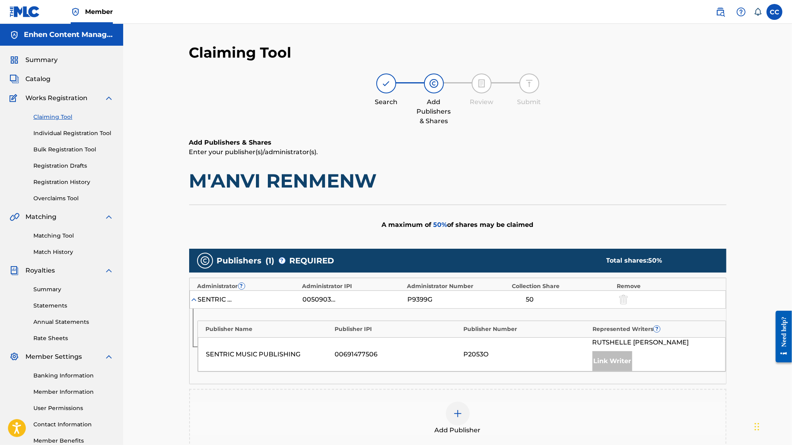
click at [45, 58] on span "Summary" at bounding box center [41, 60] width 32 height 10
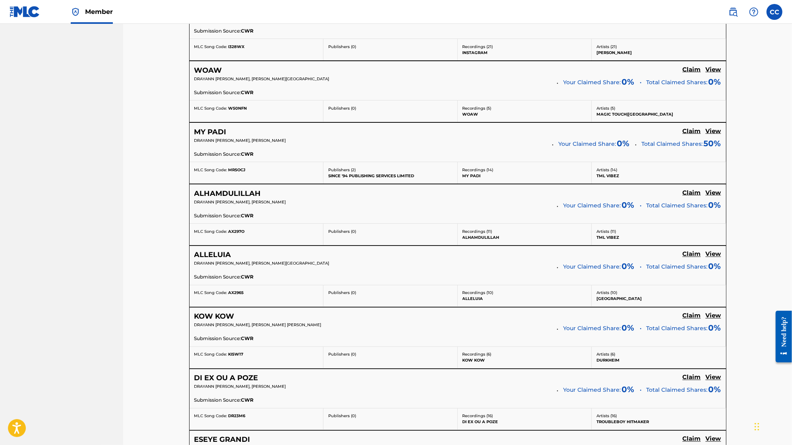
click at [208, 109] on div "MLC Song Code: W50NFN" at bounding box center [257, 111] width 134 height 21
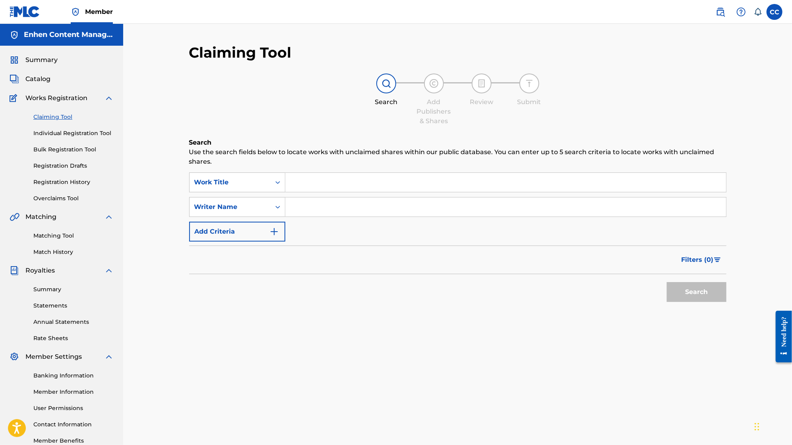
click at [324, 184] on input "Search Form" at bounding box center [505, 182] width 441 height 19
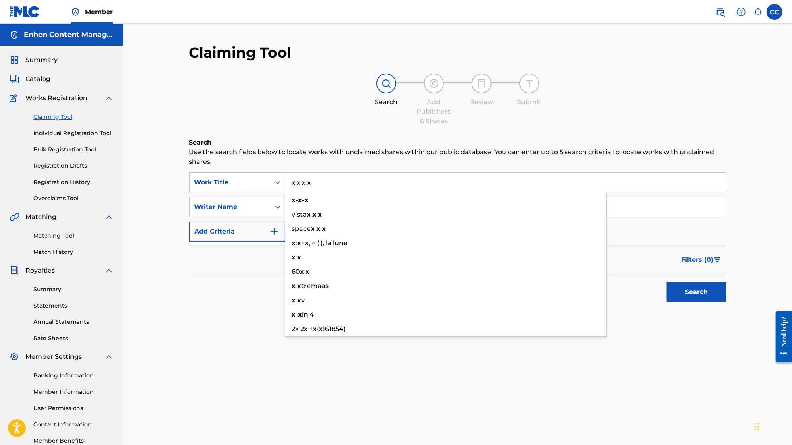
type input "x x x x"
click at [701, 290] on button "Search" at bounding box center [697, 292] width 60 height 20
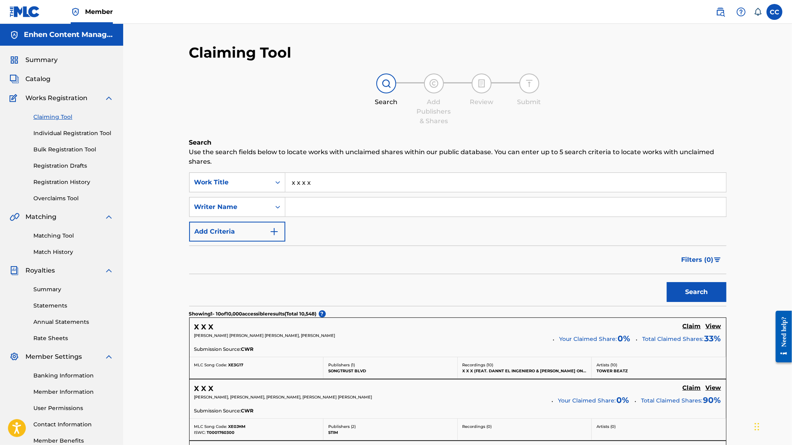
scroll to position [12, 0]
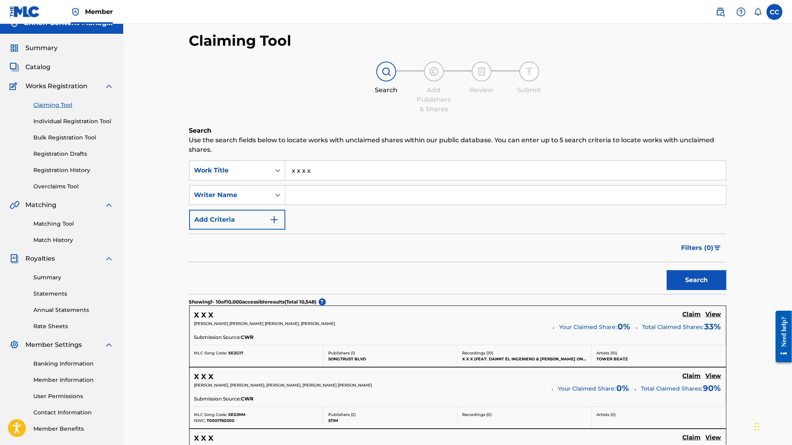
click at [342, 198] on input "Search Form" at bounding box center [505, 195] width 441 height 19
type input "[PERSON_NAME]"
click at [708, 281] on button "Search" at bounding box center [697, 280] width 60 height 20
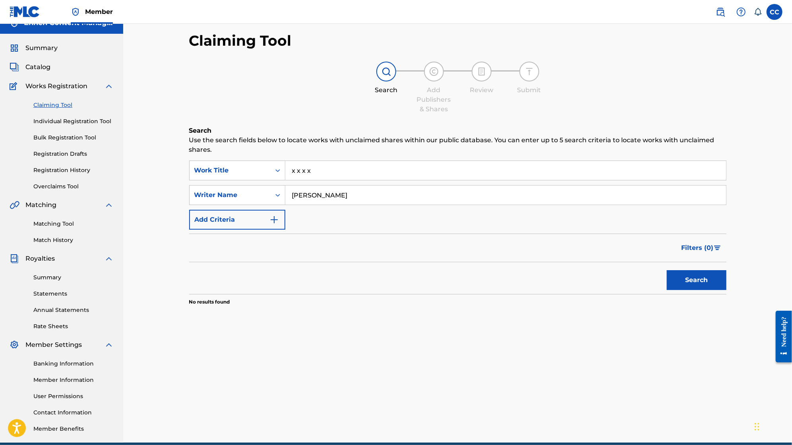
click at [395, 166] on input "x x x x" at bounding box center [505, 170] width 441 height 19
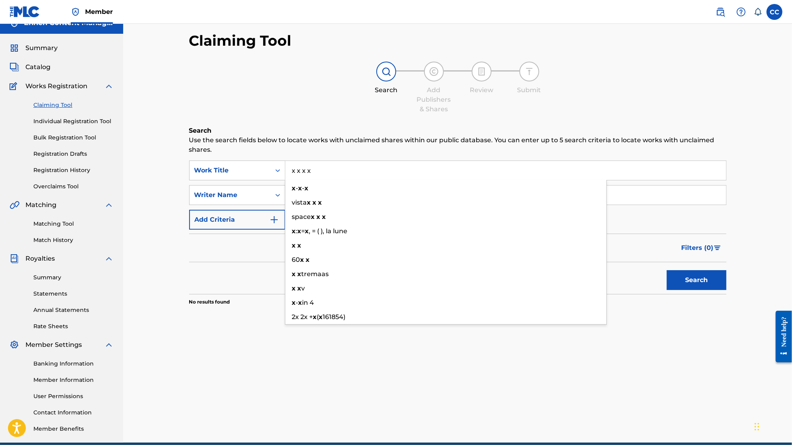
click at [396, 167] on input "x x x x" at bounding box center [505, 170] width 441 height 19
type input "x x x"
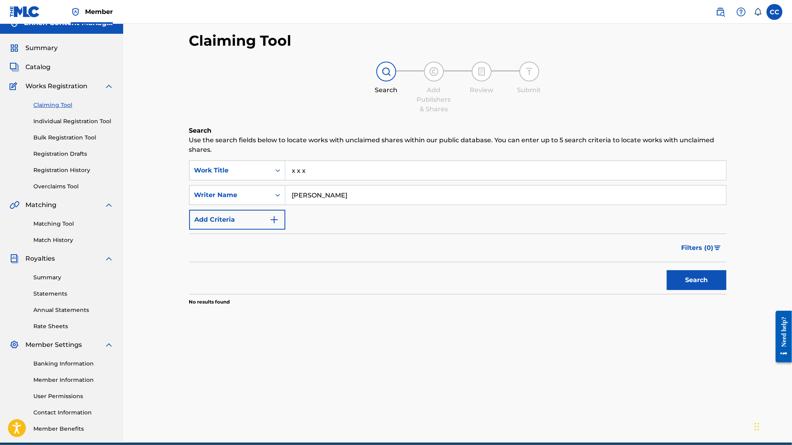
click at [704, 288] on button "Search" at bounding box center [697, 280] width 60 height 20
click at [706, 284] on button "Search" at bounding box center [697, 280] width 60 height 20
click at [428, 188] on input "[PERSON_NAME]" at bounding box center [505, 195] width 441 height 19
click at [365, 167] on input "x x x" at bounding box center [505, 170] width 441 height 19
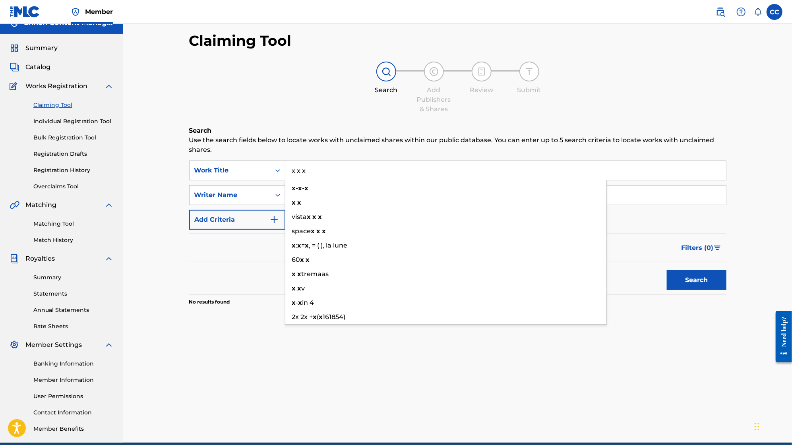
click at [365, 167] on input "x x x" at bounding box center [505, 170] width 441 height 19
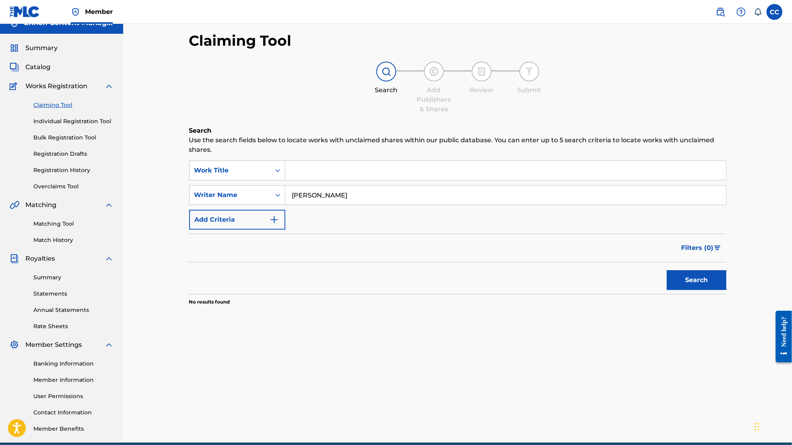
click at [679, 288] on button "Search" at bounding box center [697, 280] width 60 height 20
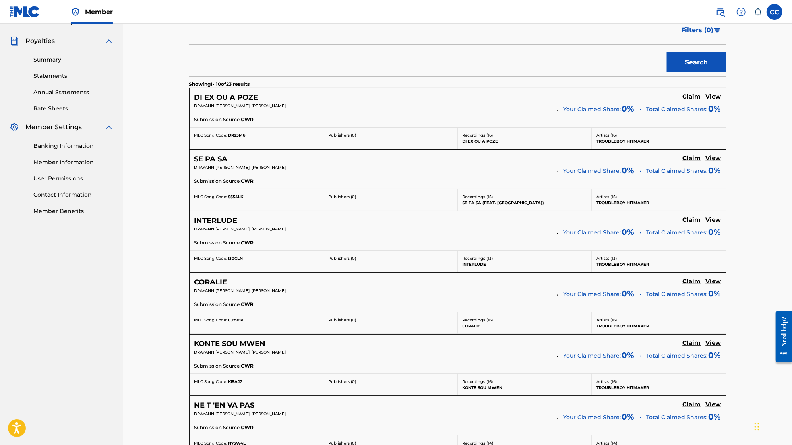
scroll to position [0, 0]
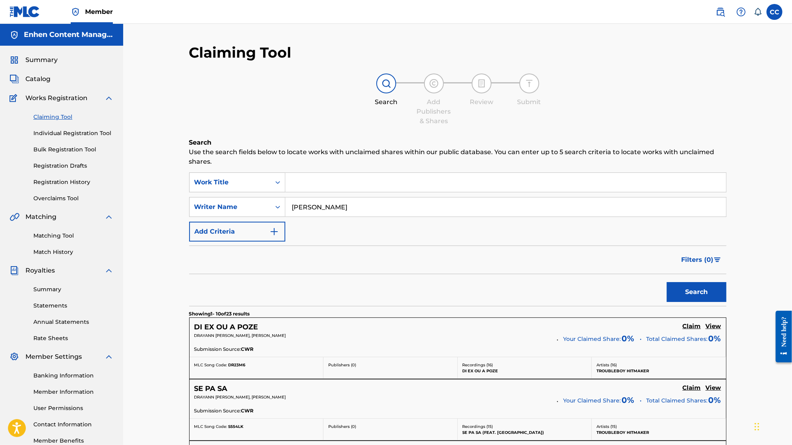
click at [707, 254] on button "Filters ( 0 )" at bounding box center [702, 260] width 50 height 20
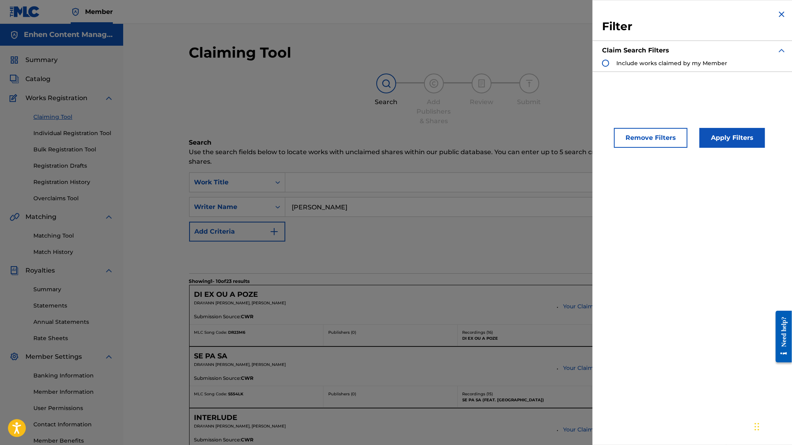
click at [700, 61] on span "Include works claimed by my Member" at bounding box center [672, 63] width 111 height 7
click at [733, 142] on button "Apply Filters" at bounding box center [733, 138] width 66 height 20
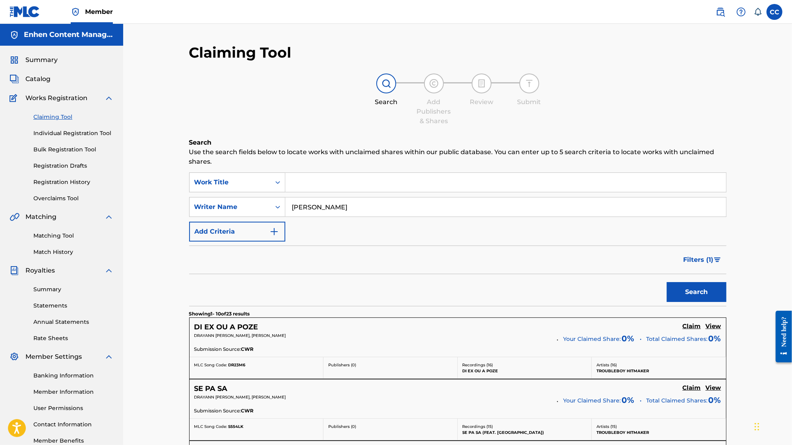
click at [421, 209] on input "[PERSON_NAME]" at bounding box center [505, 207] width 441 height 19
type input "casseus"
click at [711, 294] on button "Search" at bounding box center [697, 292] width 60 height 20
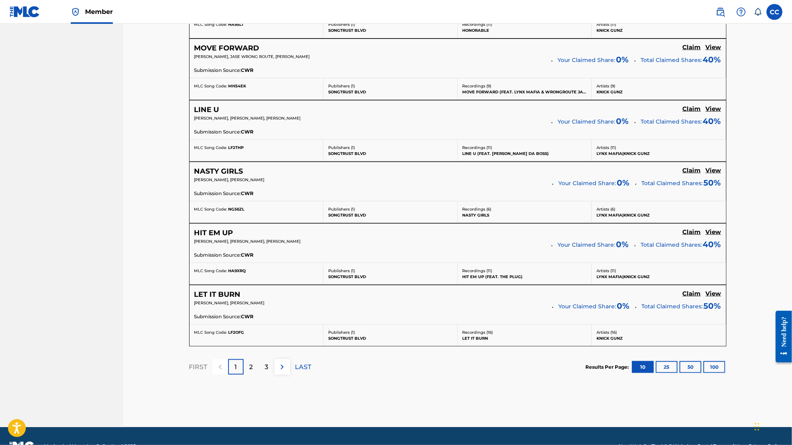
scroll to position [588, 0]
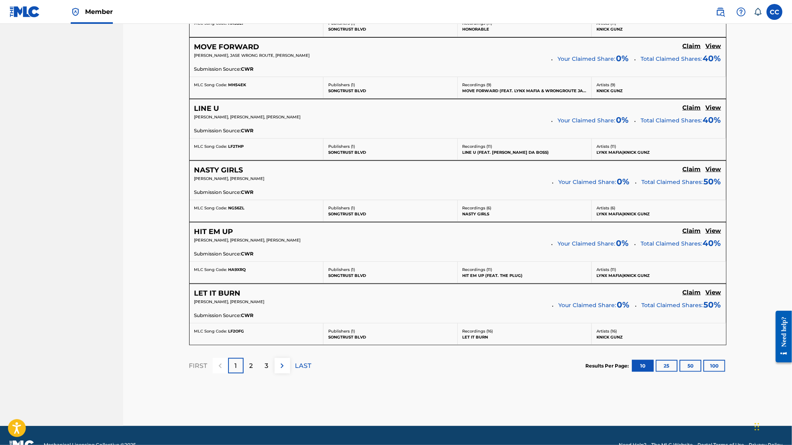
click at [716, 363] on button "100" at bounding box center [715, 366] width 22 height 12
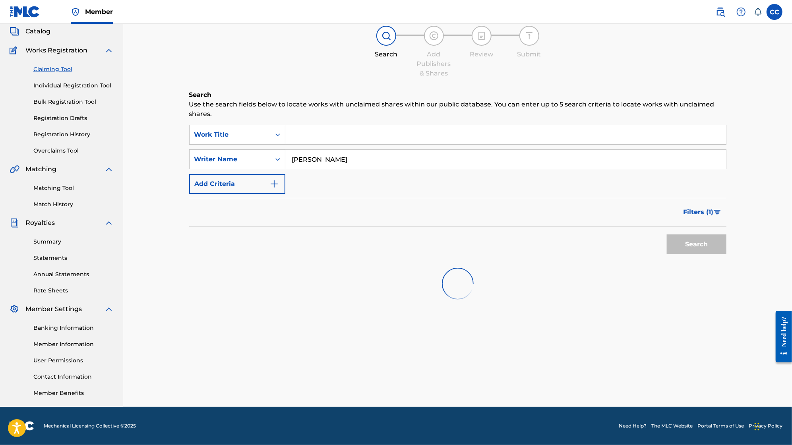
click at [716, 363] on div "Claiming Tool Search Add Publishers & Shares Review Submit Search Use the searc…" at bounding box center [458, 201] width 557 height 411
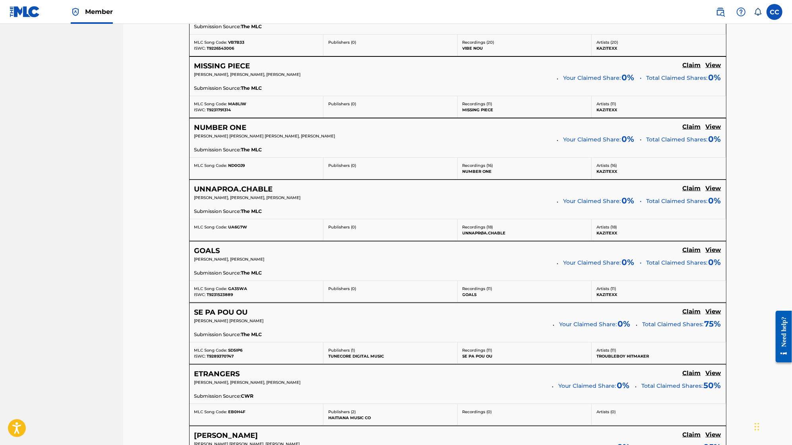
scroll to position [3035, 0]
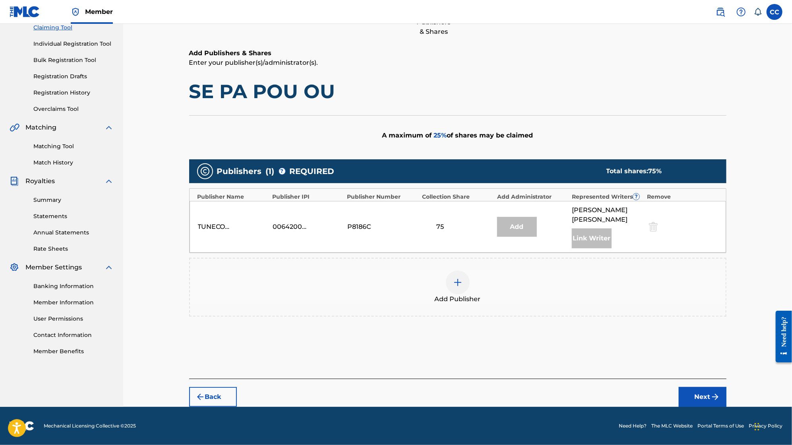
scroll to position [88, 0]
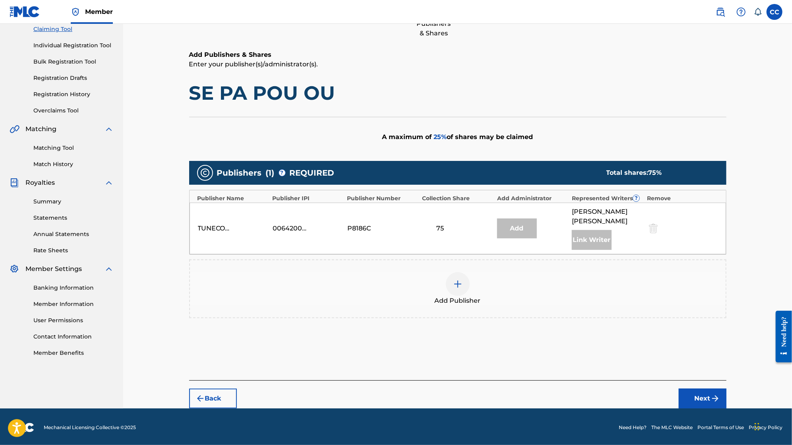
click at [452, 287] on div at bounding box center [458, 284] width 24 height 24
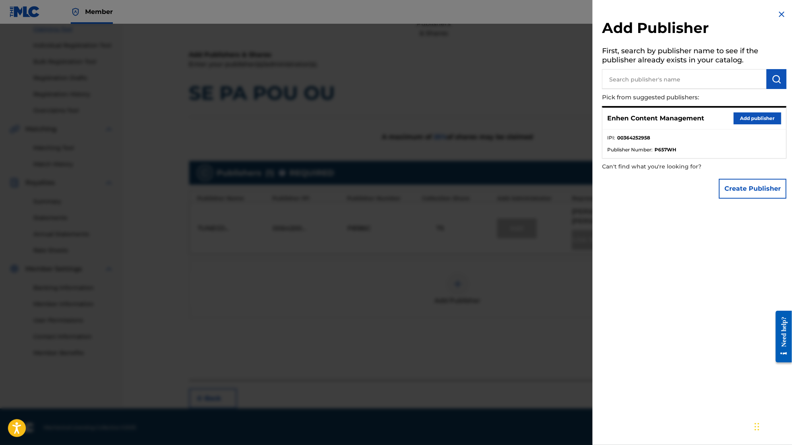
click at [769, 113] on button "Add publisher" at bounding box center [758, 119] width 48 height 12
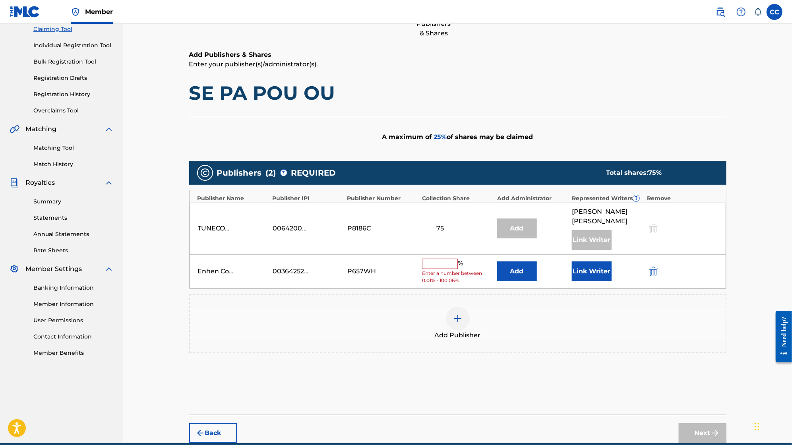
click at [445, 267] on input "text" at bounding box center [440, 264] width 36 height 10
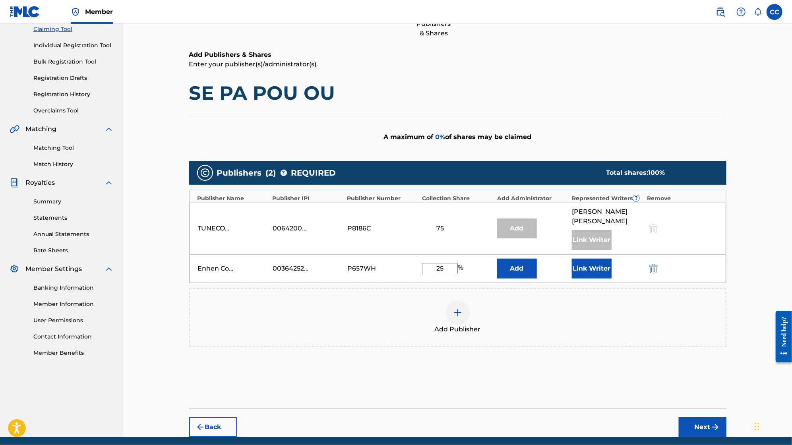
type input "25"
click at [591, 270] on button "Link Writer" at bounding box center [592, 269] width 40 height 20
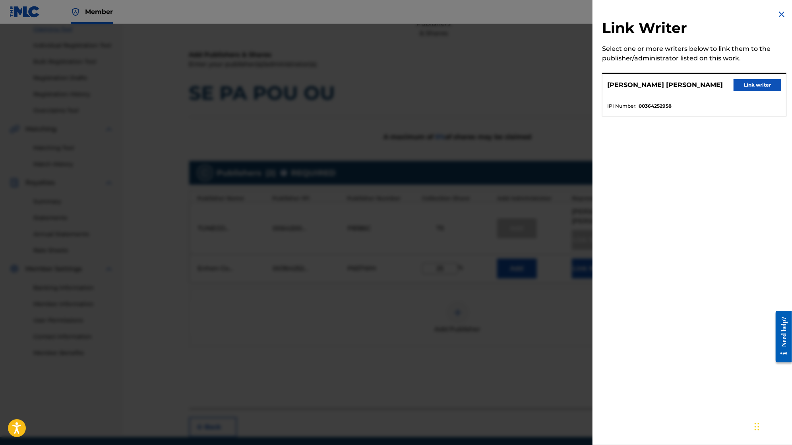
click at [757, 84] on button "Link writer" at bounding box center [758, 85] width 48 height 12
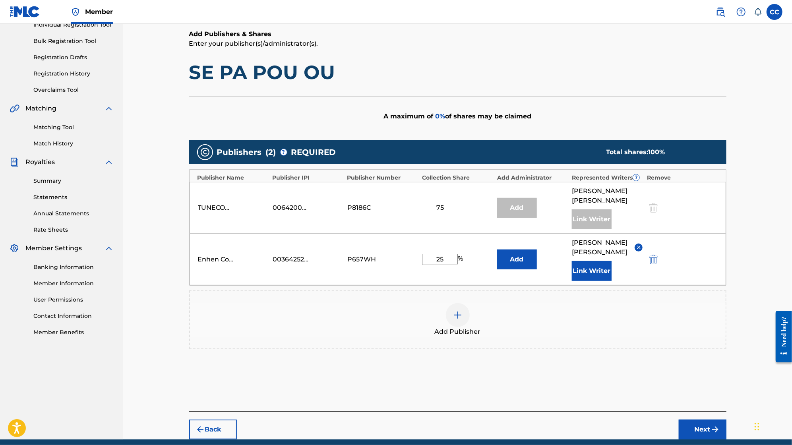
scroll to position [131, 0]
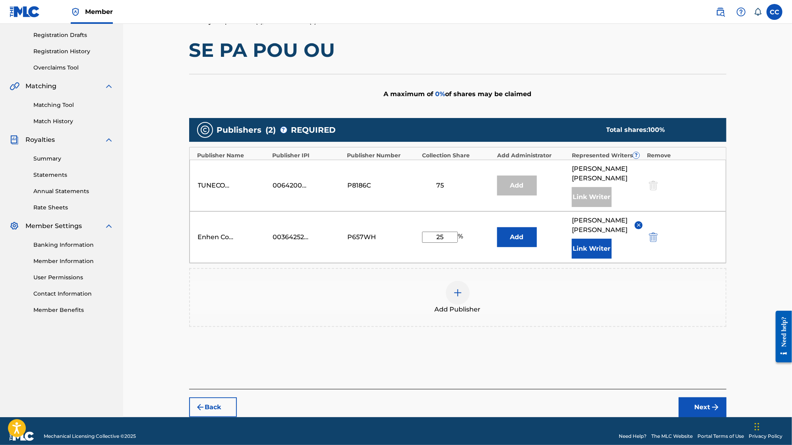
click at [708, 417] on button "Next" at bounding box center [703, 408] width 48 height 20
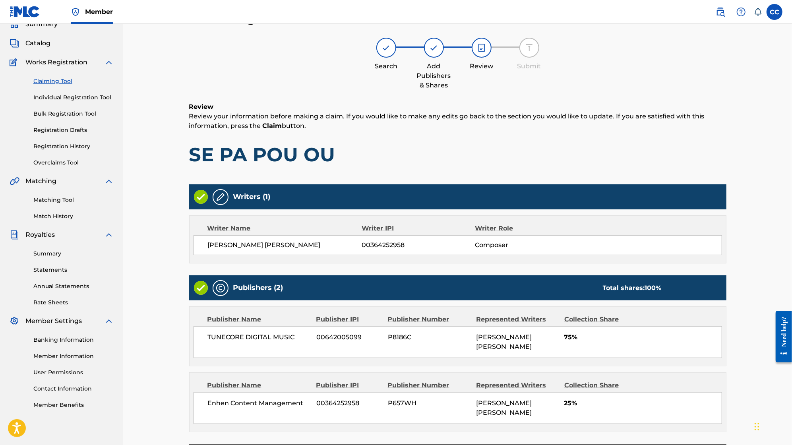
scroll to position [99, 0]
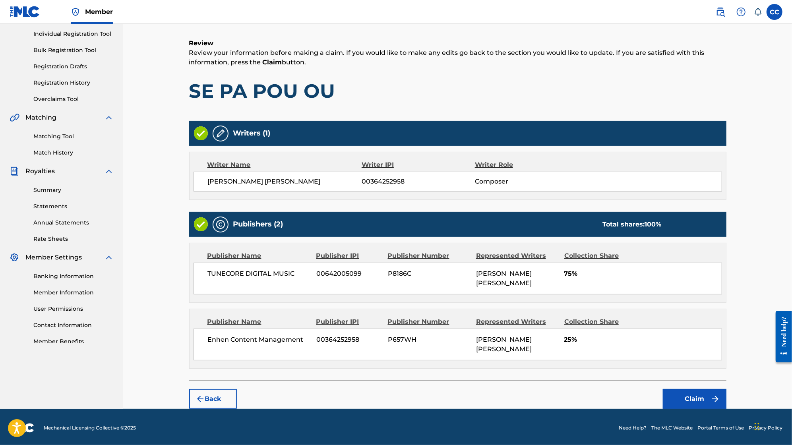
click at [716, 384] on div "Back Claim" at bounding box center [458, 395] width 538 height 28
click at [714, 394] on img "submit" at bounding box center [716, 399] width 10 height 10
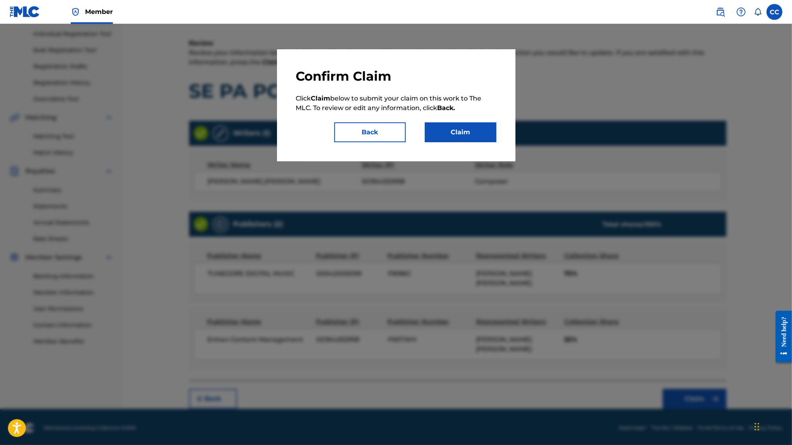
click at [486, 136] on button "Claim" at bounding box center [461, 132] width 72 height 20
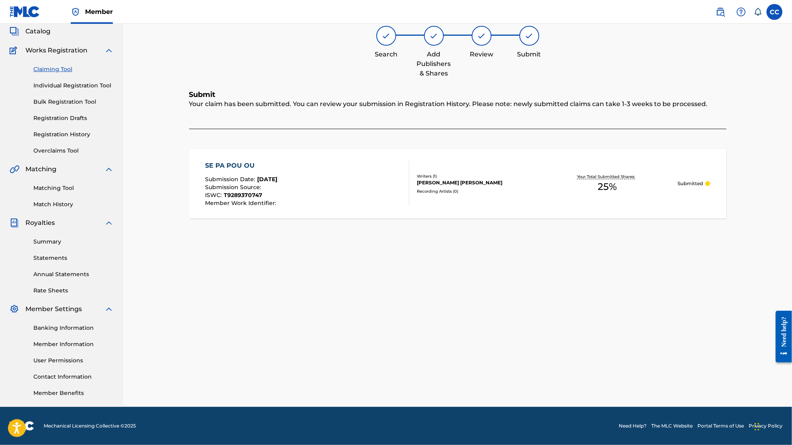
scroll to position [0, 0]
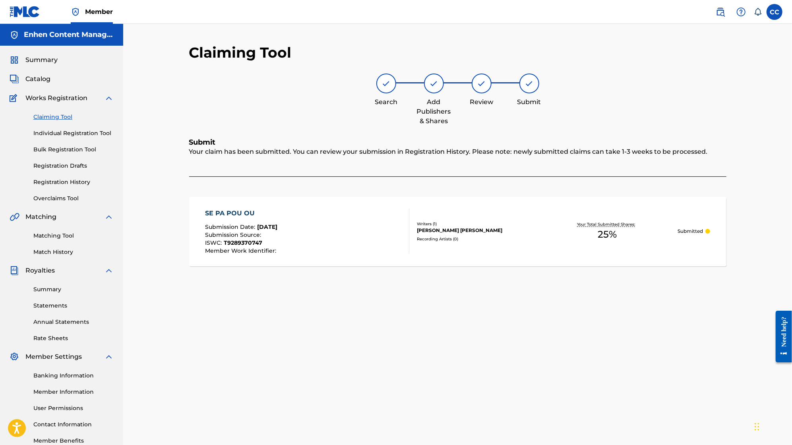
click at [43, 116] on link "Claiming Tool" at bounding box center [73, 117] width 80 height 8
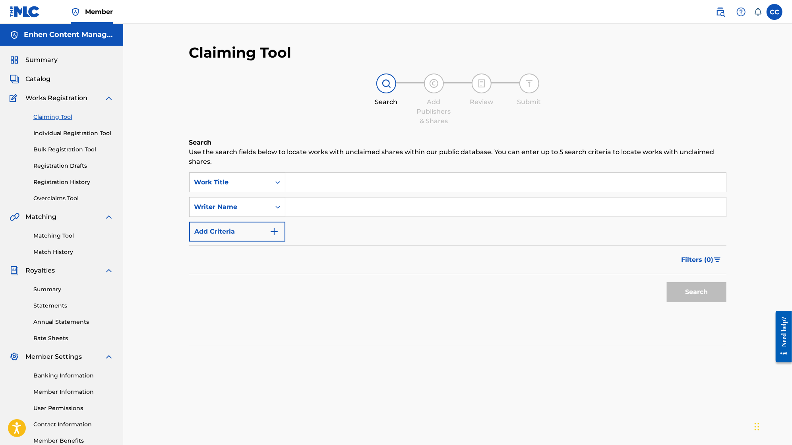
click at [336, 202] on input "Search Form" at bounding box center [505, 207] width 441 height 19
click at [695, 291] on button "Search" at bounding box center [697, 292] width 60 height 20
click at [411, 208] on input "nicolas millet" at bounding box center [505, 207] width 441 height 19
click at [411, 207] on input "nicolas millet" at bounding box center [505, 207] width 441 height 19
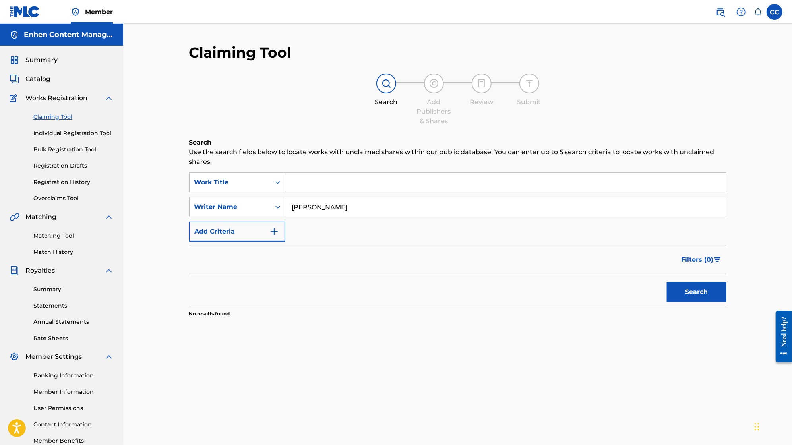
click at [411, 207] on input "nicolas millet" at bounding box center [505, 207] width 441 height 19
click at [410, 221] on div "SearchWithCriteria4c127016-9dca-4804-b193-260287000d01 Work Title SearchWithCri…" at bounding box center [458, 207] width 538 height 69
click at [413, 213] on input "nicolas millet" at bounding box center [505, 207] width 441 height 19
click at [413, 212] on input "nicolas millet" at bounding box center [505, 207] width 441 height 19
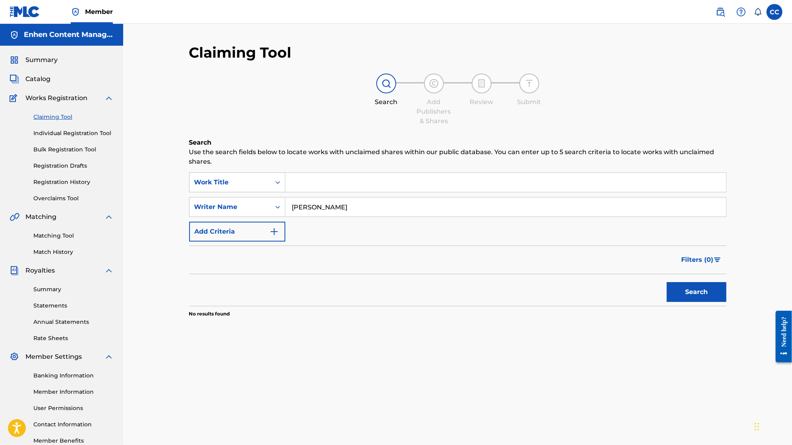
click at [413, 212] on input "nicolas millet" at bounding box center [505, 207] width 441 height 19
click at [302, 205] on input "nicolas millet" at bounding box center [505, 207] width 441 height 19
click at [688, 288] on button "Search" at bounding box center [697, 292] width 60 height 20
drag, startPoint x: 350, startPoint y: 205, endPoint x: 274, endPoint y: 203, distance: 76.4
click at [274, 203] on div "SearchWithCriteriae236c164-6a93-46f5-a28e-4d47835afd60 Writer Name nicholas mil…" at bounding box center [458, 207] width 538 height 20
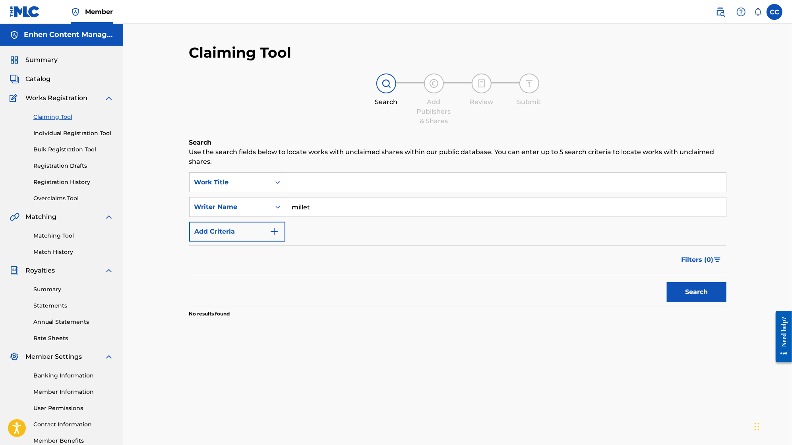
click at [676, 289] on button "Search" at bounding box center [697, 292] width 60 height 20
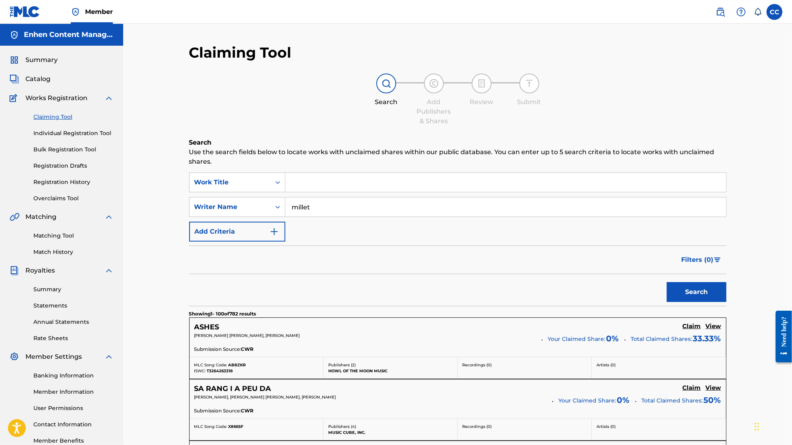
click at [495, 213] on input "millet" at bounding box center [505, 207] width 441 height 19
click at [714, 289] on button "Search" at bounding box center [697, 292] width 60 height 20
click at [453, 206] on input "desmornes" at bounding box center [505, 207] width 441 height 19
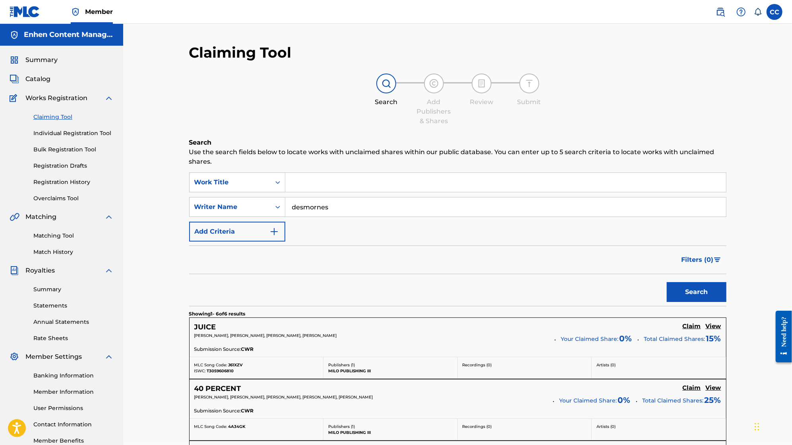
click at [453, 206] on input "desmornes" at bounding box center [505, 207] width 441 height 19
click at [708, 290] on button "Search" at bounding box center [697, 292] width 60 height 20
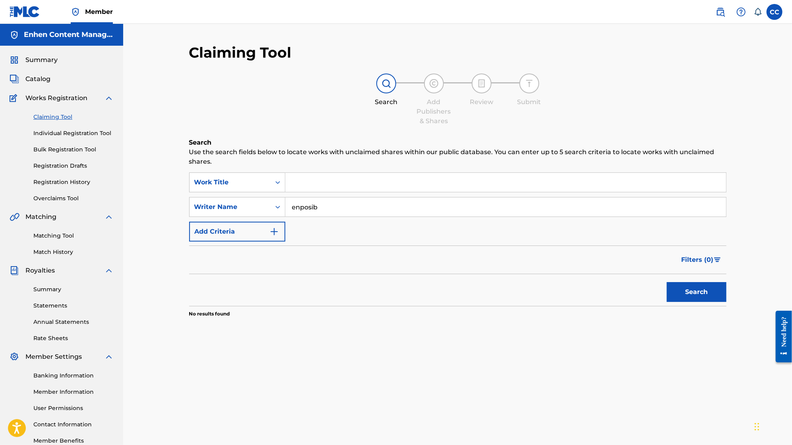
click at [458, 217] on div "enposib" at bounding box center [505, 207] width 441 height 20
click at [458, 206] on input "enposib" at bounding box center [505, 207] width 441 height 19
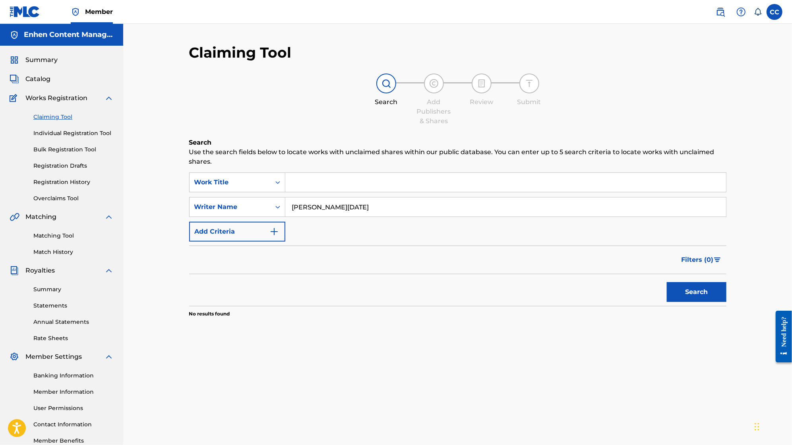
type input "medjy toussaint"
click at [710, 295] on button "Search" at bounding box center [697, 292] width 60 height 20
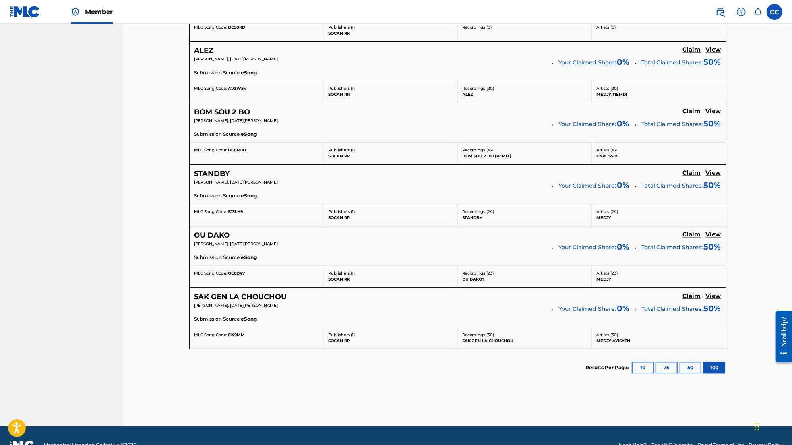
scroll to position [1136, 0]
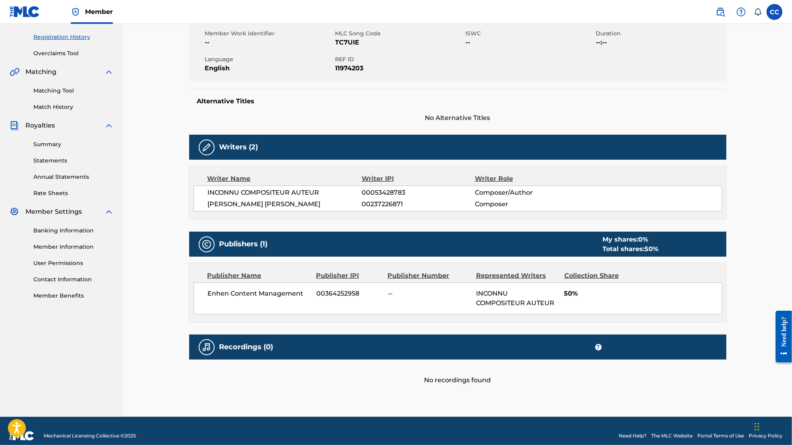
scroll to position [153, 0]
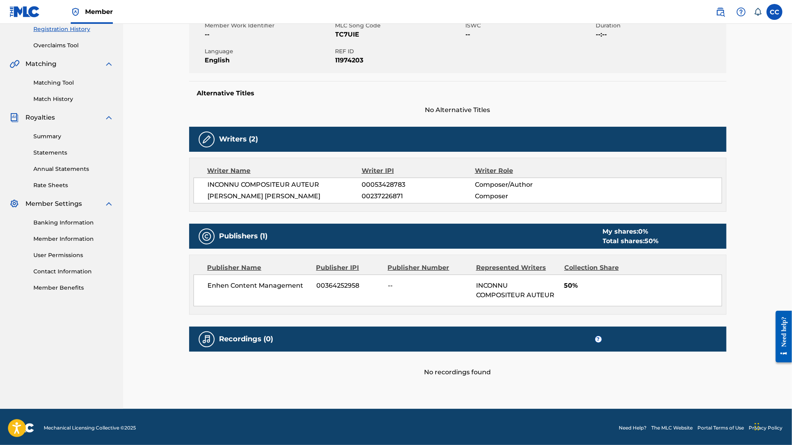
click at [68, 228] on div "Banking Information Member Information User Permissions Contact Information Mem…" at bounding box center [62, 250] width 104 height 83
click at [68, 224] on link "Banking Information" at bounding box center [73, 223] width 80 height 8
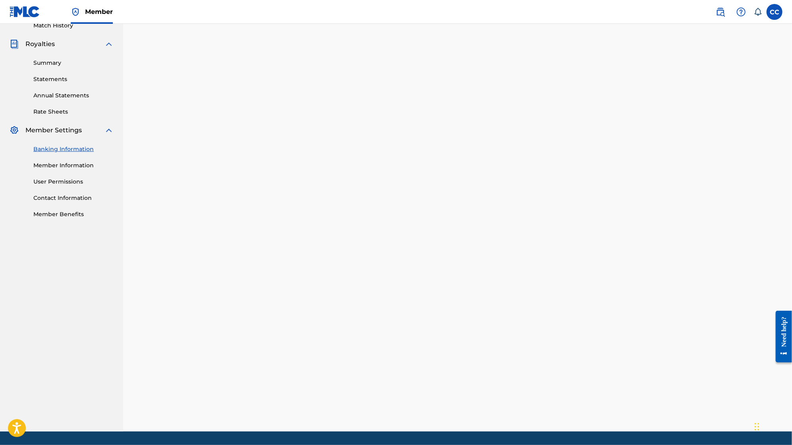
scroll to position [250, 0]
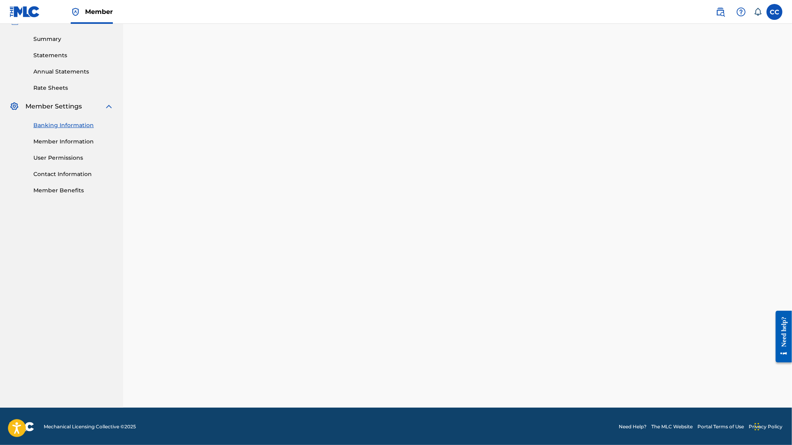
click at [69, 141] on link "Member Information" at bounding box center [73, 142] width 80 height 8
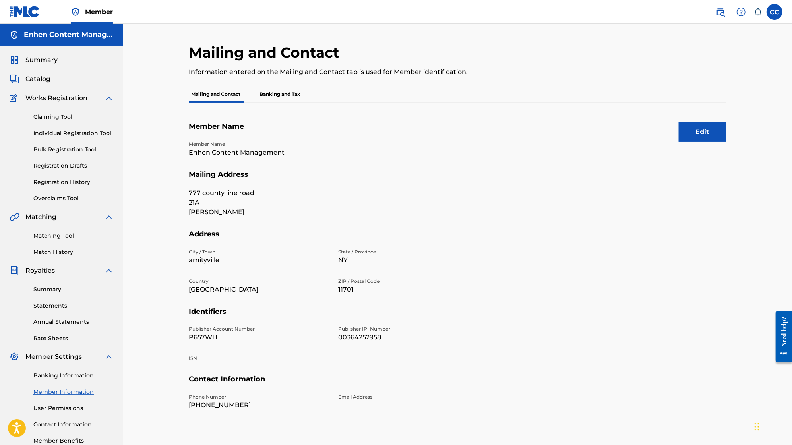
click at [281, 103] on div "Edit Member Name Member Name Enhen Content Management Mailing Address 777 count…" at bounding box center [458, 272] width 538 height 339
click at [292, 94] on p "Banking and Tax" at bounding box center [280, 94] width 45 height 17
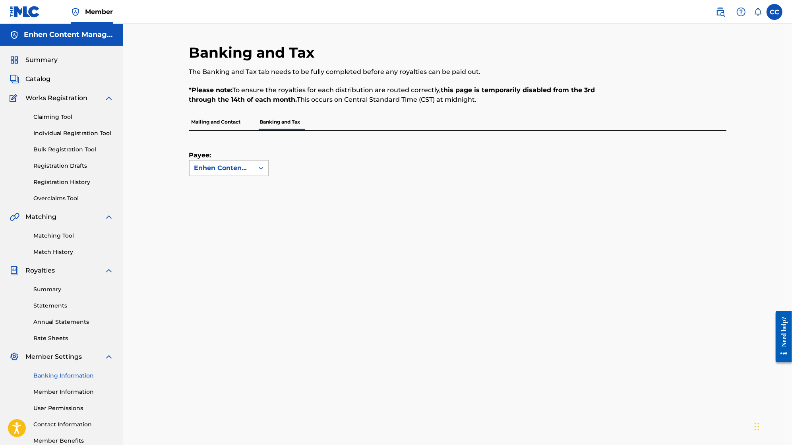
click at [231, 170] on div "Enhen Content Management" at bounding box center [221, 168] width 55 height 10
click at [231, 169] on div "Enhen Content Management" at bounding box center [221, 168] width 55 height 10
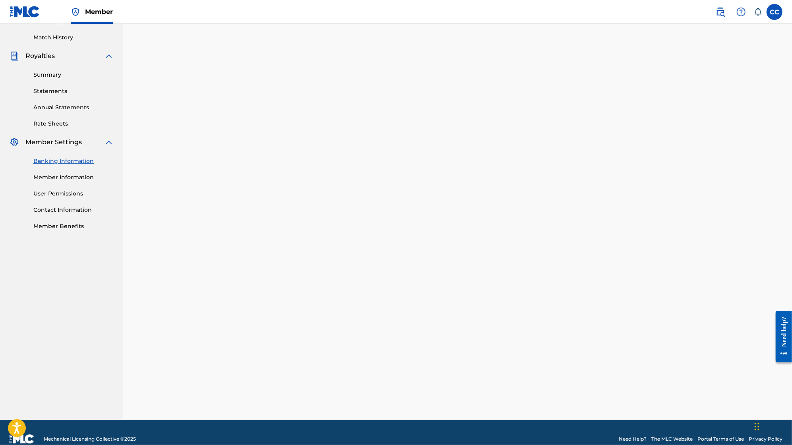
scroll to position [208, 0]
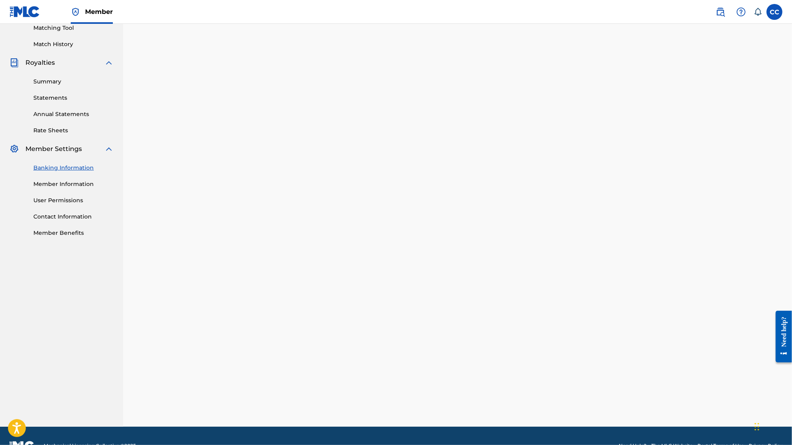
click at [69, 200] on link "User Permissions" at bounding box center [73, 200] width 80 height 8
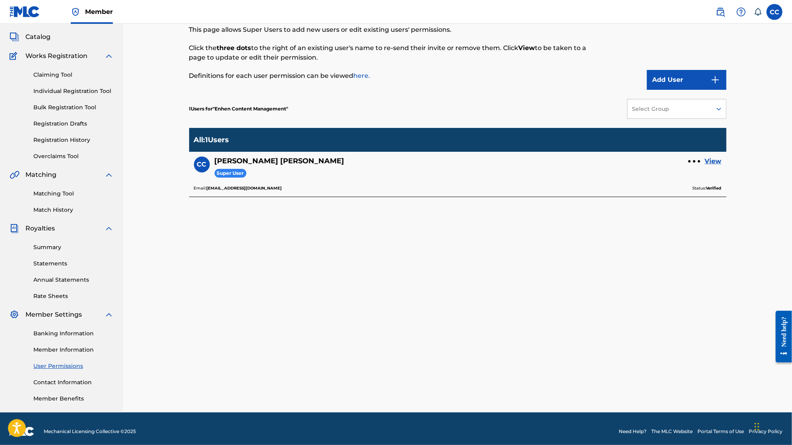
scroll to position [48, 0]
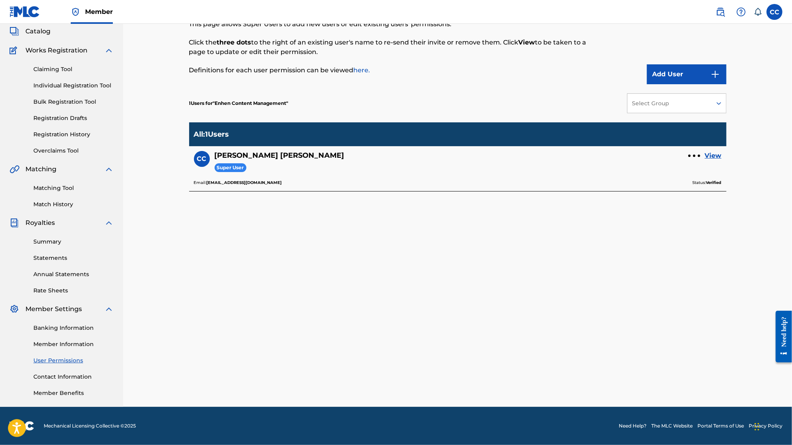
click at [59, 377] on link "Contact Information" at bounding box center [73, 377] width 80 height 8
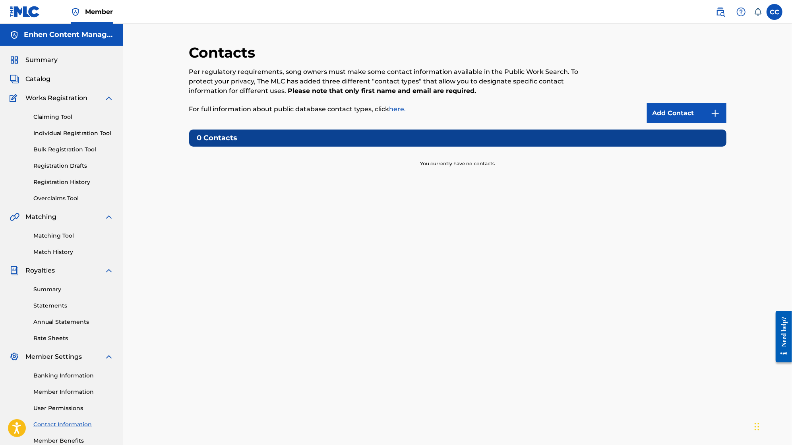
scroll to position [48, 0]
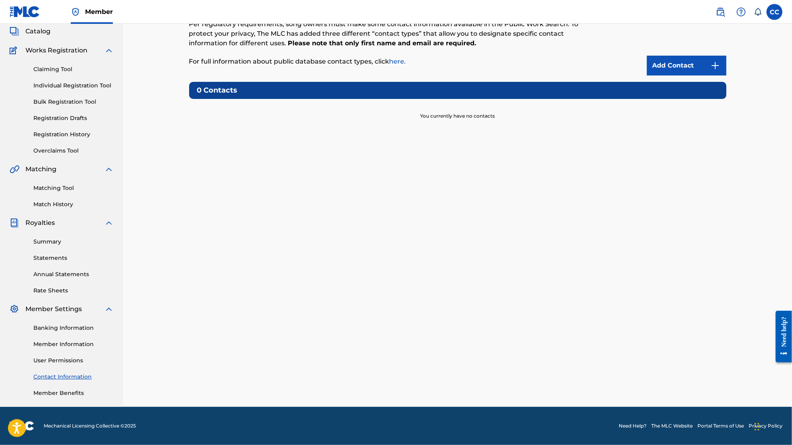
click at [76, 391] on link "Member Benefits" at bounding box center [73, 393] width 80 height 8
click at [66, 63] on div "Claiming Tool Individual Registration Tool Bulk Registration Tool Registration …" at bounding box center [62, 105] width 104 height 100
click at [58, 70] on link "Claiming Tool" at bounding box center [73, 69] width 80 height 8
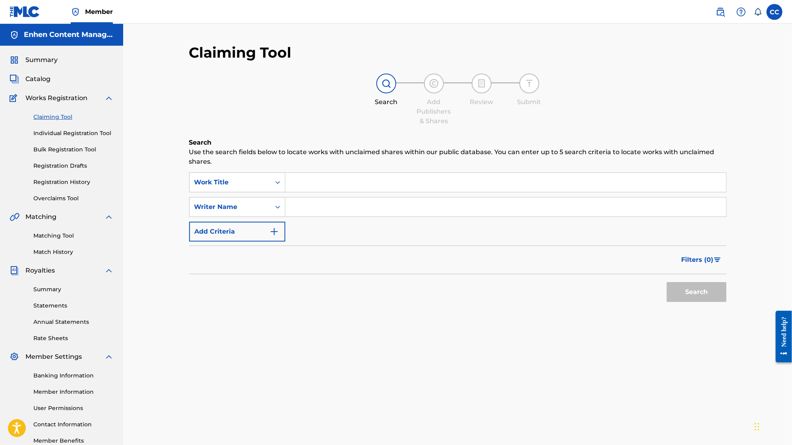
click at [353, 209] on input "Search Form" at bounding box center [505, 207] width 441 height 19
click at [702, 275] on div "Search" at bounding box center [695, 290] width 64 height 32
click at [700, 286] on button "Search" at bounding box center [697, 292] width 60 height 20
click at [506, 200] on input "owen fava" at bounding box center [505, 207] width 441 height 19
click at [508, 203] on input "owen fava" at bounding box center [505, 207] width 441 height 19
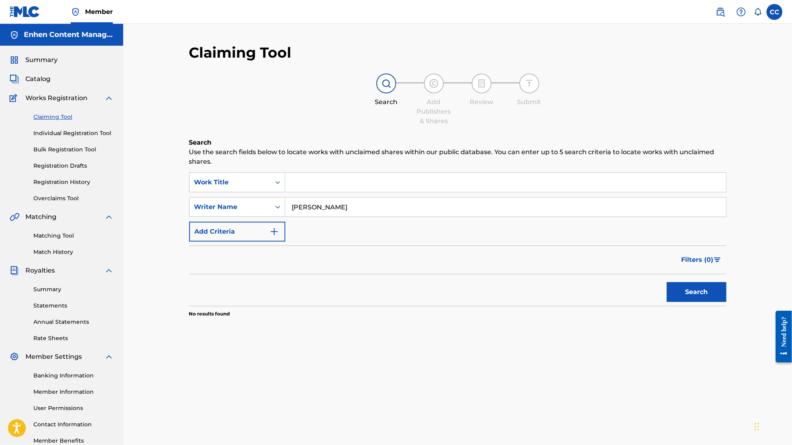
click at [508, 203] on input "owen fava" at bounding box center [505, 207] width 441 height 19
click at [667, 282] on button "Search" at bounding box center [697, 292] width 60 height 20
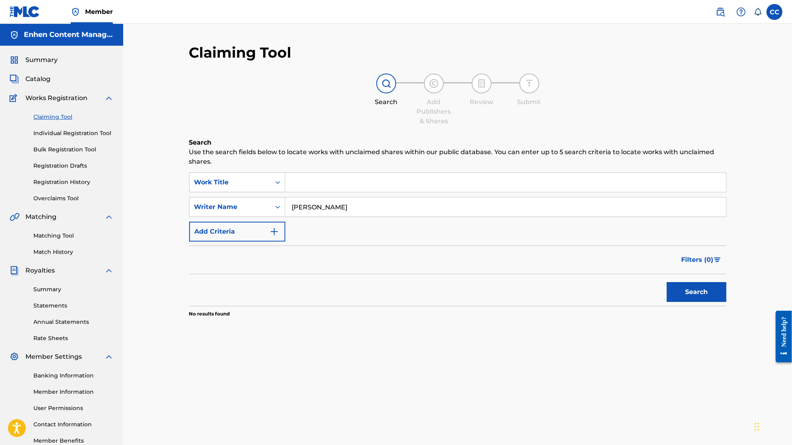
click at [667, 282] on button "Search" at bounding box center [697, 292] width 60 height 20
type input "owen martinez fava"
click at [667, 282] on button "Search" at bounding box center [697, 292] width 60 height 20
